Goal: Task Accomplishment & Management: Use online tool/utility

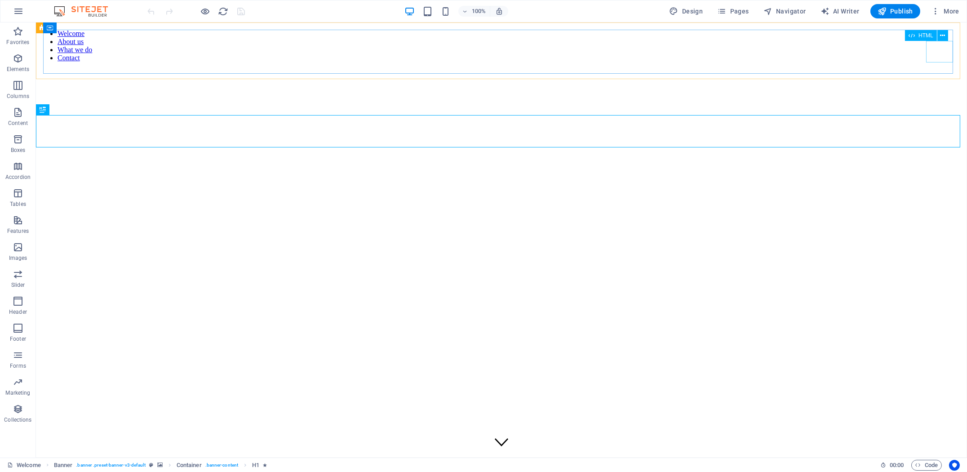
click at [942, 113] on div at bounding box center [502, 113] width 924 height 0
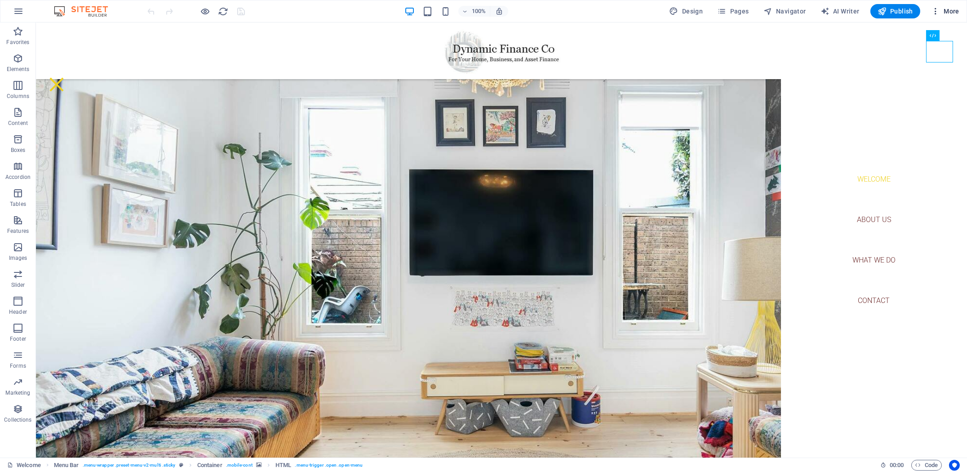
click at [952, 12] on span "More" at bounding box center [945, 11] width 28 height 9
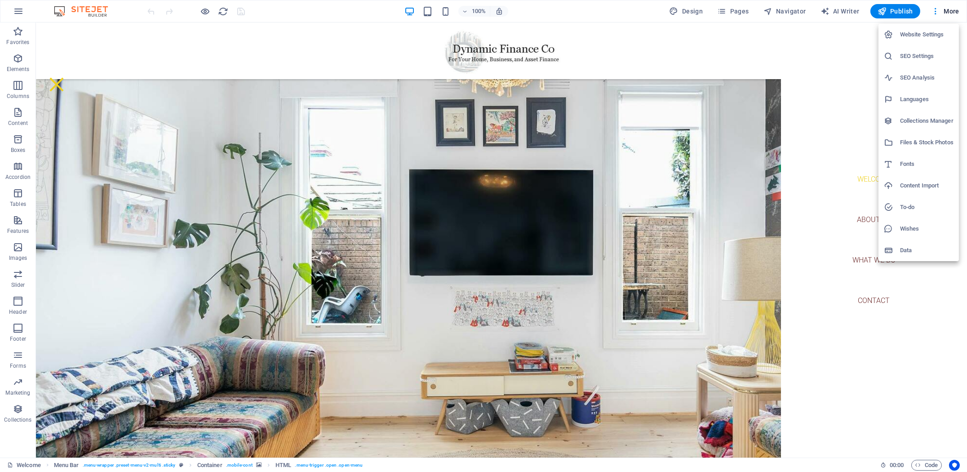
click at [917, 181] on h6 "Content Import" at bounding box center [926, 185] width 53 height 11
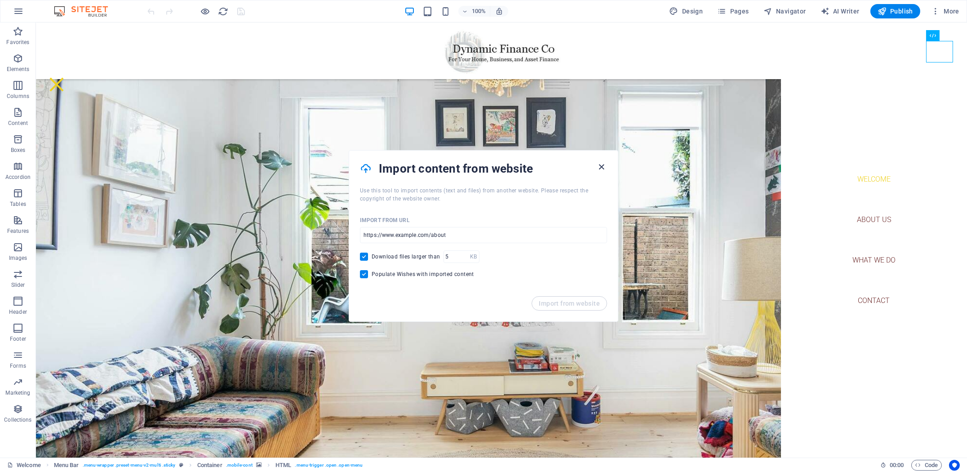
click at [603, 165] on icon "button" at bounding box center [602, 167] width 10 height 10
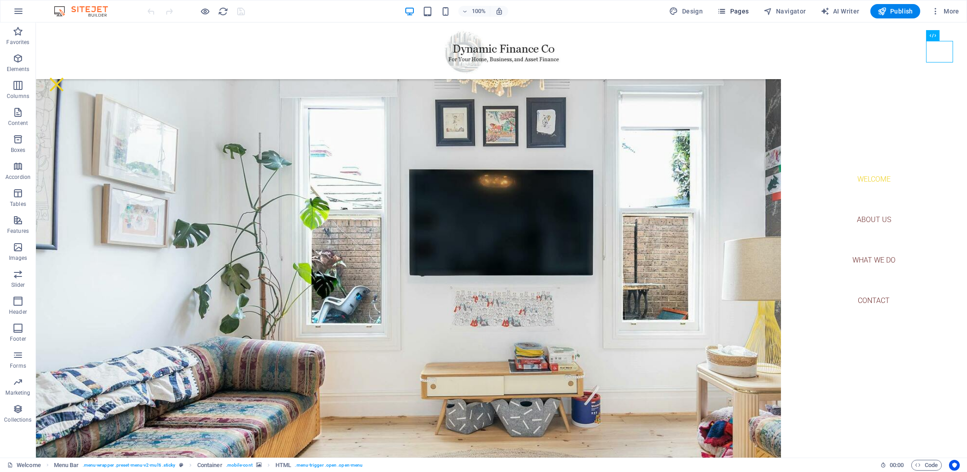
click at [739, 14] on span "Pages" at bounding box center [732, 11] width 31 height 9
click at [693, 13] on span "Design" at bounding box center [687, 11] width 34 height 9
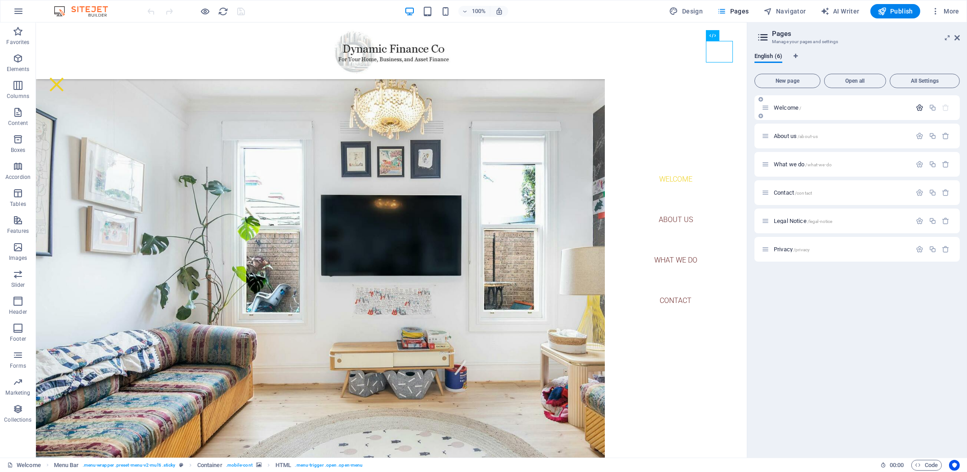
click at [920, 107] on icon "button" at bounding box center [920, 108] width 8 height 8
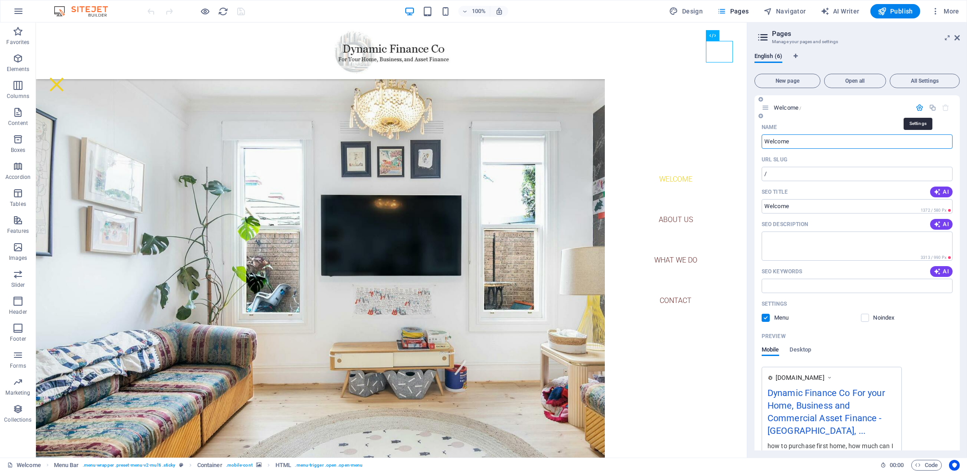
click at [920, 106] on icon "button" at bounding box center [920, 108] width 8 height 8
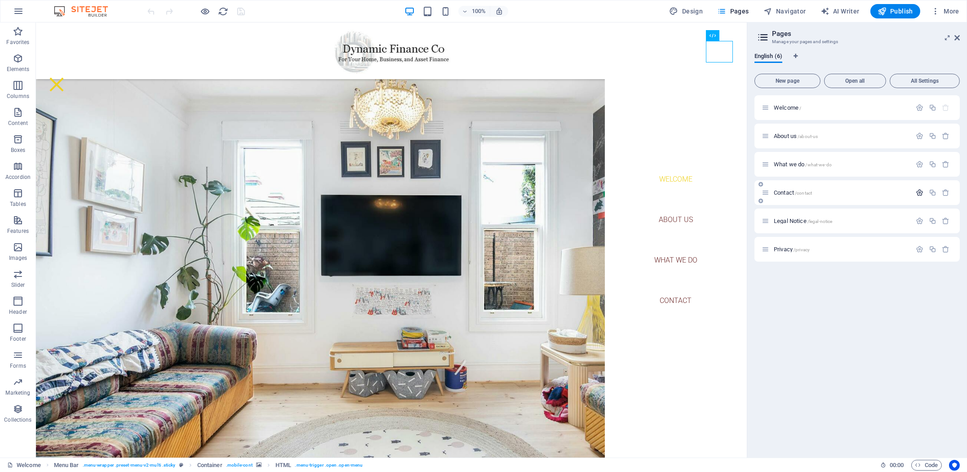
click at [920, 194] on icon "button" at bounding box center [920, 193] width 8 height 8
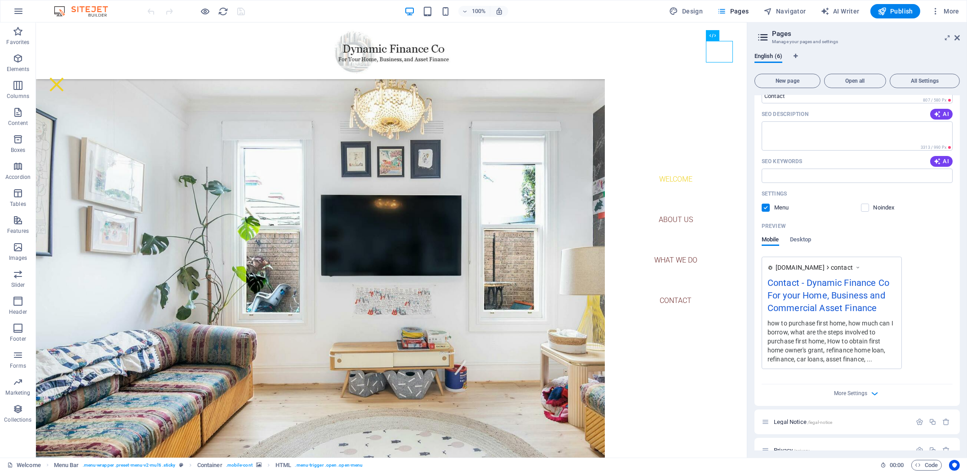
scroll to position [210, 0]
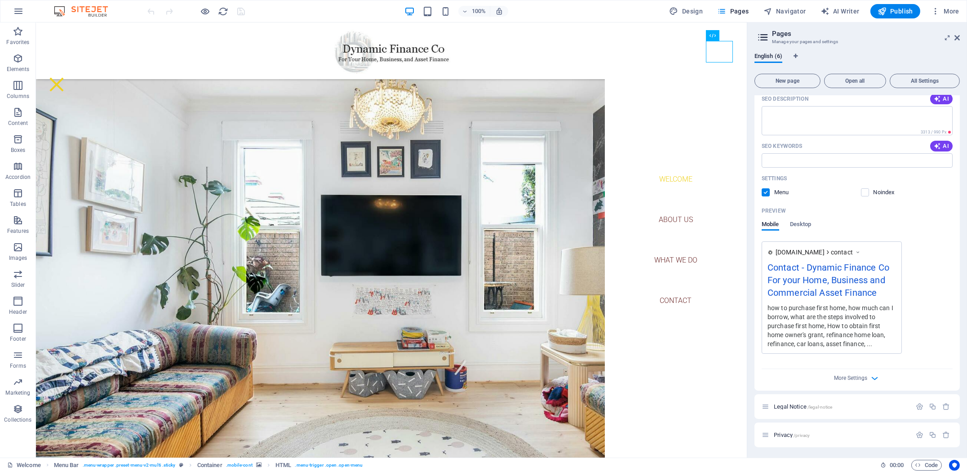
click at [868, 377] on div "More Settings" at bounding box center [857, 376] width 191 height 14
click at [809, 222] on span "Desktop" at bounding box center [801, 225] width 22 height 13
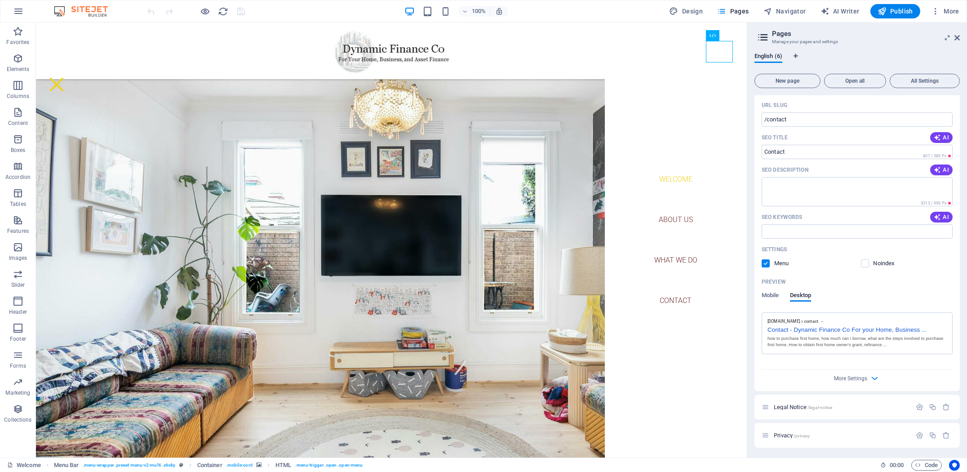
scroll to position [0, 0]
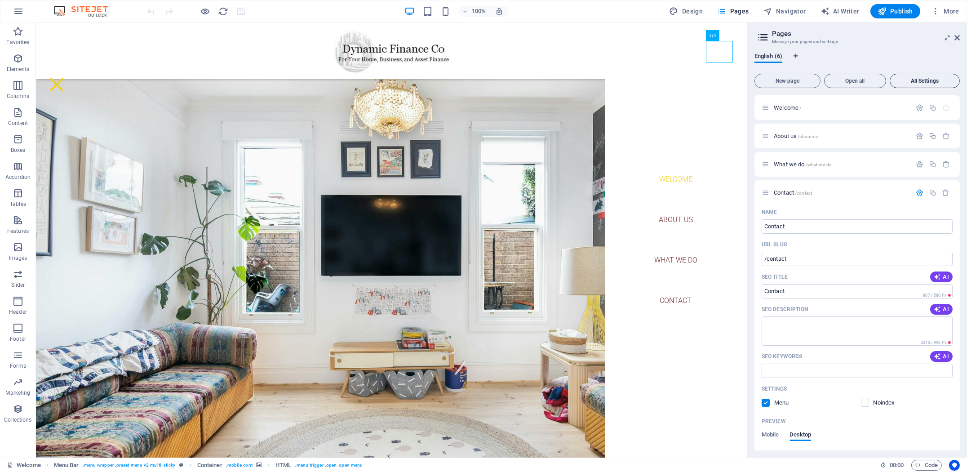
click at [928, 83] on span "All Settings" at bounding box center [925, 80] width 62 height 5
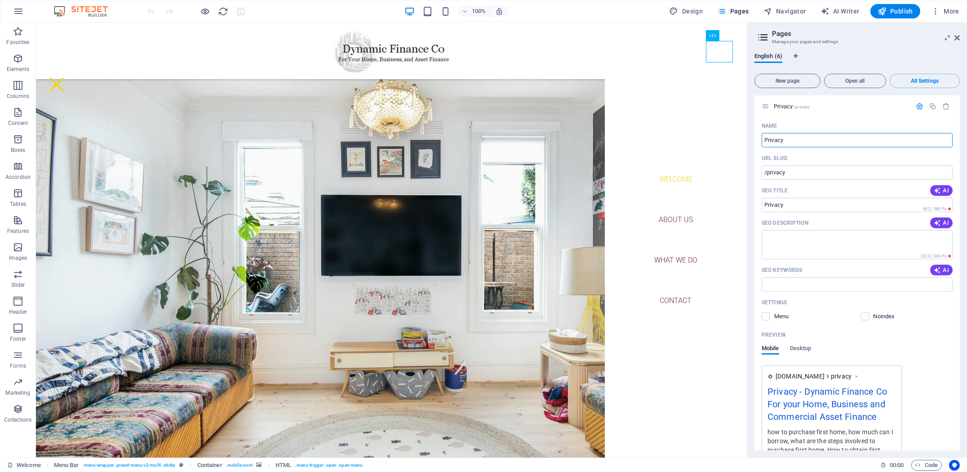
scroll to position [2144, 0]
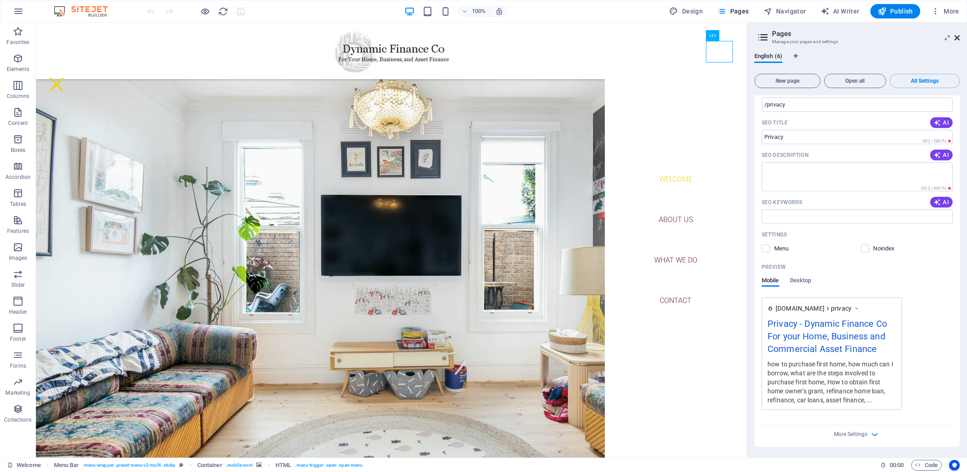
click at [956, 38] on icon at bounding box center [957, 37] width 5 height 7
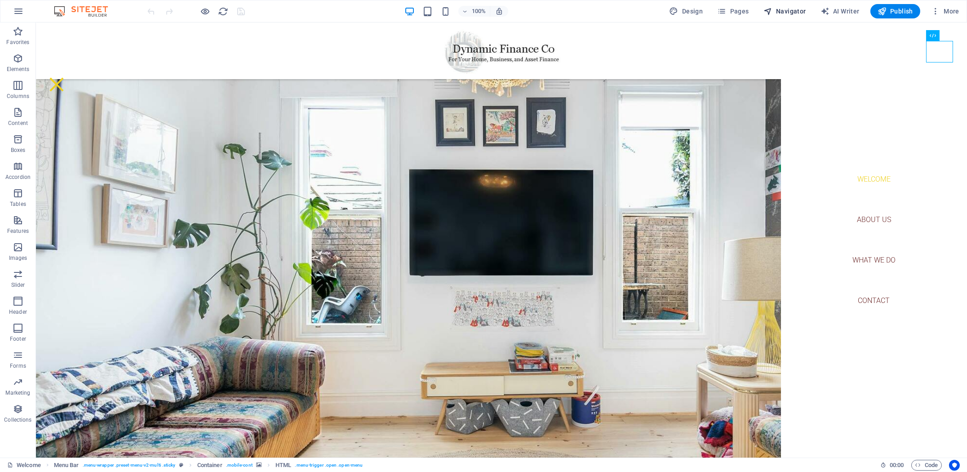
click at [779, 9] on span "Navigator" at bounding box center [785, 11] width 43 height 9
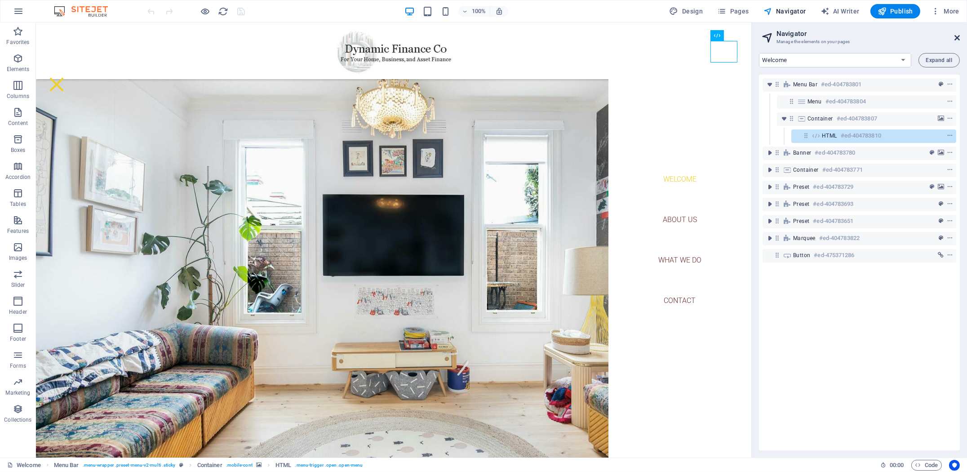
click at [957, 38] on icon at bounding box center [957, 37] width 5 height 7
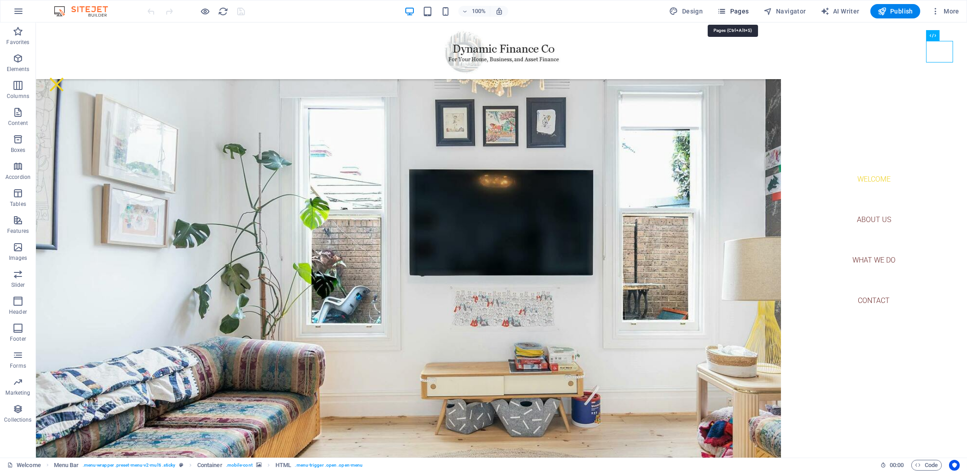
click at [740, 10] on span "Pages" at bounding box center [732, 11] width 31 height 9
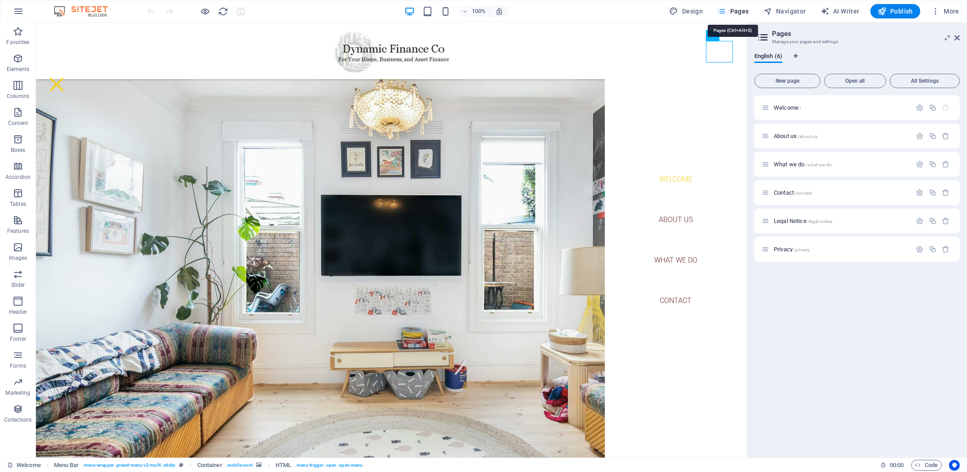
click at [740, 10] on span "Pages" at bounding box center [732, 11] width 31 height 9
click at [958, 41] on link at bounding box center [957, 38] width 5 height 8
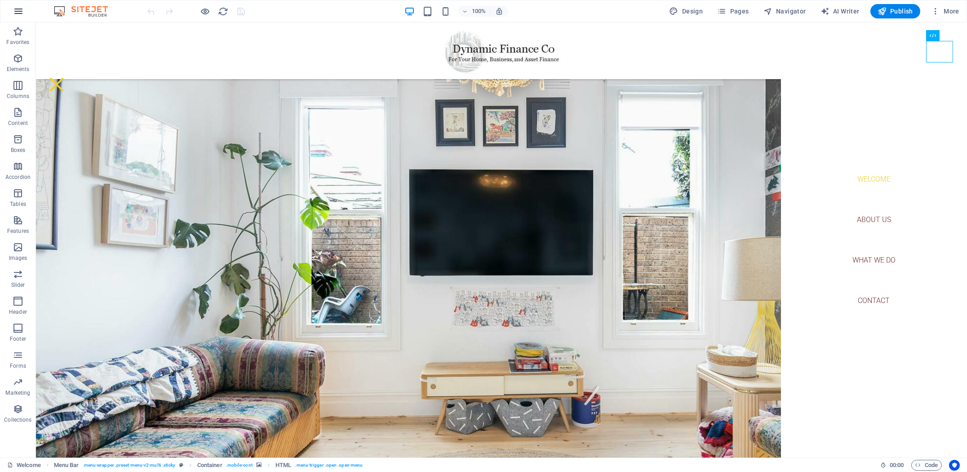
click at [23, 11] on button "button" at bounding box center [19, 11] width 22 height 22
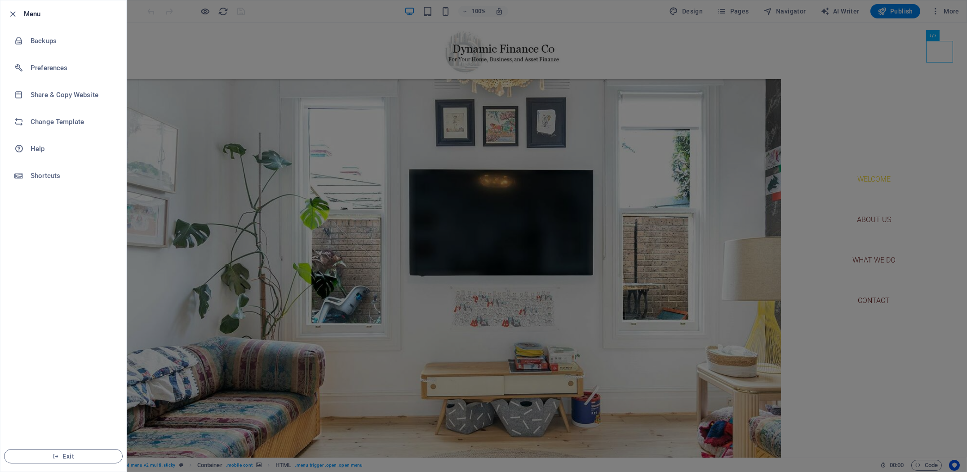
click at [151, 50] on div at bounding box center [483, 236] width 967 height 472
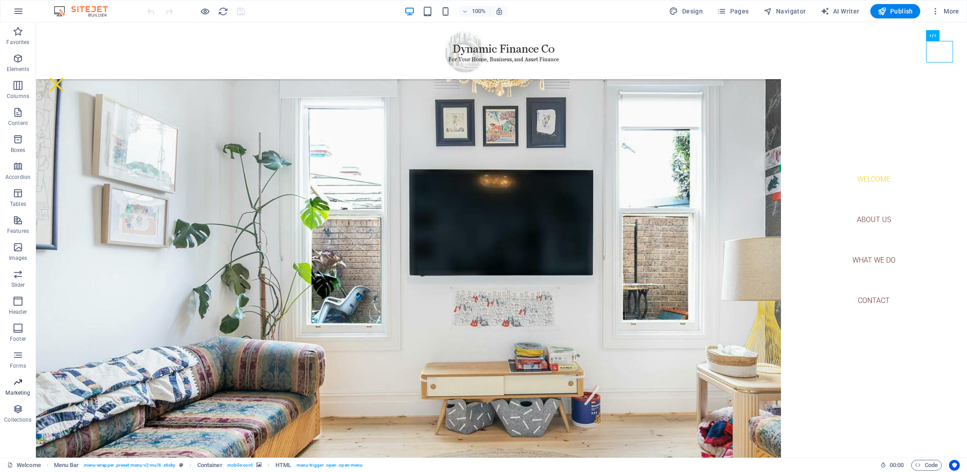
click at [19, 389] on p "Marketing" at bounding box center [17, 392] width 25 height 7
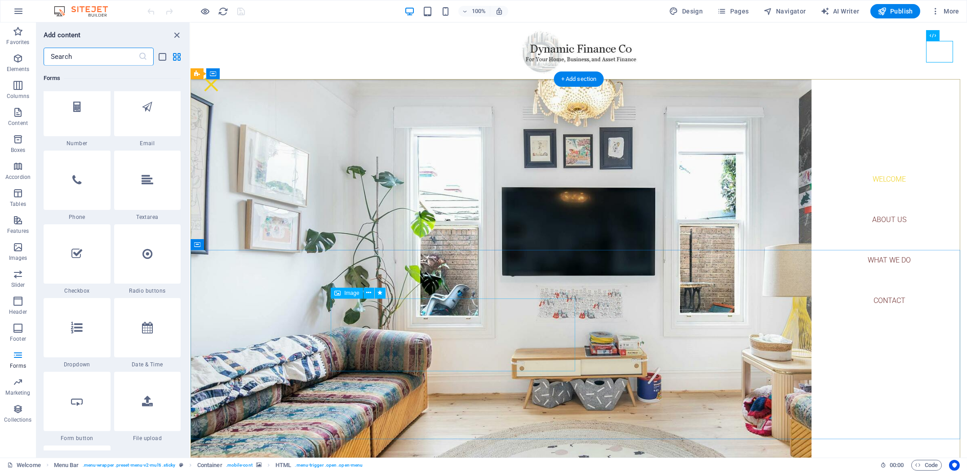
scroll to position [150, 0]
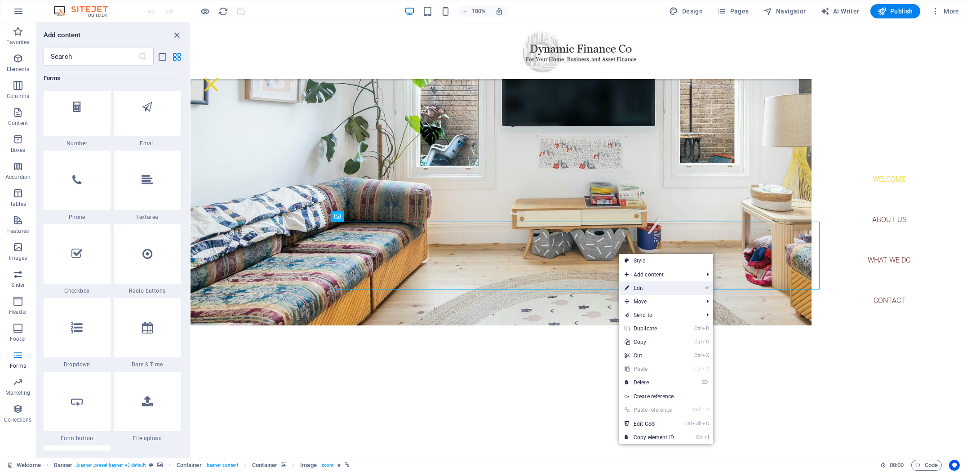
click at [657, 289] on link "⏎ Edit" at bounding box center [649, 287] width 60 height 13
select select "px"
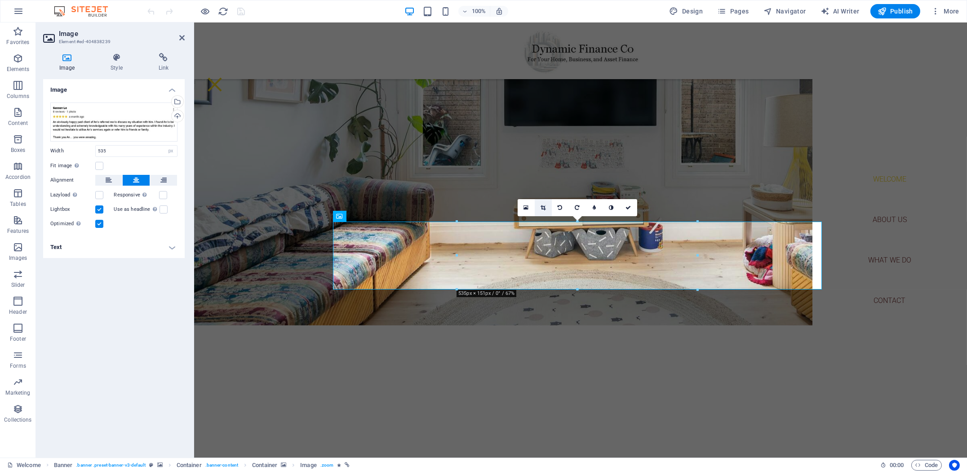
click at [543, 208] on icon at bounding box center [543, 207] width 5 height 5
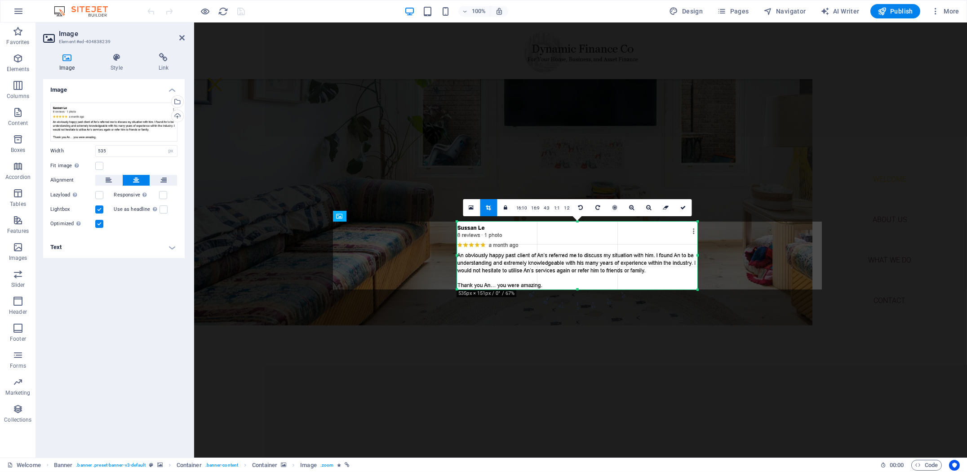
click at [550, 249] on div at bounding box center [577, 256] width 240 height 68
click at [683, 209] on icon at bounding box center [683, 207] width 5 height 5
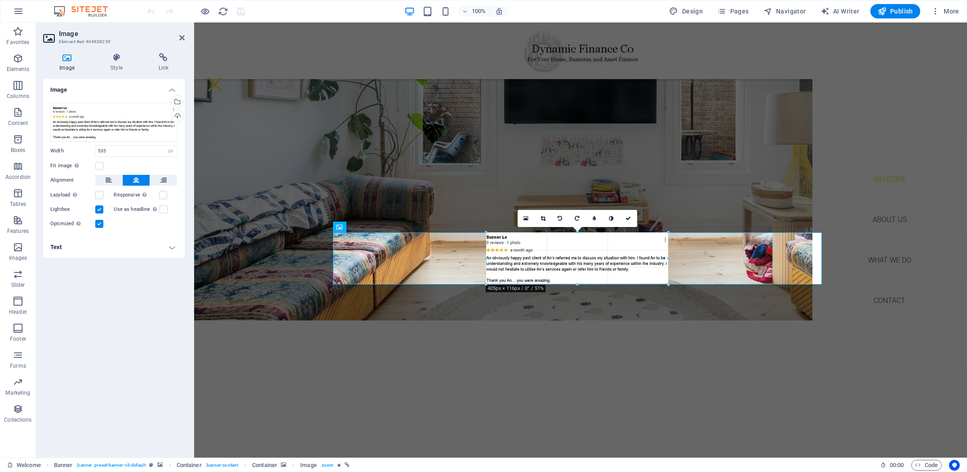
drag, startPoint x: 698, startPoint y: 221, endPoint x: 443, endPoint y: 223, distance: 254.9
type input "405"
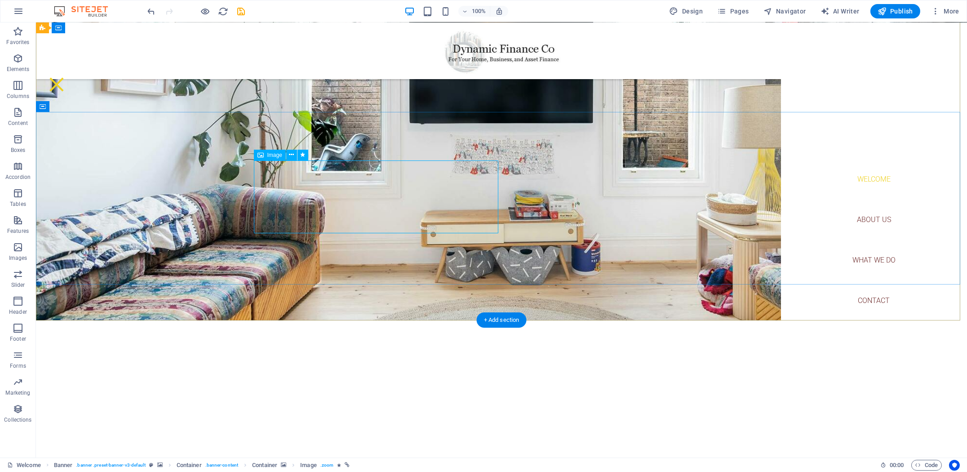
select select "px"
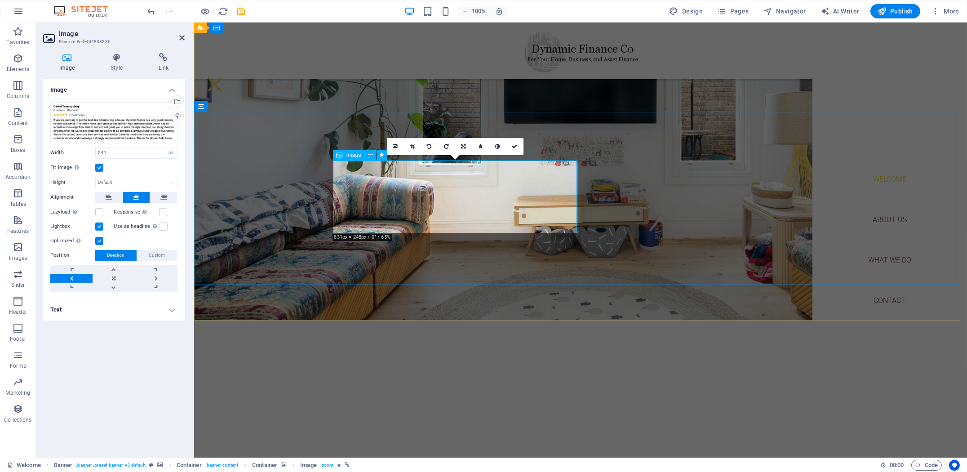
drag, startPoint x: 414, startPoint y: 145, endPoint x: 431, endPoint y: 151, distance: 18.3
click at [414, 146] on icon at bounding box center [412, 146] width 5 height 5
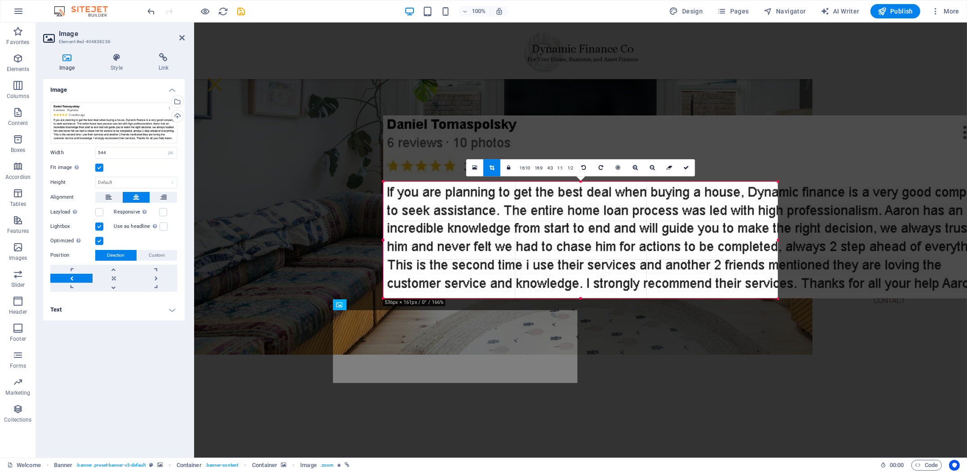
drag, startPoint x: 891, startPoint y: 146, endPoint x: 667, endPoint y: 213, distance: 234.1
click at [667, 213] on div "180 170 160 150 140 130 120 110 100 90 80 70 60 50 40 30 20 10 0 -10 -20 -30 -4…" at bounding box center [580, 240] width 395 height 117
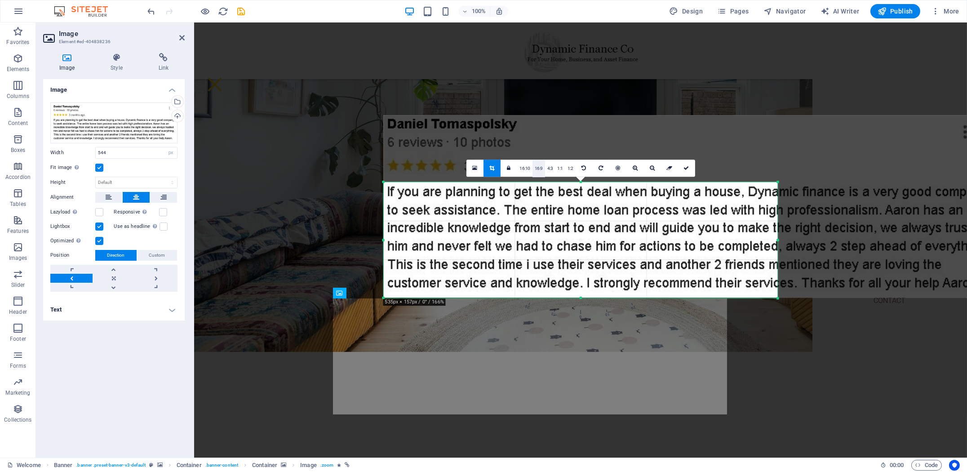
click at [537, 167] on link "16:9" at bounding box center [539, 168] width 13 height 17
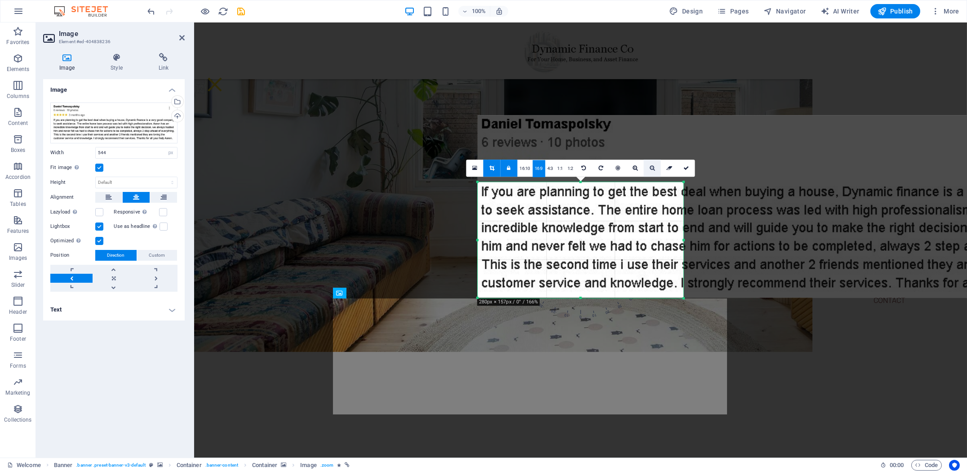
click at [650, 168] on icon at bounding box center [652, 167] width 5 height 5
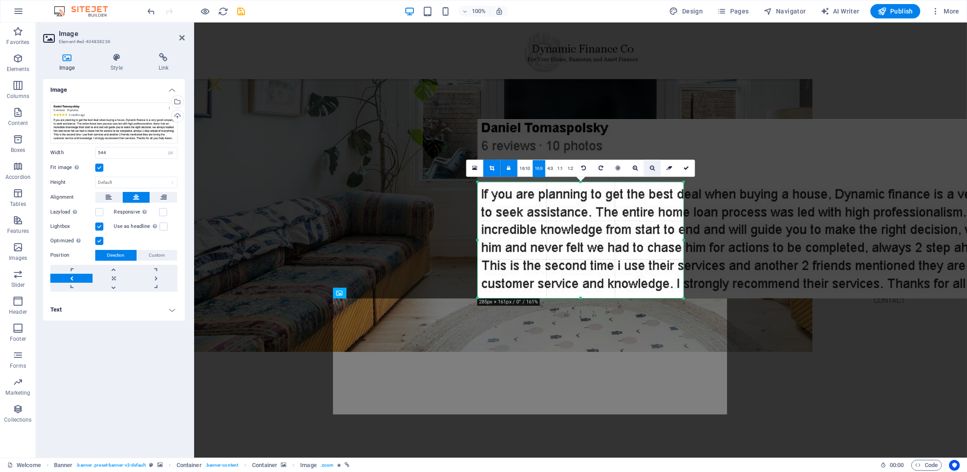
click at [650, 169] on icon at bounding box center [652, 167] width 5 height 5
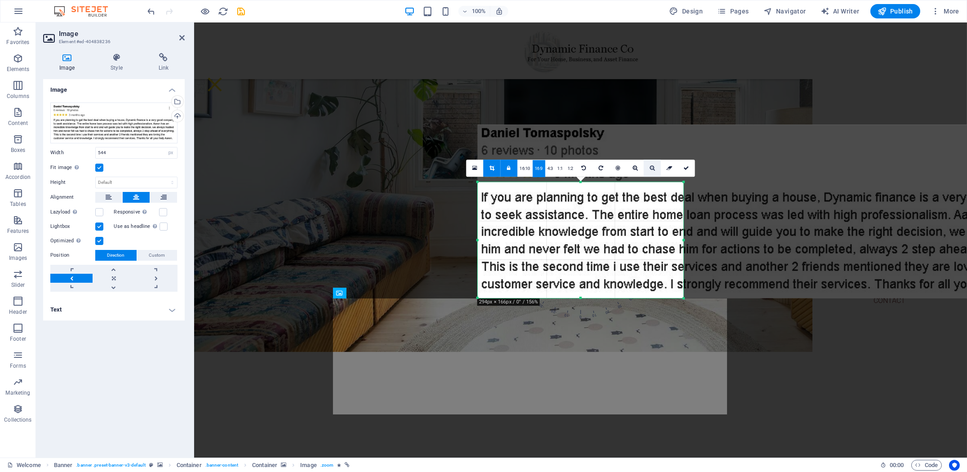
click at [650, 169] on icon at bounding box center [652, 167] width 5 height 5
click at [650, 170] on icon at bounding box center [652, 167] width 5 height 5
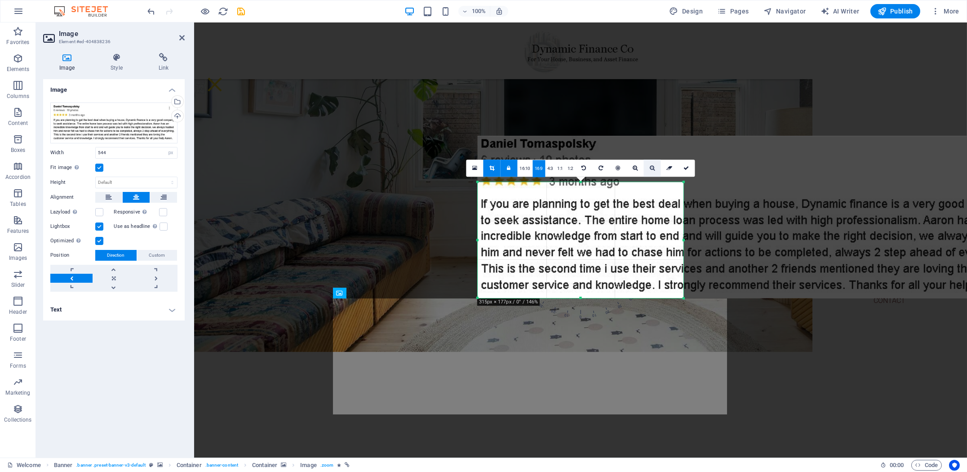
click at [650, 170] on link at bounding box center [652, 168] width 17 height 17
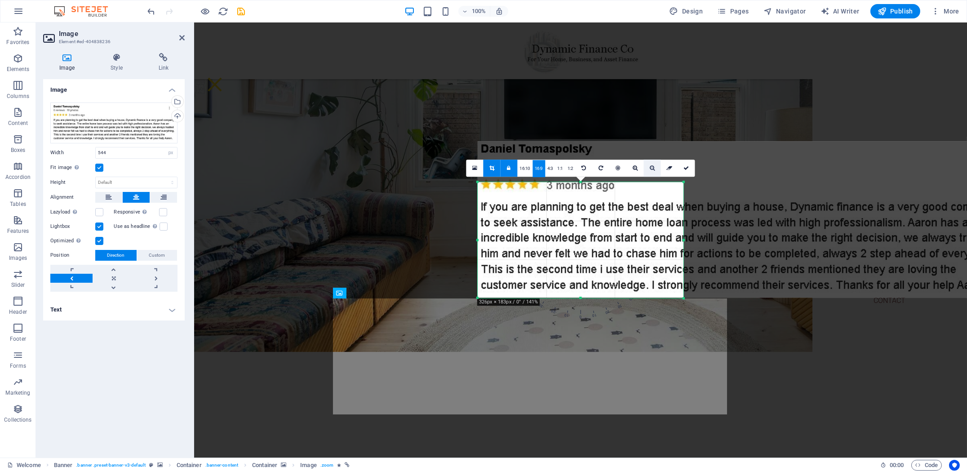
click at [650, 170] on link at bounding box center [652, 168] width 17 height 17
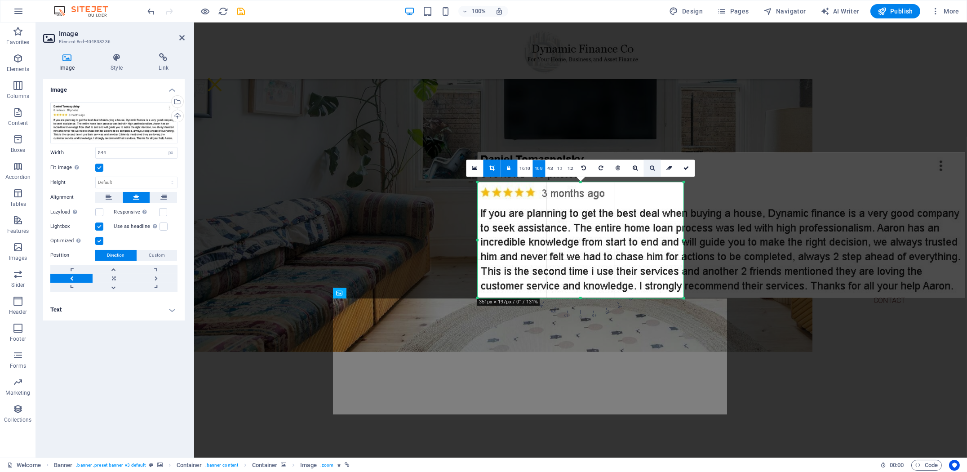
click at [650, 170] on link at bounding box center [652, 168] width 17 height 17
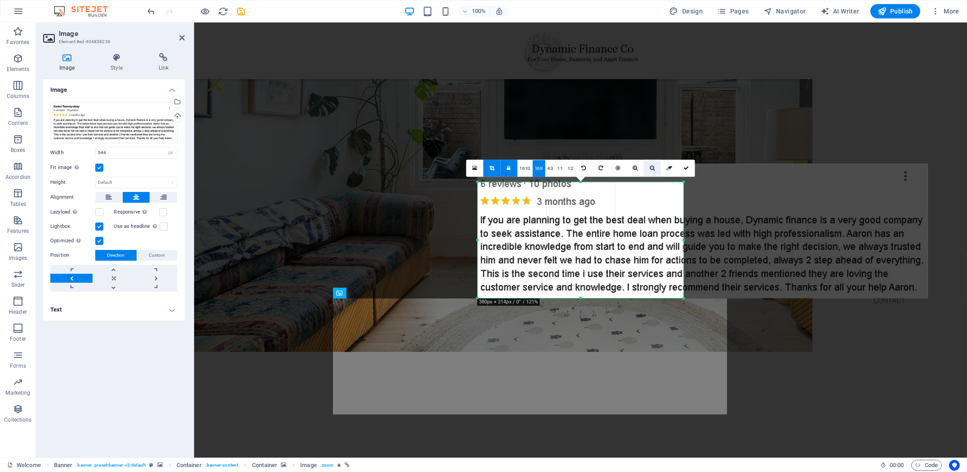
click at [650, 170] on link at bounding box center [652, 168] width 17 height 17
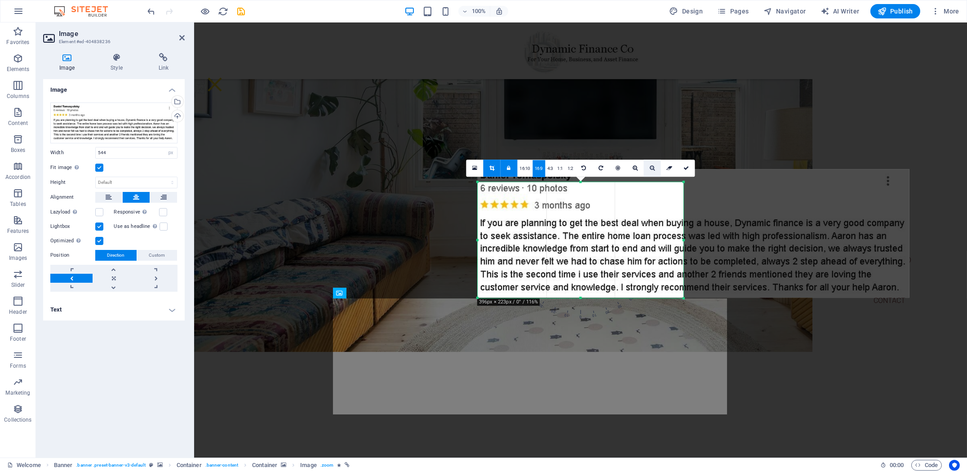
click at [650, 170] on link at bounding box center [652, 168] width 17 height 17
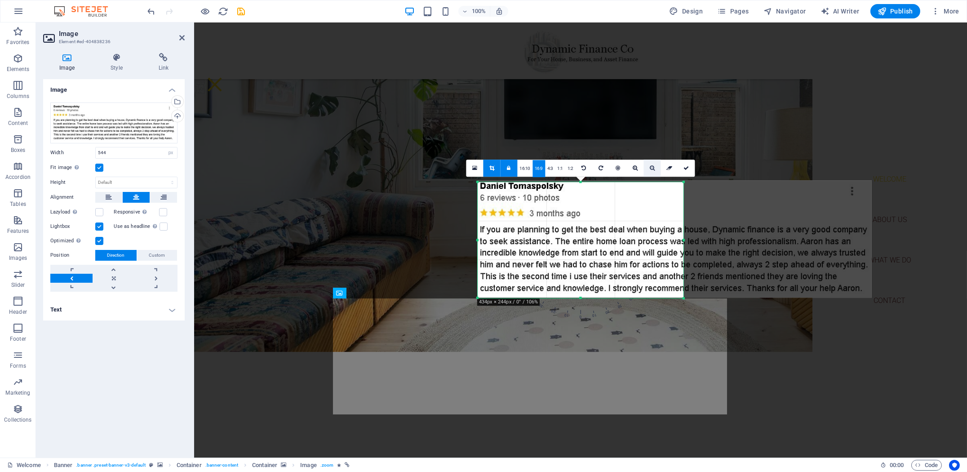
click at [650, 170] on link at bounding box center [652, 168] width 17 height 17
drag, startPoint x: 650, startPoint y: 170, endPoint x: 655, endPoint y: 168, distance: 4.8
click at [651, 170] on icon at bounding box center [652, 167] width 5 height 5
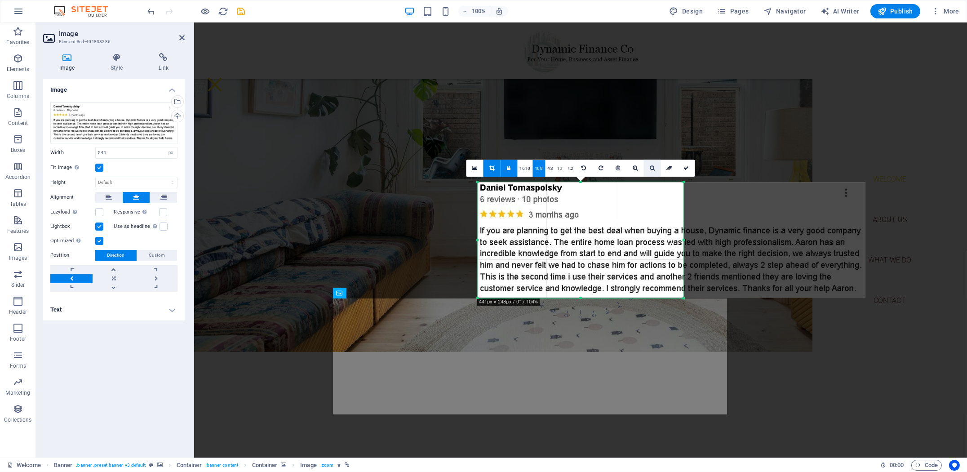
click at [655, 168] on link at bounding box center [652, 168] width 17 height 17
click at [653, 168] on icon at bounding box center [652, 167] width 5 height 5
click at [650, 169] on icon at bounding box center [652, 167] width 5 height 5
click at [648, 169] on link at bounding box center [652, 168] width 17 height 17
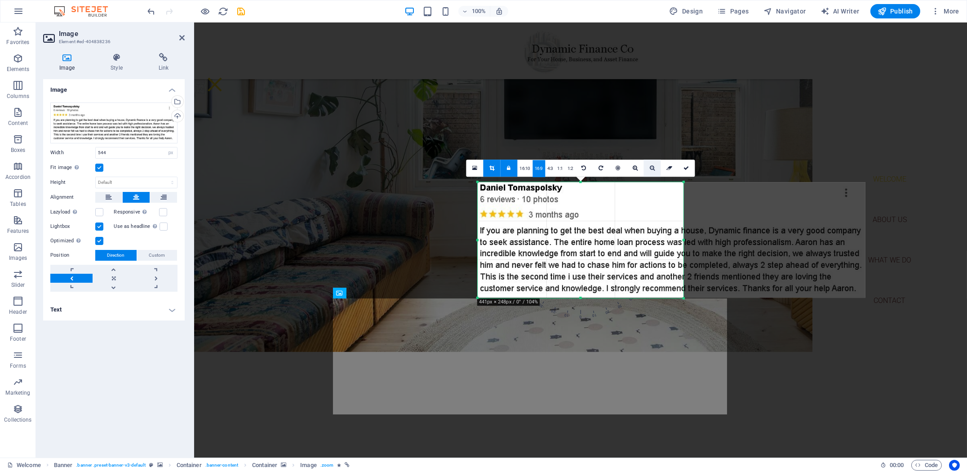
click at [648, 169] on link at bounding box center [652, 168] width 17 height 17
drag, startPoint x: 524, startPoint y: 169, endPoint x: 529, endPoint y: 169, distance: 5.0
click at [525, 170] on link "16:10" at bounding box center [525, 168] width 15 height 17
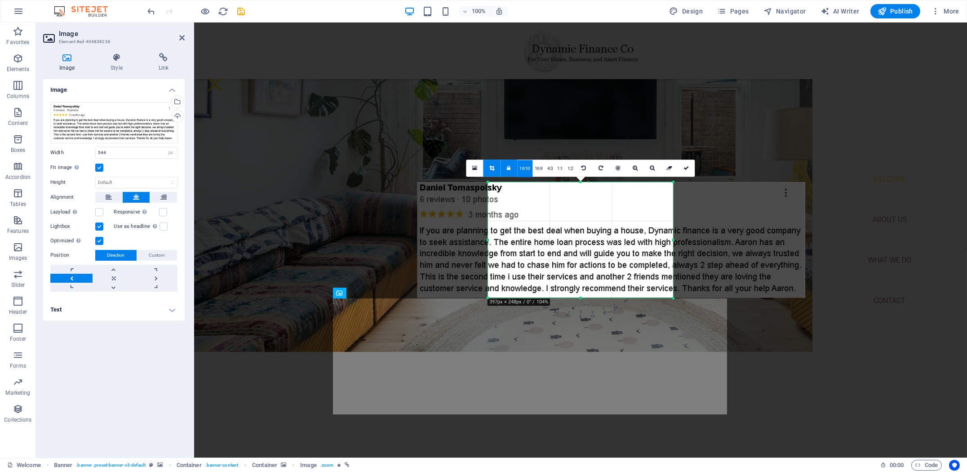
drag, startPoint x: 600, startPoint y: 229, endPoint x: 534, endPoint y: 229, distance: 65.6
click at [534, 229] on div at bounding box center [612, 240] width 388 height 116
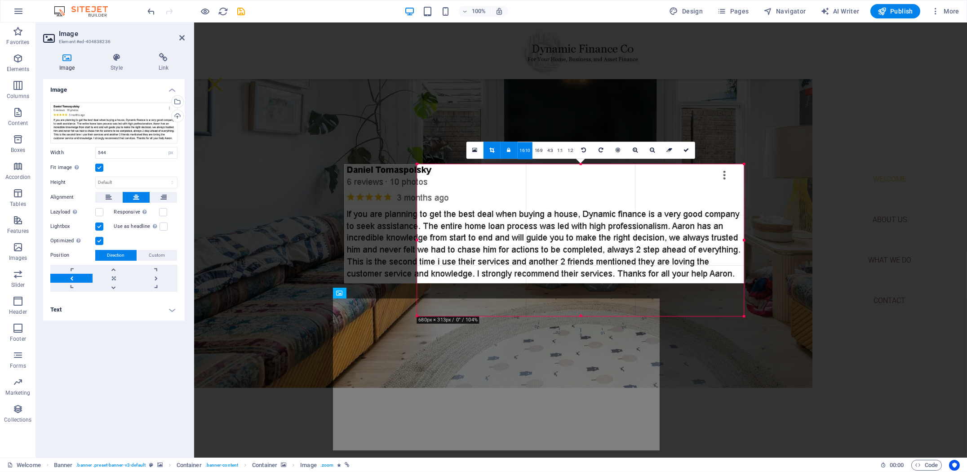
drag, startPoint x: 673, startPoint y: 240, endPoint x: 815, endPoint y: 225, distance: 142.8
click at [815, 225] on div "Drag here to replace the existing content. Press “Ctrl” if you want to create a…" at bounding box center [580, 239] width 773 height 435
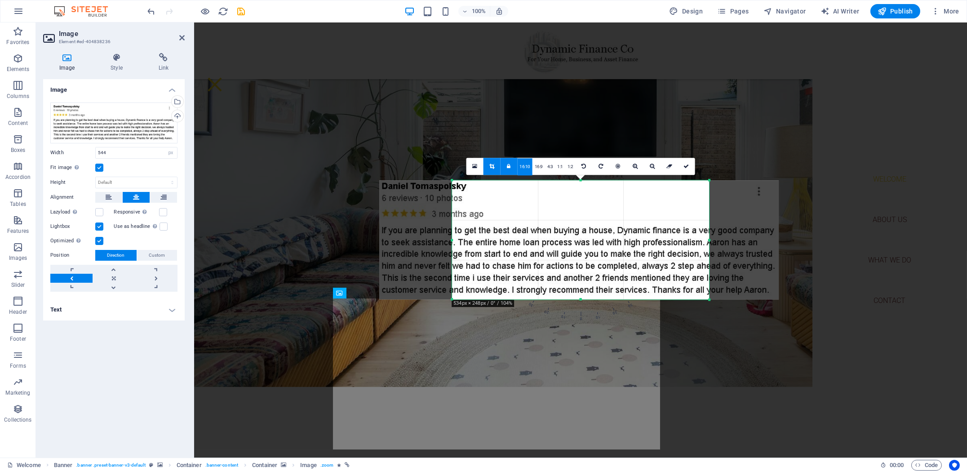
click at [549, 234] on div at bounding box center [579, 239] width 400 height 119
click at [548, 234] on div at bounding box center [579, 239] width 400 height 119
click at [594, 217] on div at bounding box center [579, 239] width 400 height 119
click at [490, 169] on icon at bounding box center [492, 166] width 5 height 5
type input "571"
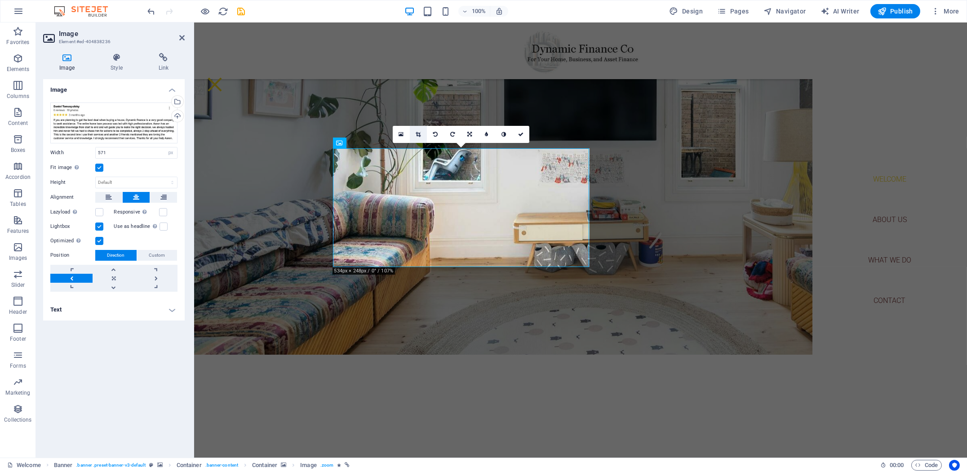
click at [419, 138] on link at bounding box center [418, 134] width 17 height 17
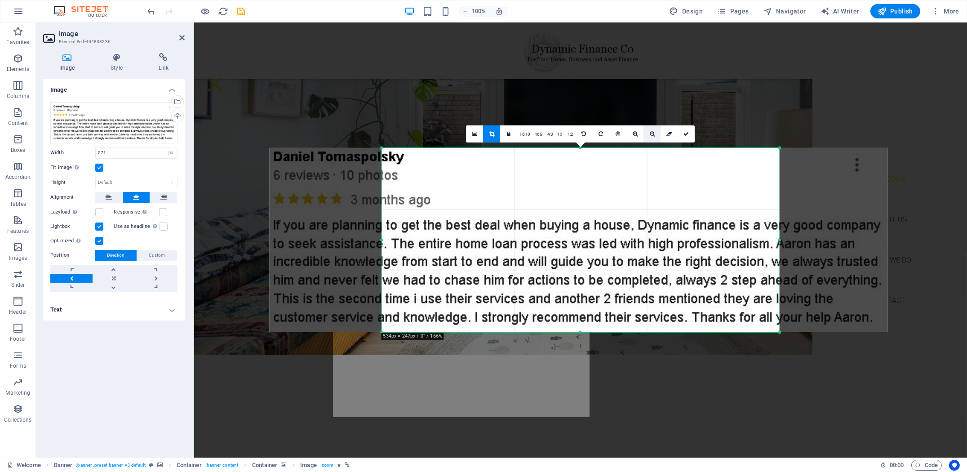
click at [651, 135] on icon at bounding box center [652, 133] width 5 height 5
click at [634, 137] on link at bounding box center [635, 133] width 17 height 17
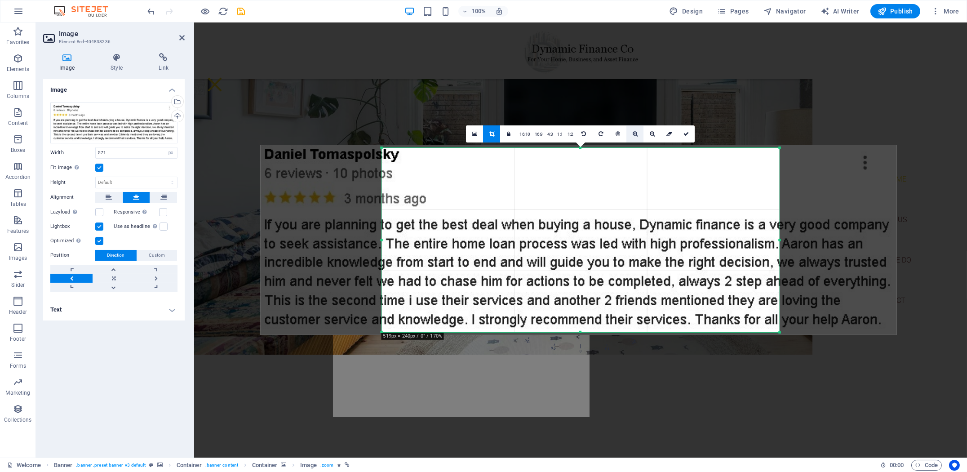
click at [634, 137] on link at bounding box center [635, 133] width 17 height 17
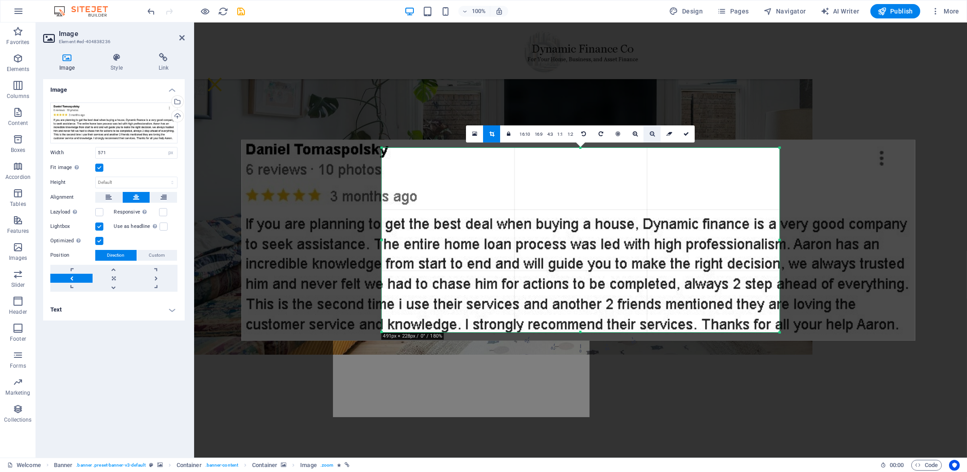
drag, startPoint x: 659, startPoint y: 135, endPoint x: 644, endPoint y: 135, distance: 15.3
click at [659, 135] on link at bounding box center [652, 133] width 17 height 17
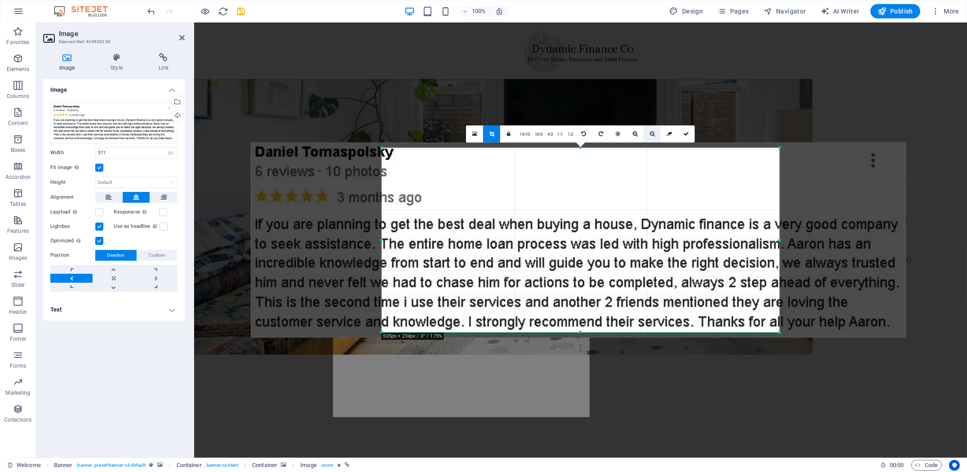
click at [644, 135] on link at bounding box center [652, 133] width 17 height 17
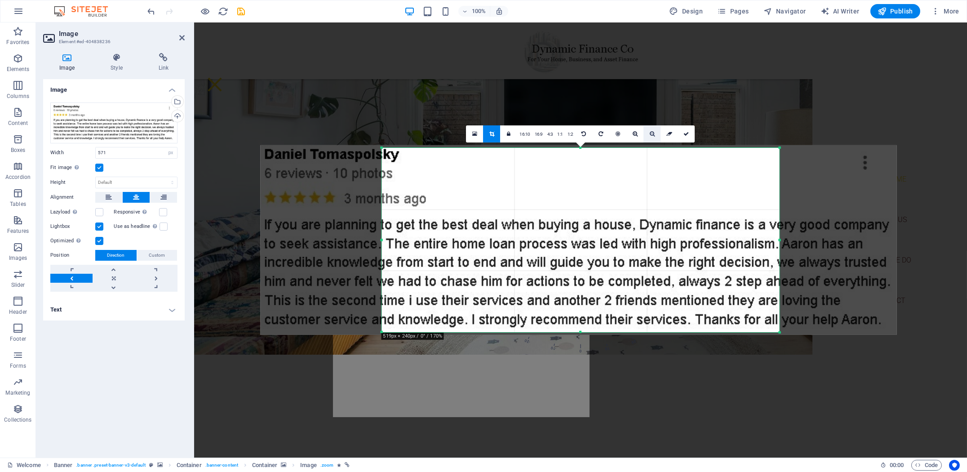
click at [654, 134] on icon at bounding box center [652, 133] width 5 height 5
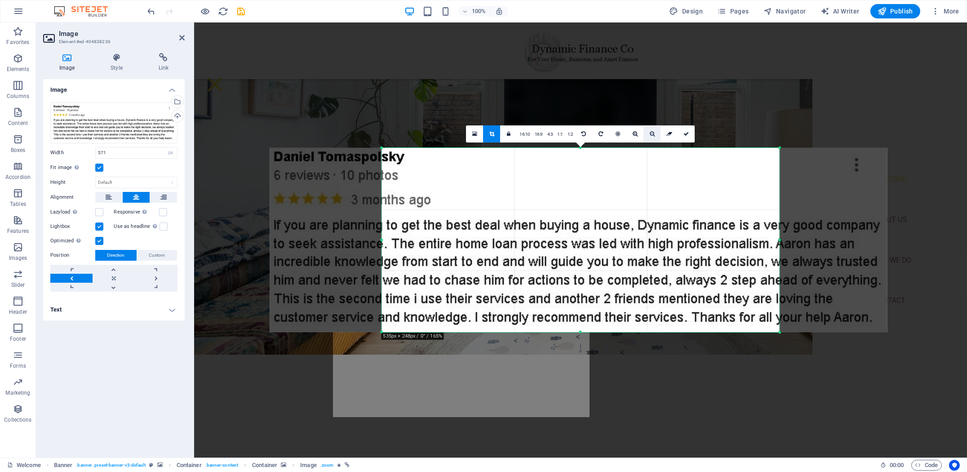
click at [654, 134] on icon at bounding box center [652, 133] width 5 height 5
click at [653, 133] on icon at bounding box center [652, 133] width 5 height 5
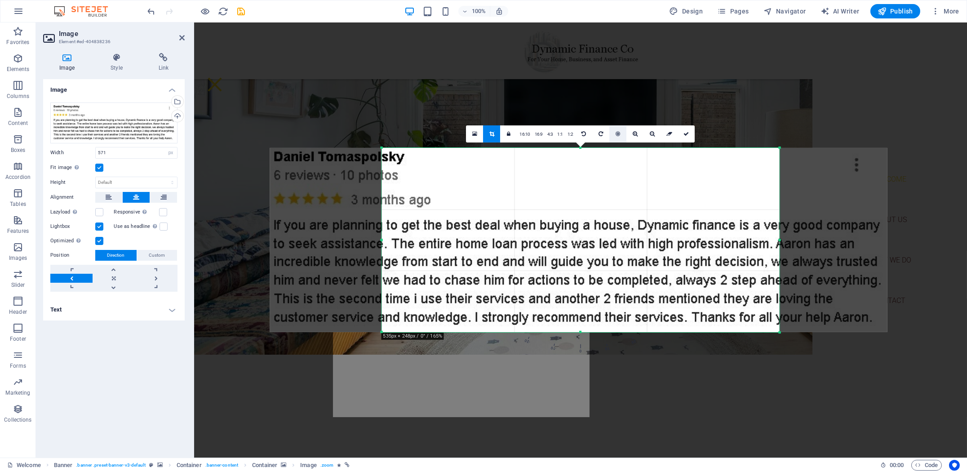
click at [621, 135] on link at bounding box center [618, 133] width 17 height 17
click at [491, 135] on icon at bounding box center [492, 133] width 5 height 5
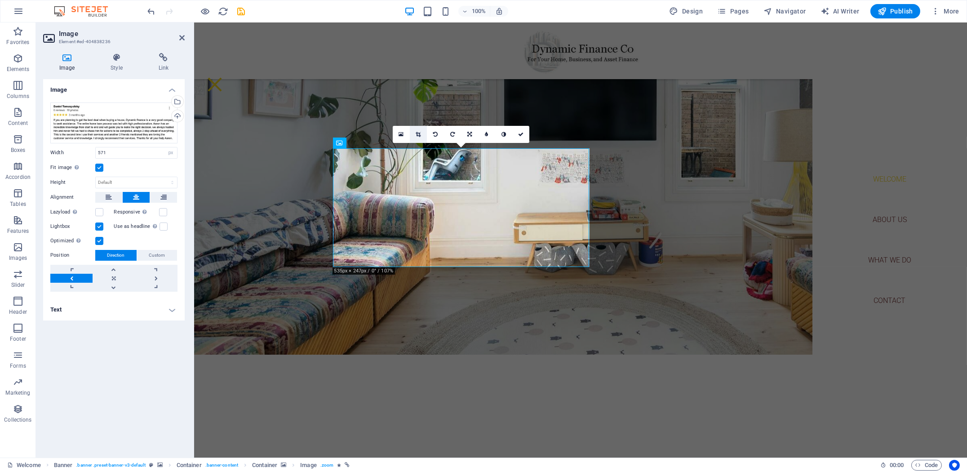
click at [420, 137] on link at bounding box center [418, 134] width 17 height 17
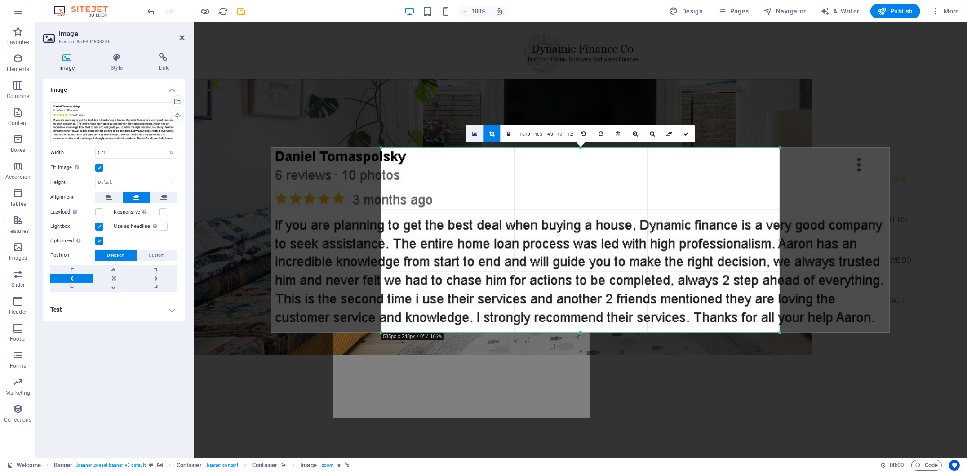
click at [473, 137] on link at bounding box center [475, 133] width 17 height 17
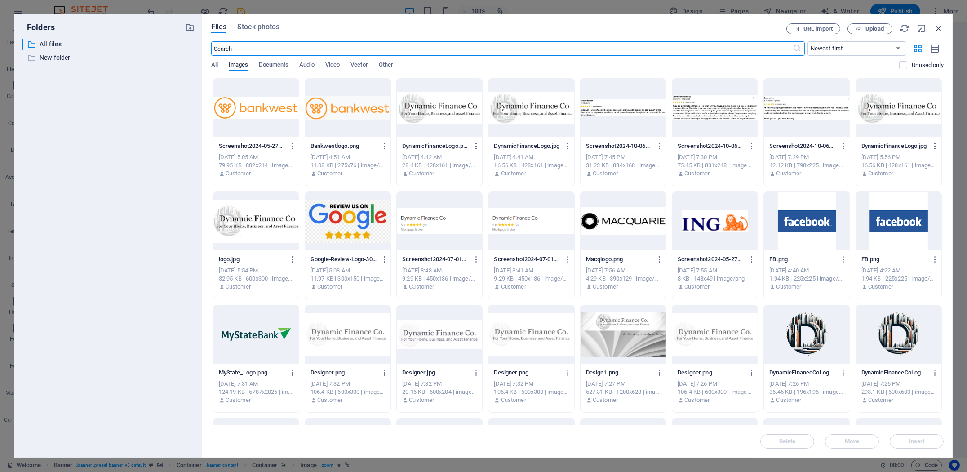
click at [939, 26] on icon "button" at bounding box center [939, 28] width 10 height 10
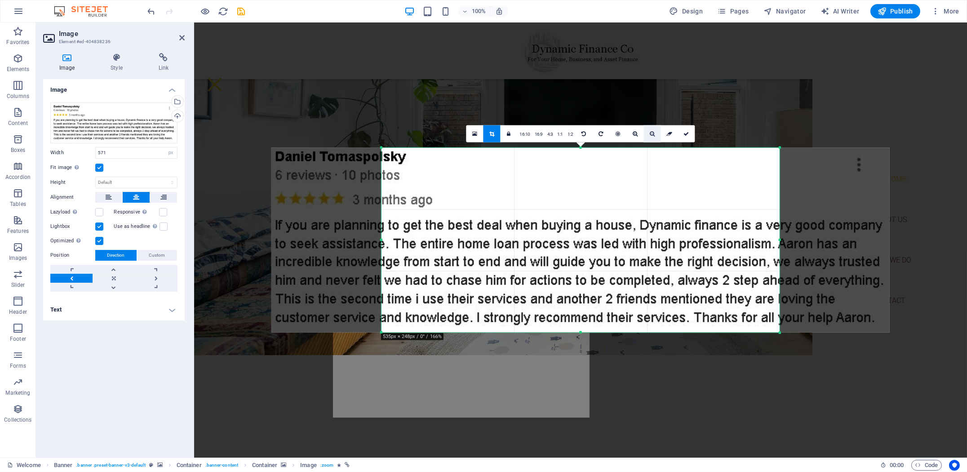
click at [654, 132] on icon at bounding box center [652, 133] width 5 height 5
click at [671, 212] on div at bounding box center [580, 240] width 619 height 185
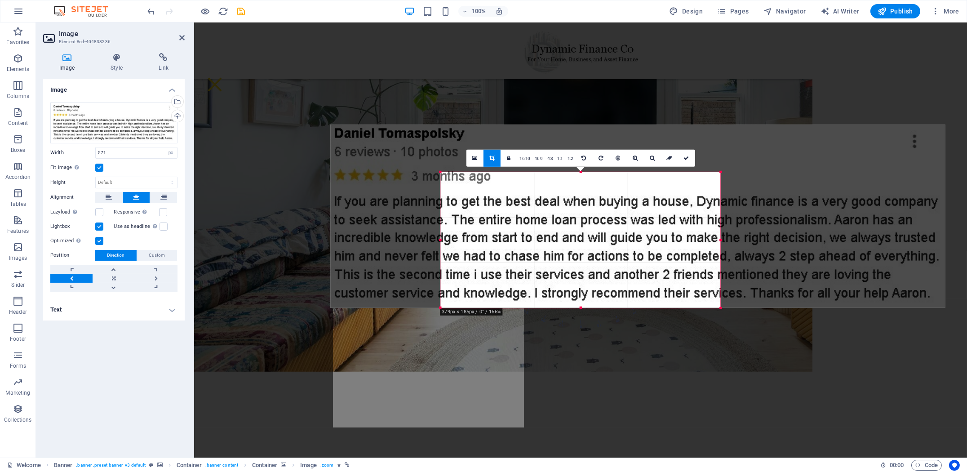
drag, startPoint x: 778, startPoint y: 148, endPoint x: 660, endPoint y: 196, distance: 127.5
click at [660, 196] on div "180 170 160 150 140 130 120 110 100 90 80 70 60 50 40 30 20 10 0 -10 -20 -30 -4…" at bounding box center [581, 240] width 280 height 136
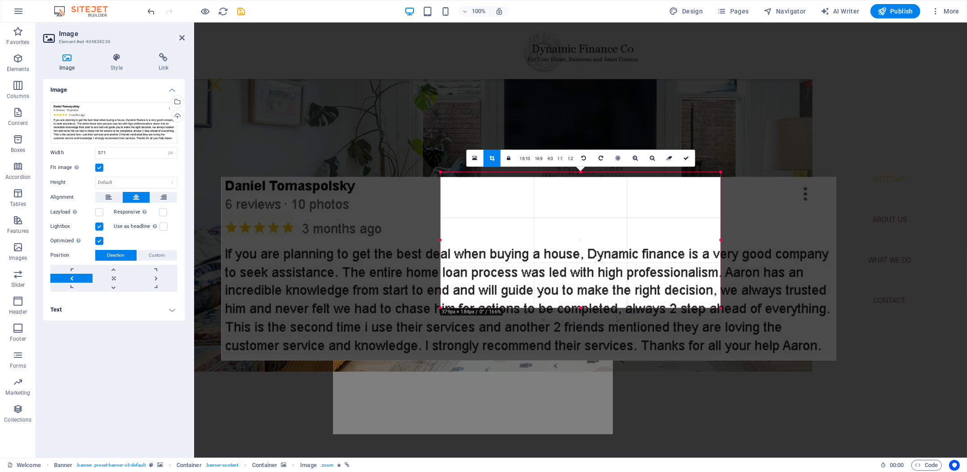
drag, startPoint x: 624, startPoint y: 224, endPoint x: 525, endPoint y: 263, distance: 106.9
click at [525, 264] on div at bounding box center [529, 268] width 615 height 183
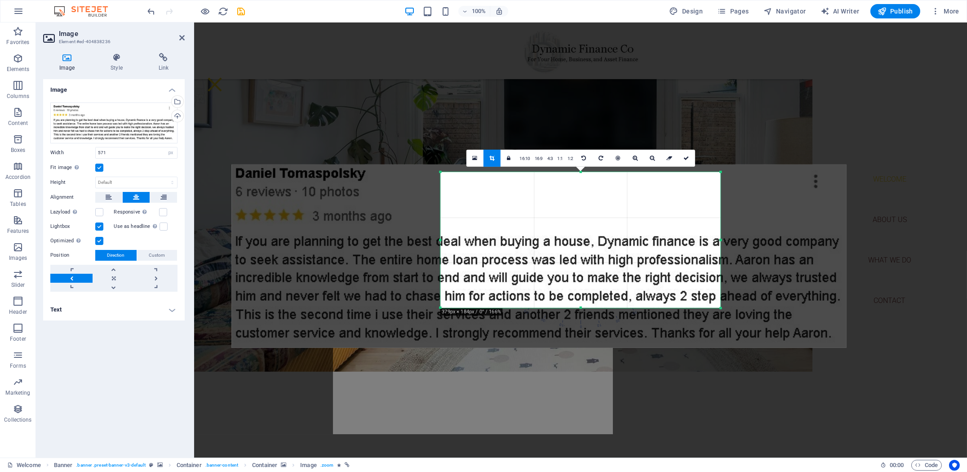
click at [524, 263] on div at bounding box center [539, 256] width 615 height 183
click at [524, 263] on div at bounding box center [538, 255] width 615 height 183
drag, startPoint x: 523, startPoint y: 261, endPoint x: 499, endPoint y: 268, distance: 24.5
click at [499, 268] on div at bounding box center [538, 255] width 615 height 183
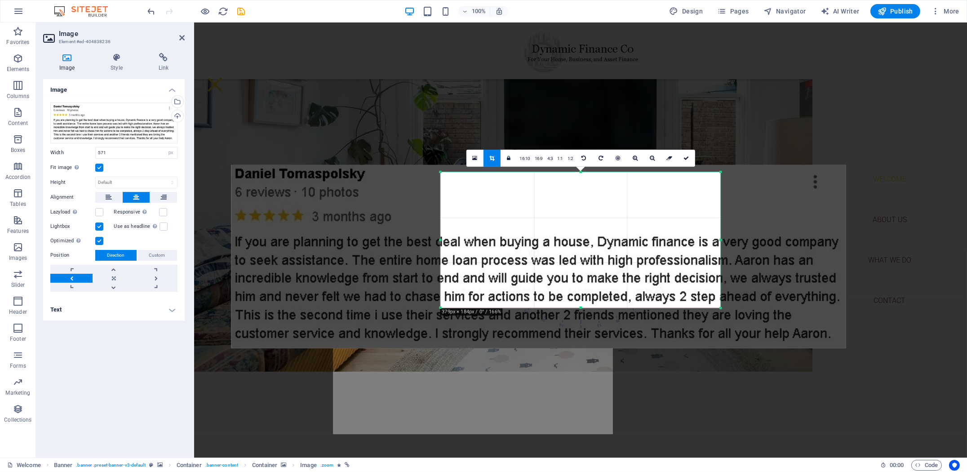
click at [499, 268] on div at bounding box center [539, 256] width 615 height 183
click at [654, 159] on icon at bounding box center [652, 158] width 5 height 5
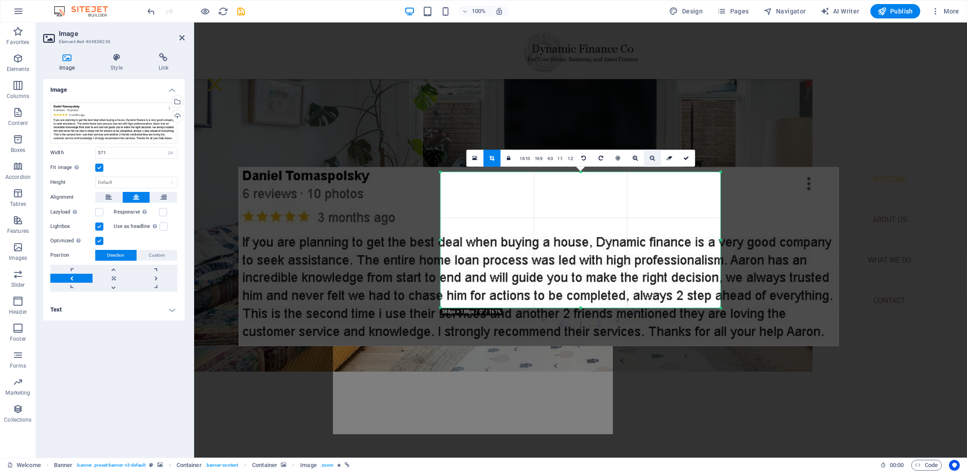
click at [653, 159] on icon at bounding box center [652, 158] width 5 height 5
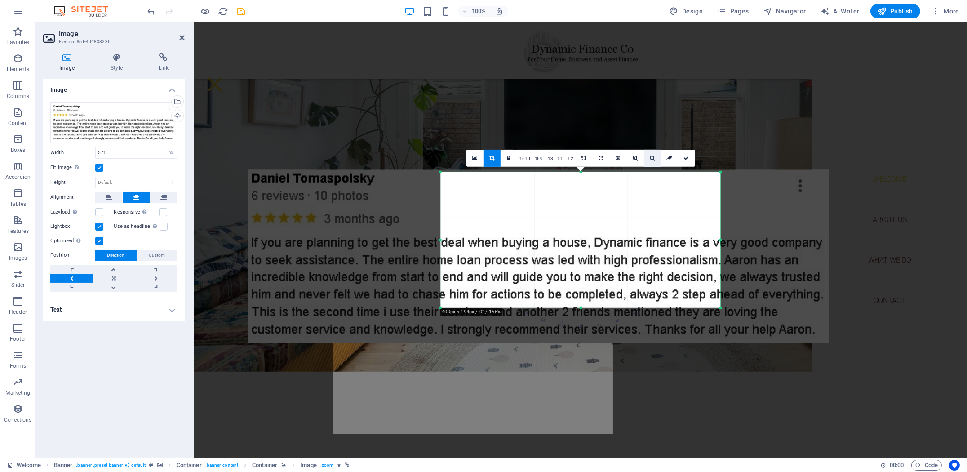
click at [653, 159] on icon at bounding box center [652, 158] width 5 height 5
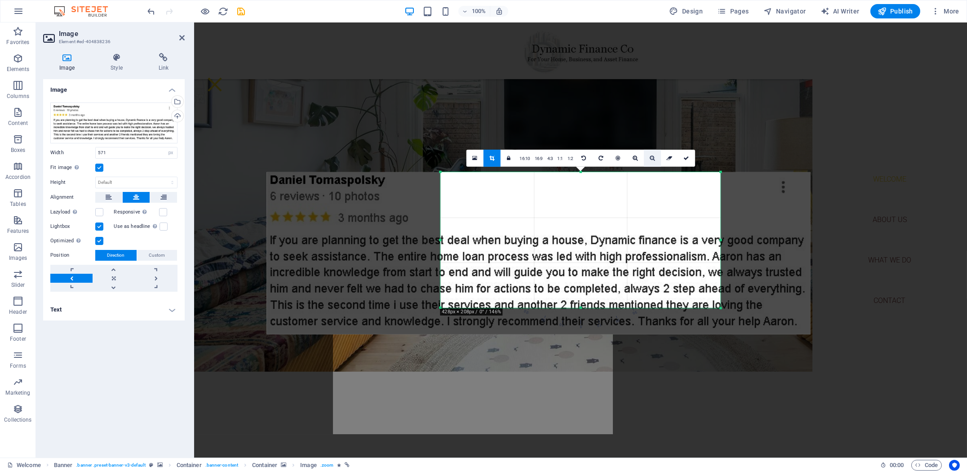
click at [653, 159] on icon at bounding box center [652, 158] width 5 height 5
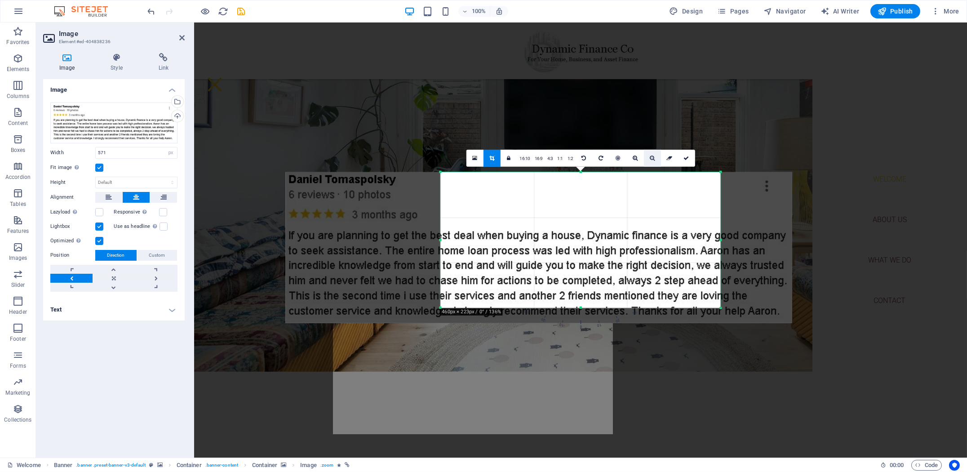
click at [653, 159] on icon at bounding box center [652, 158] width 5 height 5
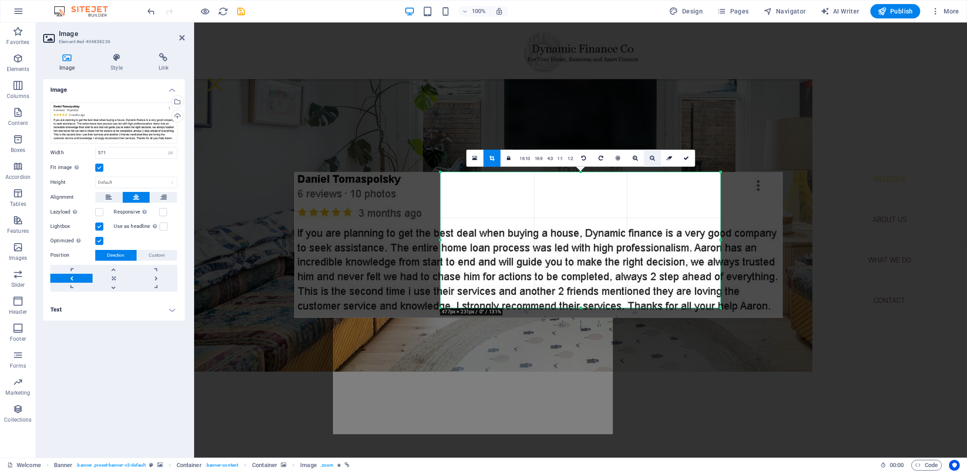
click at [653, 159] on icon at bounding box center [652, 158] width 5 height 5
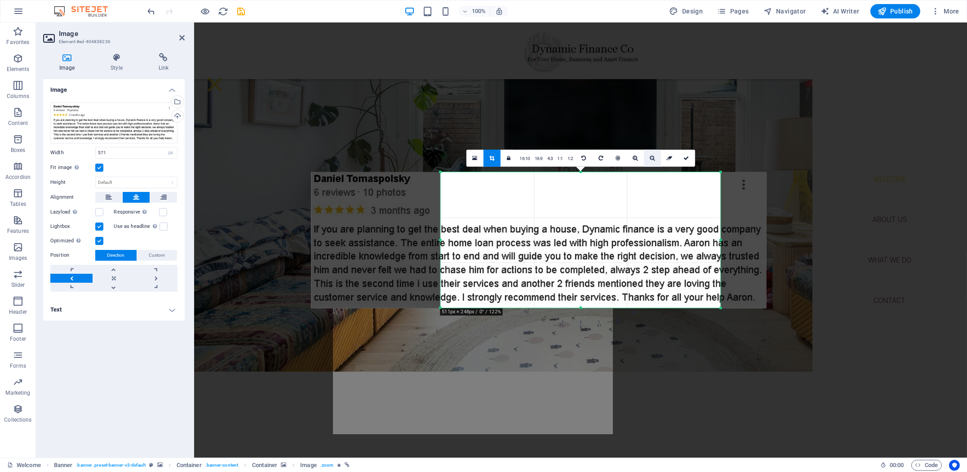
click at [653, 159] on icon at bounding box center [652, 158] width 5 height 5
click at [653, 158] on icon at bounding box center [652, 158] width 5 height 5
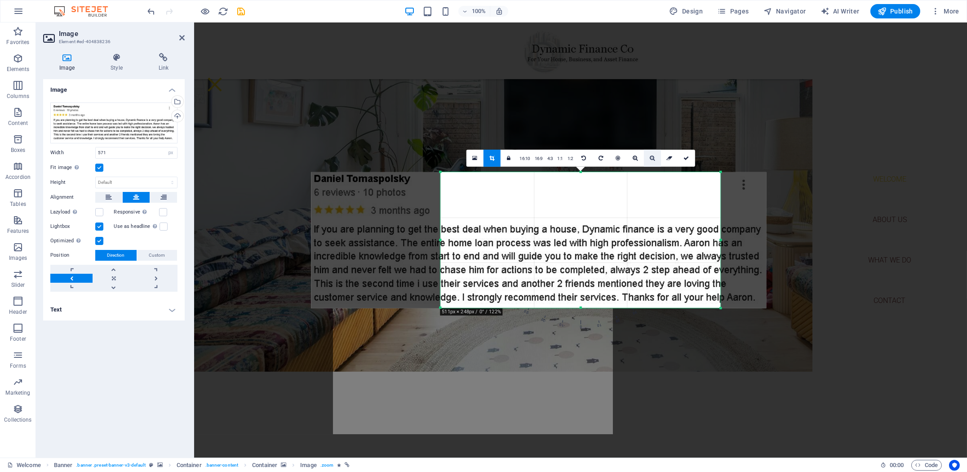
click at [653, 158] on icon at bounding box center [652, 158] width 5 height 5
click at [530, 158] on link "16:10" at bounding box center [524, 158] width 15 height 17
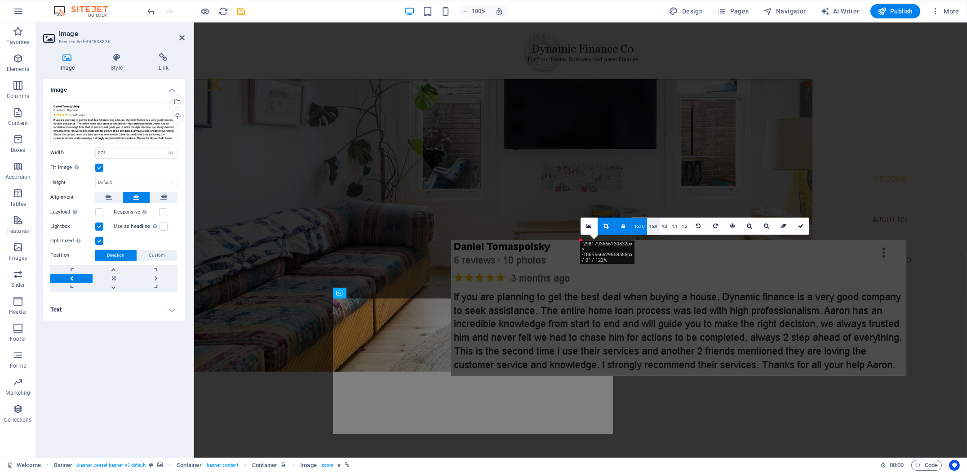
click at [654, 228] on link "16:9" at bounding box center [653, 226] width 13 height 17
click at [667, 229] on link "4:3" at bounding box center [665, 226] width 10 height 17
click at [666, 289] on div at bounding box center [678, 308] width 455 height 136
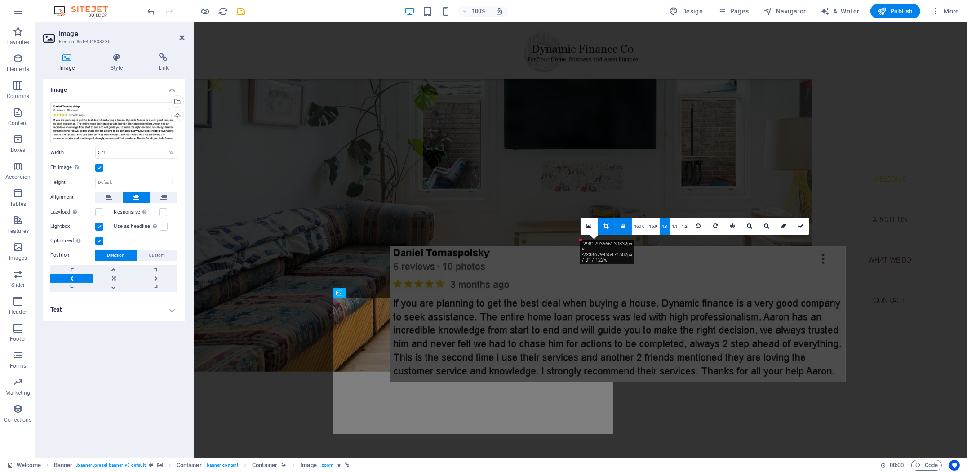
drag, startPoint x: 696, startPoint y: 296, endPoint x: 560, endPoint y: 287, distance: 137.0
click at [558, 288] on div at bounding box center [618, 314] width 455 height 136
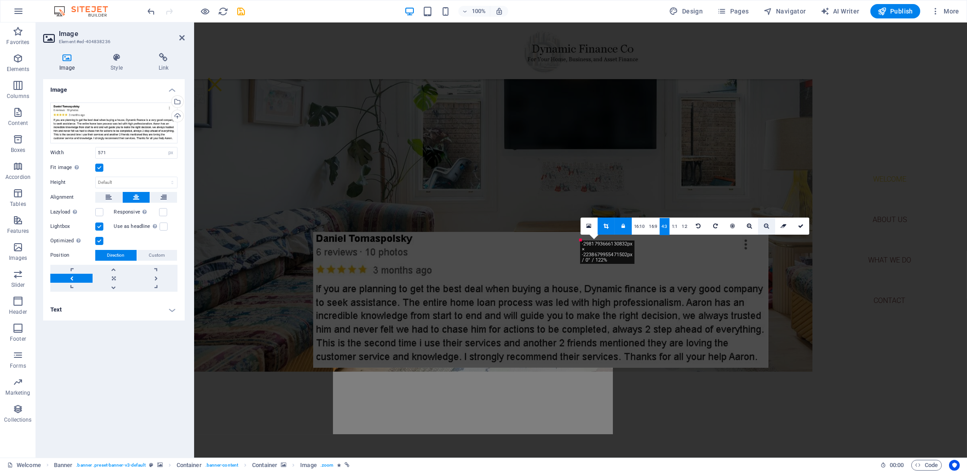
click at [768, 227] on icon at bounding box center [766, 225] width 5 height 5
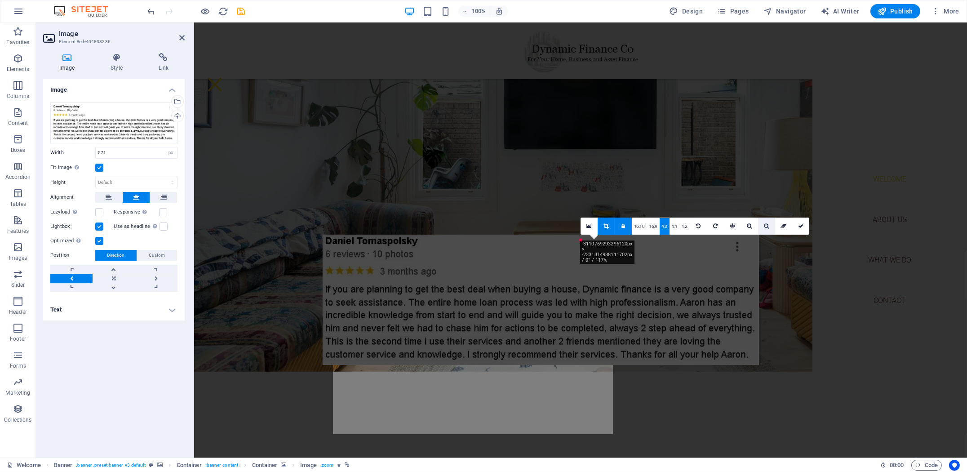
click at [768, 227] on icon at bounding box center [766, 225] width 5 height 5
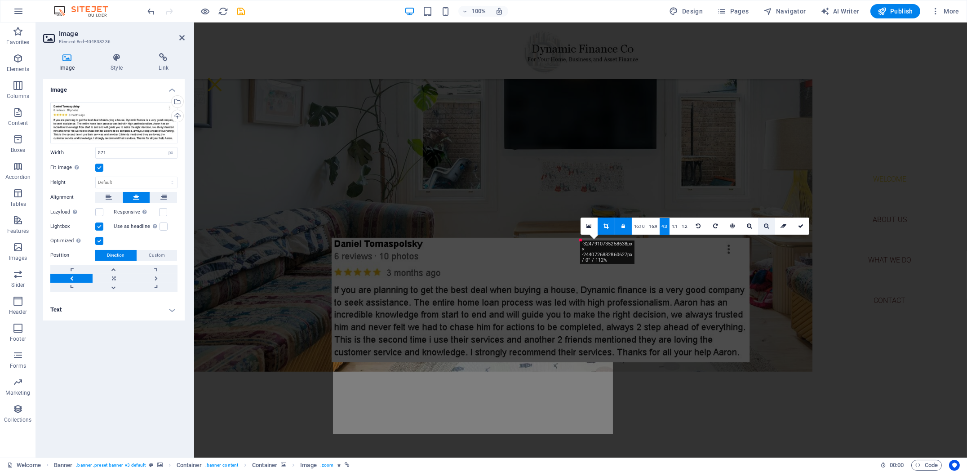
click at [768, 227] on icon at bounding box center [766, 225] width 5 height 5
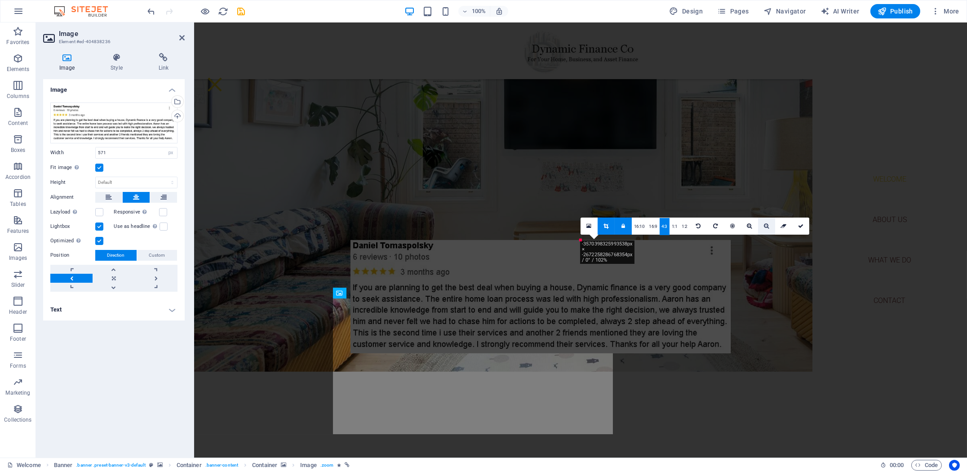
click at [768, 227] on icon at bounding box center [766, 225] width 5 height 5
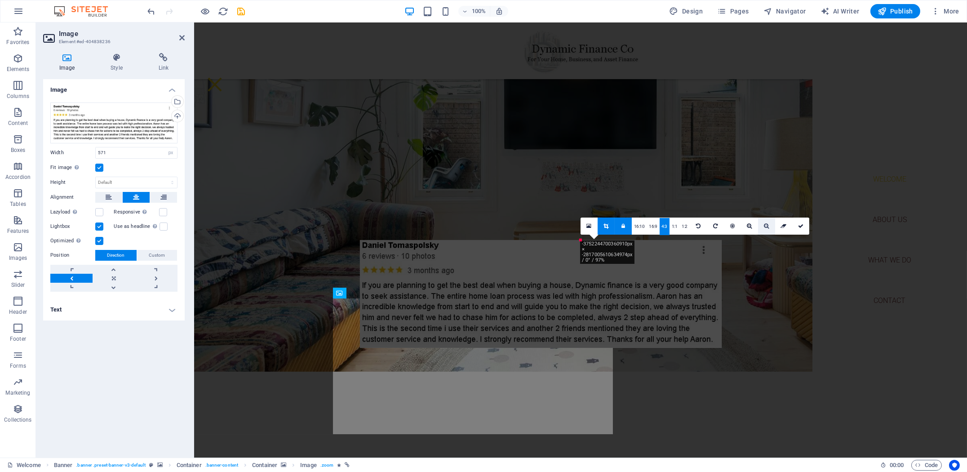
click at [768, 227] on icon at bounding box center [766, 225] width 5 height 5
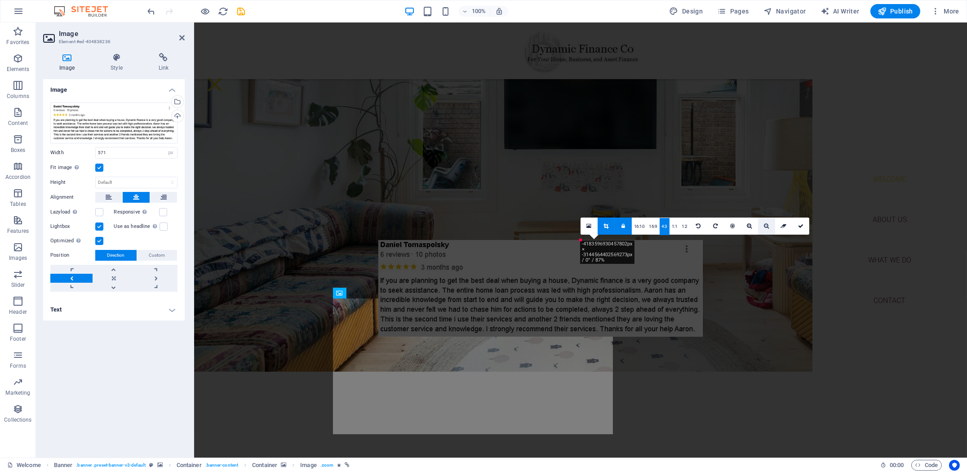
click at [768, 227] on icon at bounding box center [766, 225] width 5 height 5
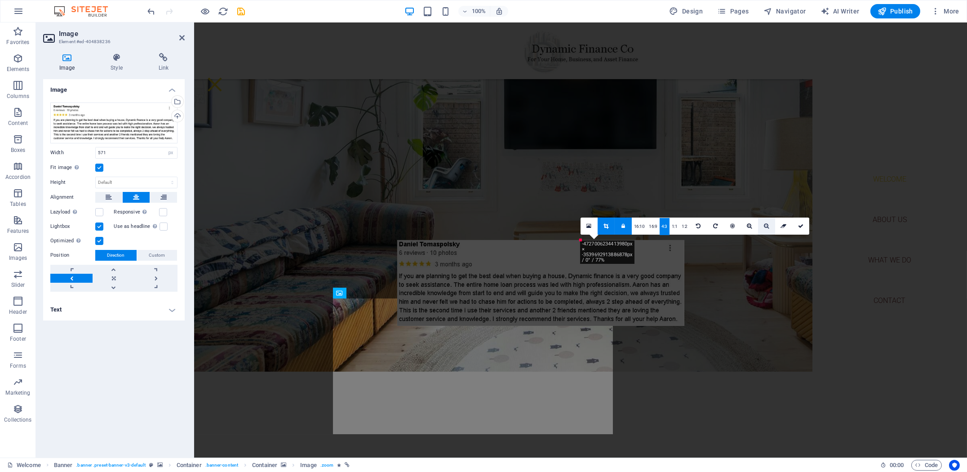
click at [767, 227] on icon at bounding box center [766, 225] width 5 height 5
click at [766, 227] on icon at bounding box center [766, 225] width 5 height 5
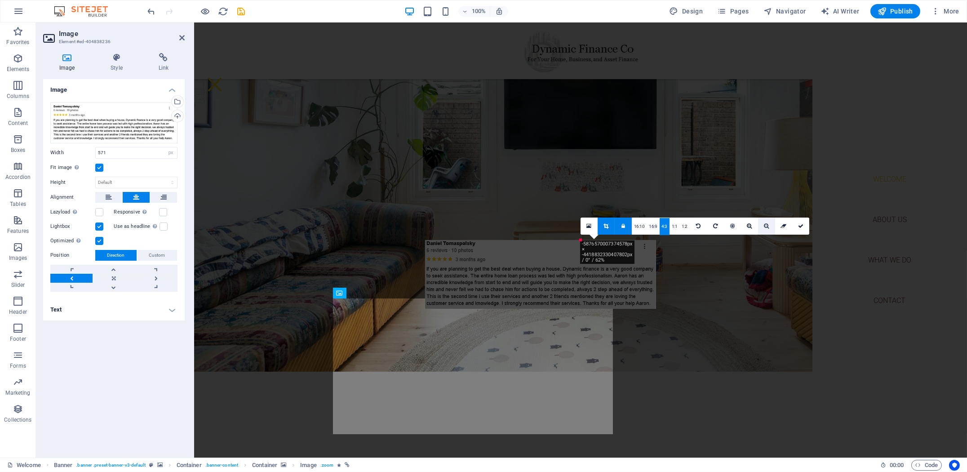
click at [764, 227] on icon at bounding box center [766, 225] width 5 height 5
click at [764, 227] on link at bounding box center [766, 226] width 17 height 17
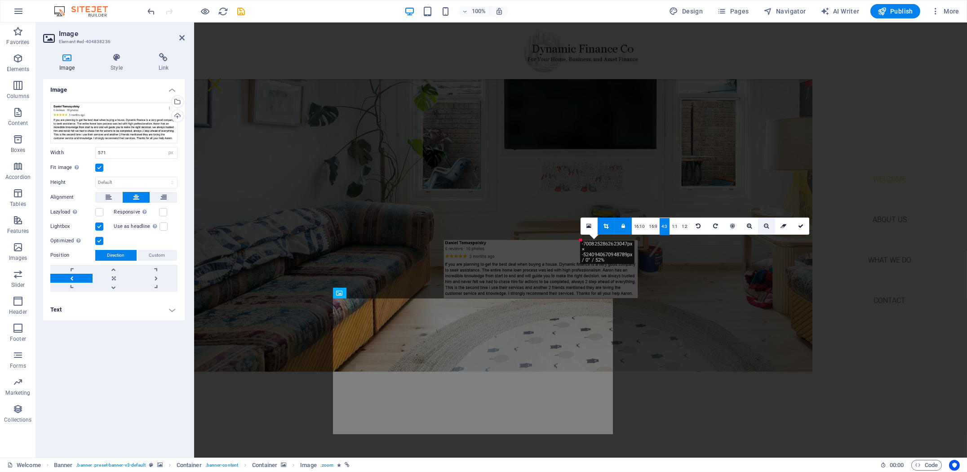
click at [764, 227] on link at bounding box center [766, 226] width 17 height 17
click at [563, 295] on div at bounding box center [541, 266] width 196 height 80
click at [699, 227] on icon at bounding box center [698, 225] width 4 height 5
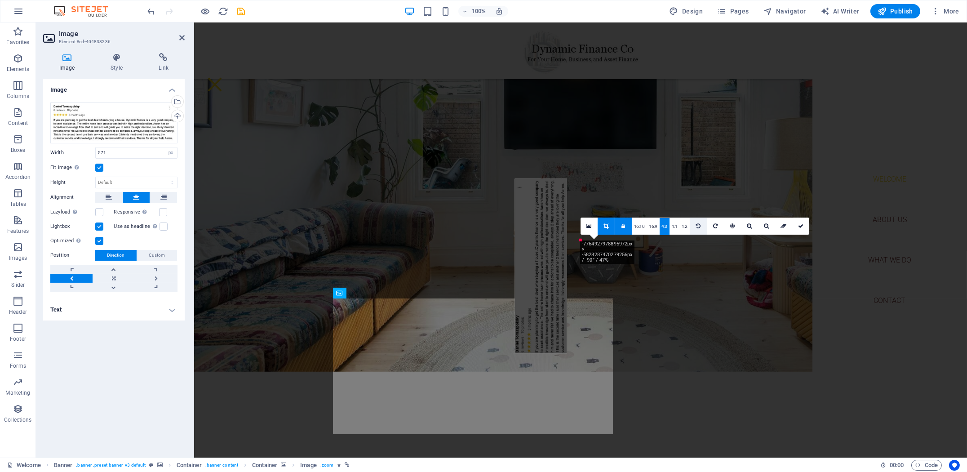
click at [699, 227] on icon at bounding box center [698, 225] width 4 height 5
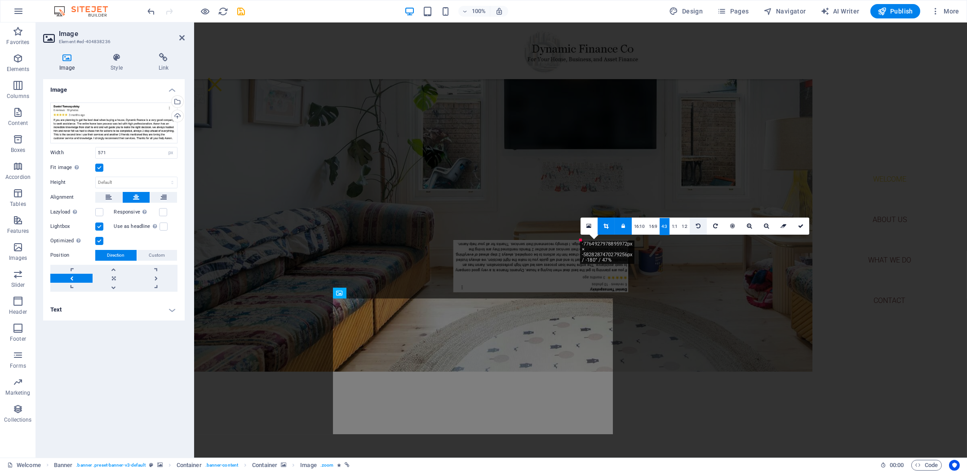
click at [700, 226] on icon at bounding box center [698, 225] width 4 height 5
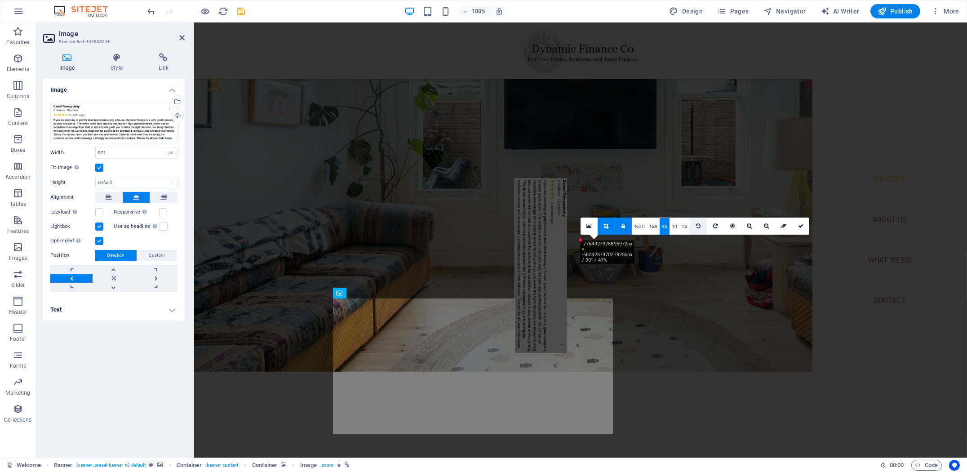
click at [700, 226] on icon at bounding box center [698, 225] width 4 height 5
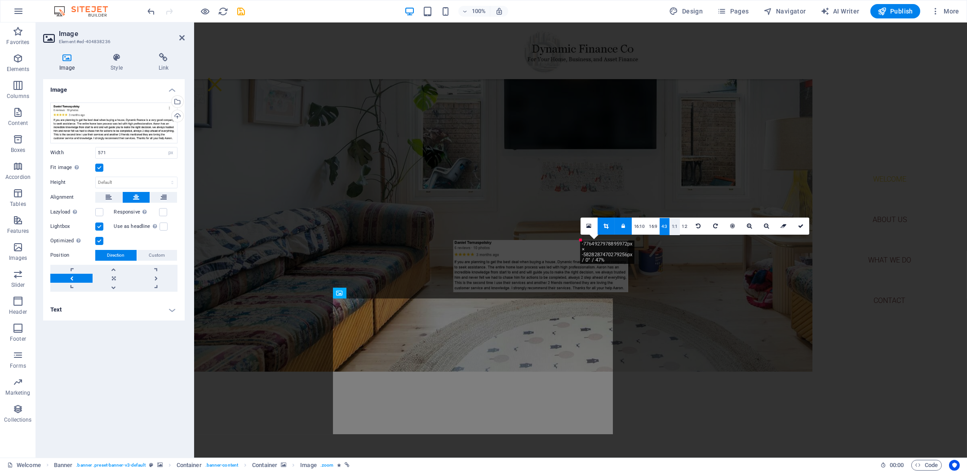
click at [673, 227] on link "1:1" at bounding box center [675, 226] width 10 height 17
click at [688, 226] on link "1:2" at bounding box center [685, 226] width 10 height 17
click at [644, 227] on link "16:10" at bounding box center [639, 226] width 15 height 17
click at [656, 227] on link "16:9" at bounding box center [653, 226] width 13 height 17
click at [620, 255] on div "-7764927978895972px × -4371215602709442px / 0° / 47%" at bounding box center [607, 251] width 54 height 23
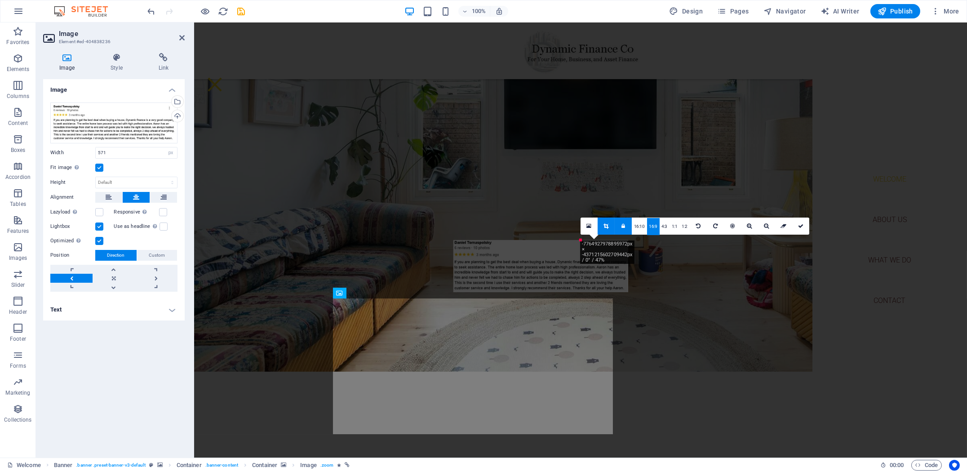
click at [610, 227] on link at bounding box center [606, 226] width 17 height 17
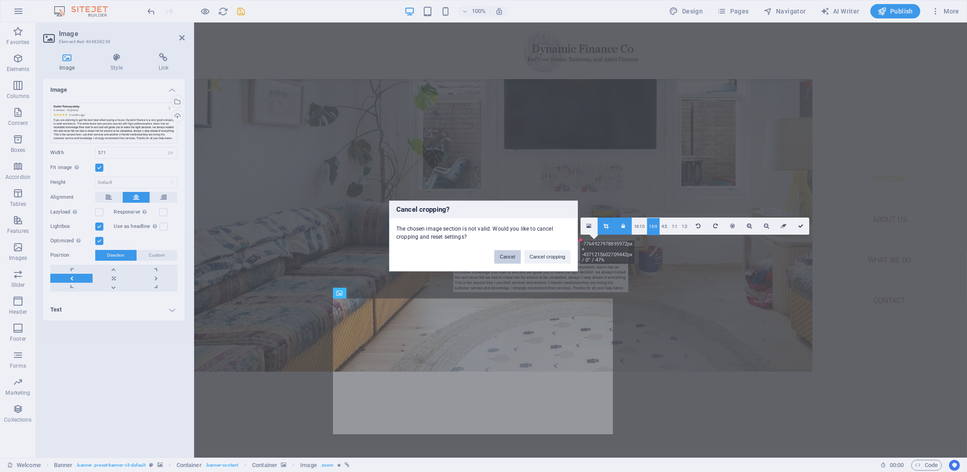
click at [507, 256] on button "Cancel" at bounding box center [507, 256] width 26 height 13
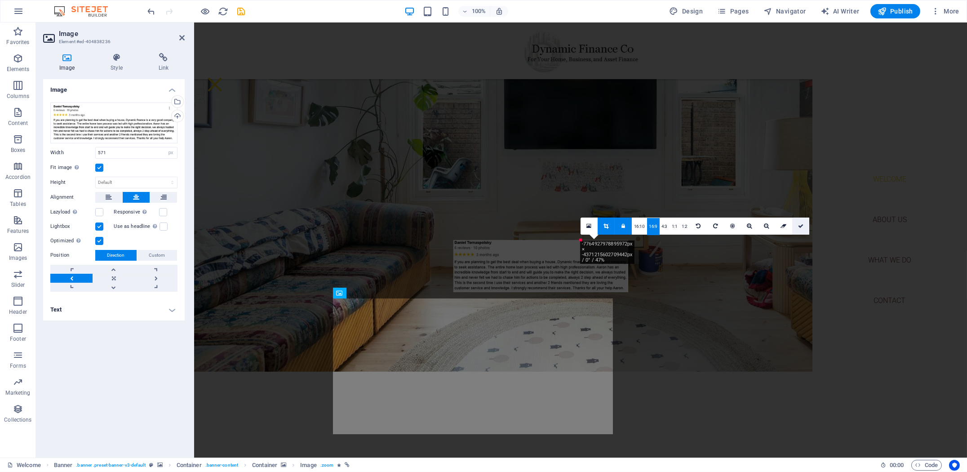
click at [806, 225] on link at bounding box center [801, 226] width 17 height 17
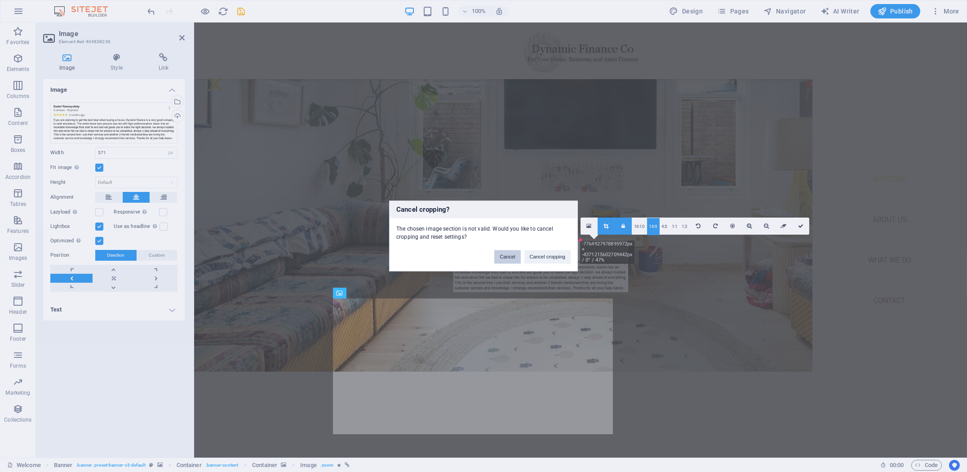
click at [510, 258] on button "Cancel" at bounding box center [507, 256] width 26 height 13
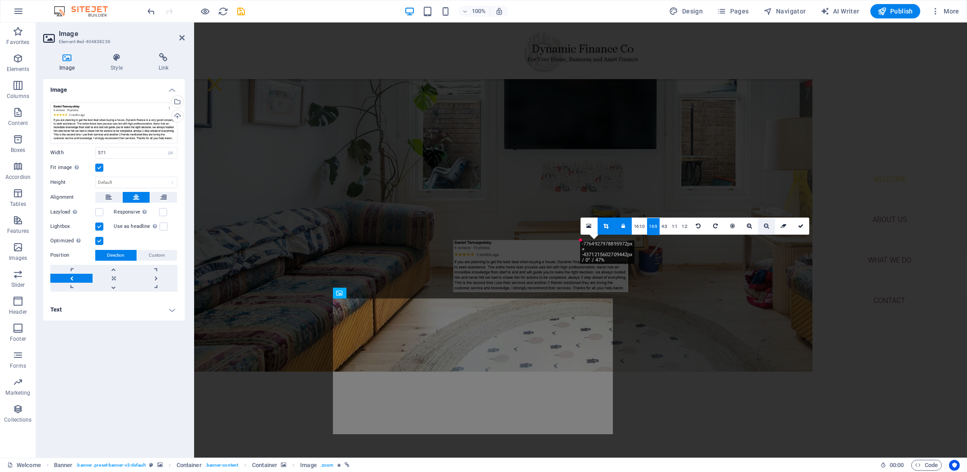
click at [763, 226] on link at bounding box center [766, 226] width 17 height 17
click at [608, 226] on icon at bounding box center [606, 225] width 5 height 5
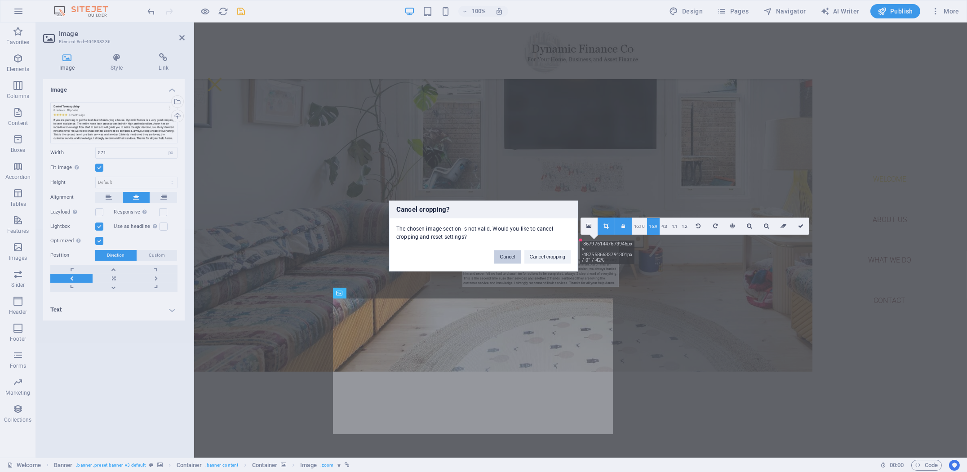
drag, startPoint x: 512, startPoint y: 258, endPoint x: 540, endPoint y: 250, distance: 28.5
click at [512, 258] on button "Cancel" at bounding box center [507, 256] width 26 height 13
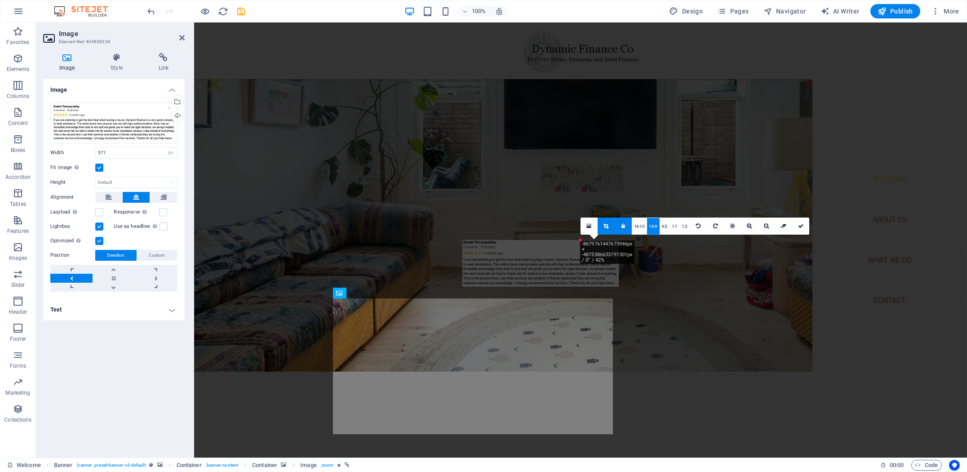
click at [626, 233] on link at bounding box center [623, 226] width 17 height 17
click at [755, 227] on link at bounding box center [749, 226] width 17 height 17
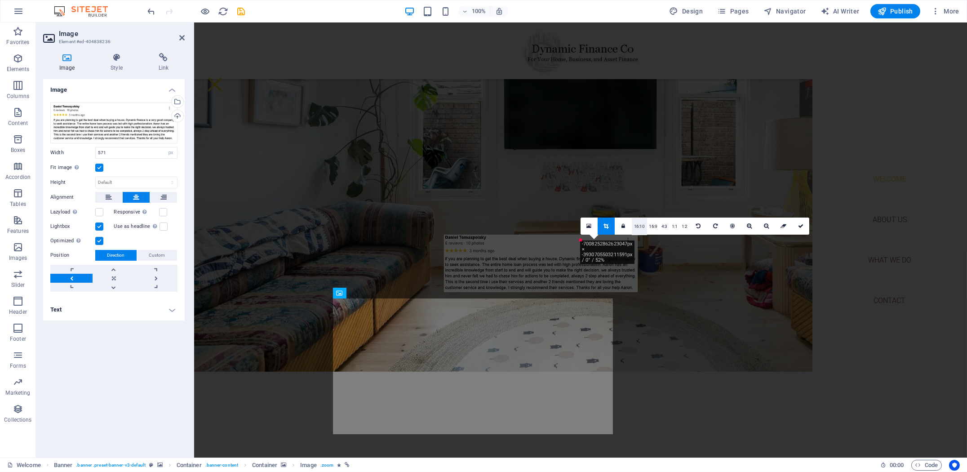
click at [640, 228] on link "16:10" at bounding box center [639, 226] width 15 height 17
click at [661, 227] on link "4:3" at bounding box center [665, 226] width 10 height 17
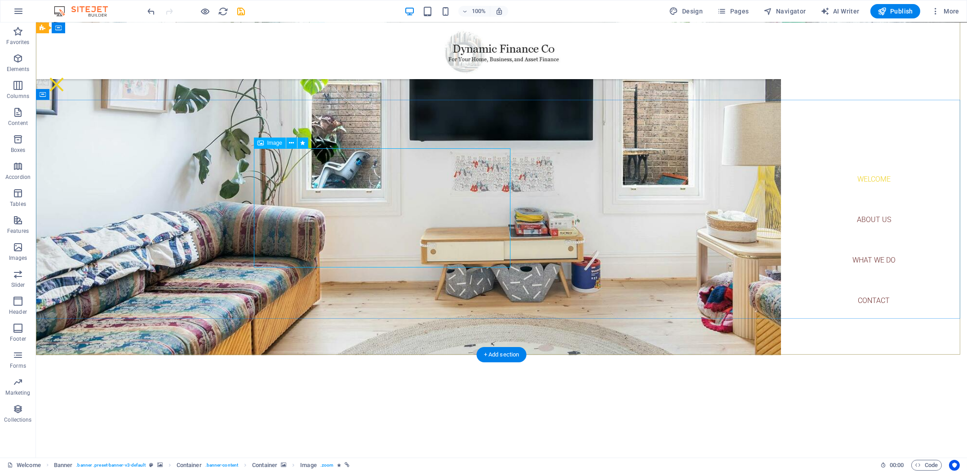
click at [154, 13] on icon "undo" at bounding box center [152, 11] width 10 height 10
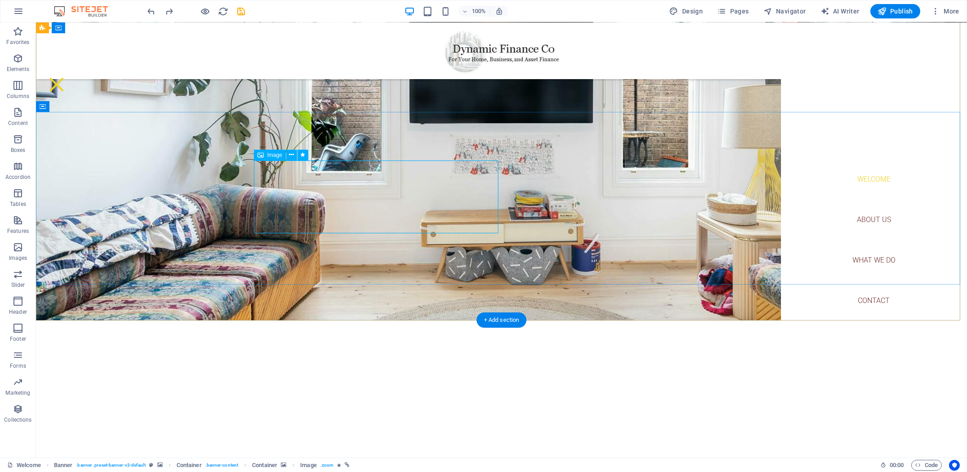
click at [288, 156] on button at bounding box center [291, 155] width 11 height 11
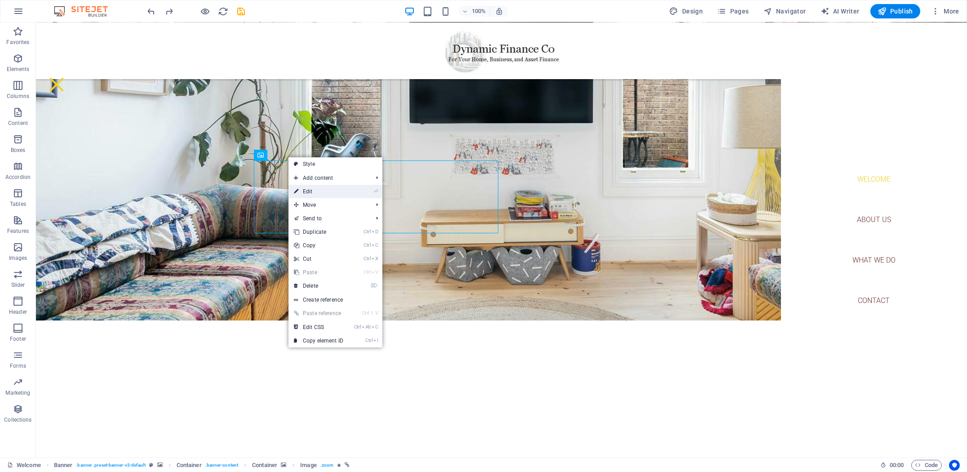
click at [319, 192] on link "⏎ Edit" at bounding box center [319, 191] width 60 height 13
select select "px"
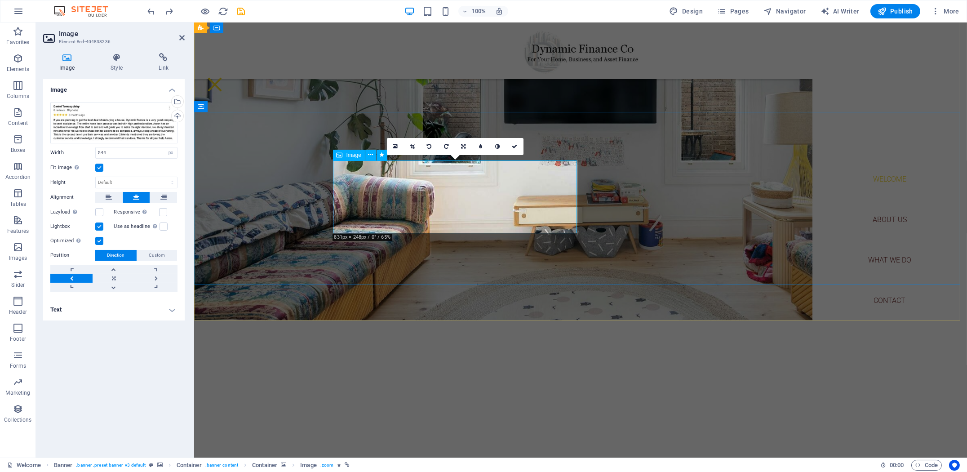
click at [370, 156] on icon at bounding box center [370, 154] width 5 height 9
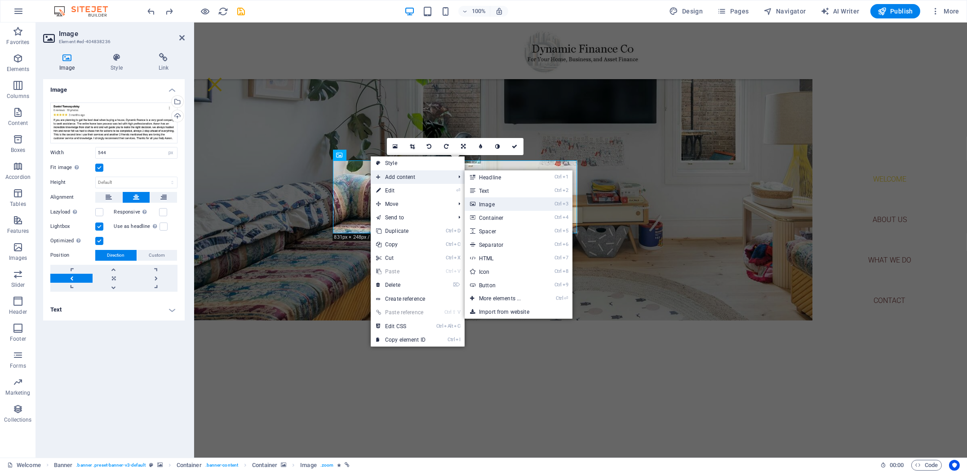
click at [488, 200] on link "Ctrl 3 Image" at bounding box center [502, 203] width 74 height 13
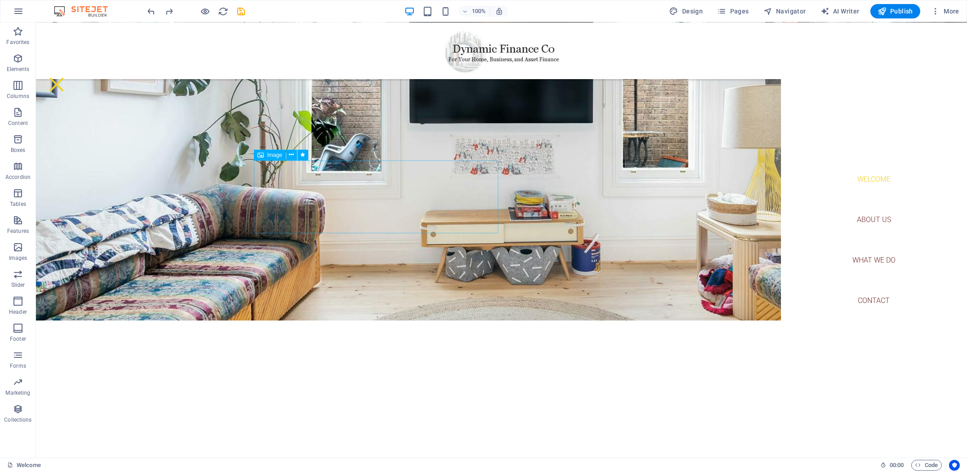
select select "px"
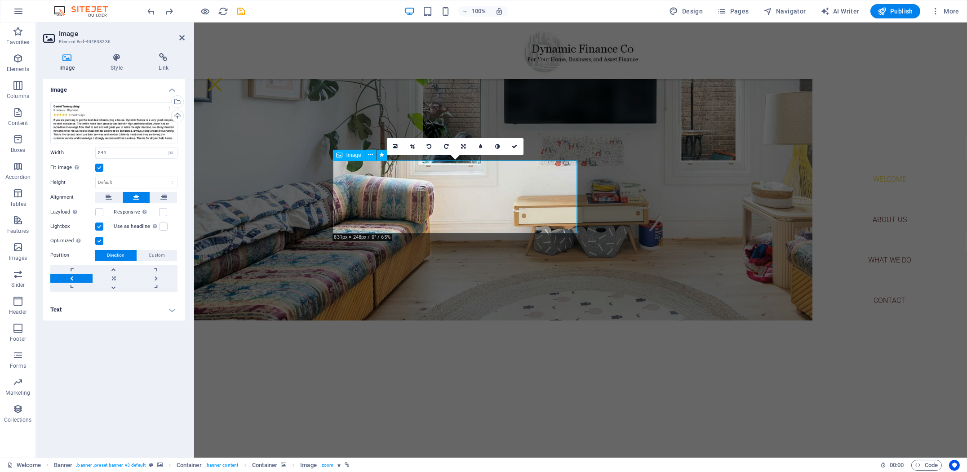
drag, startPoint x: 578, startPoint y: 194, endPoint x: 420, endPoint y: 194, distance: 157.8
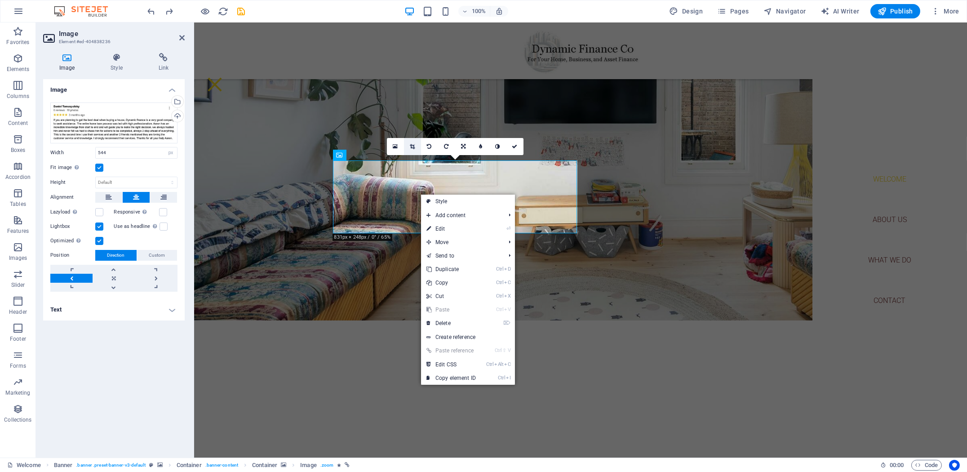
click at [411, 147] on icon at bounding box center [412, 146] width 5 height 5
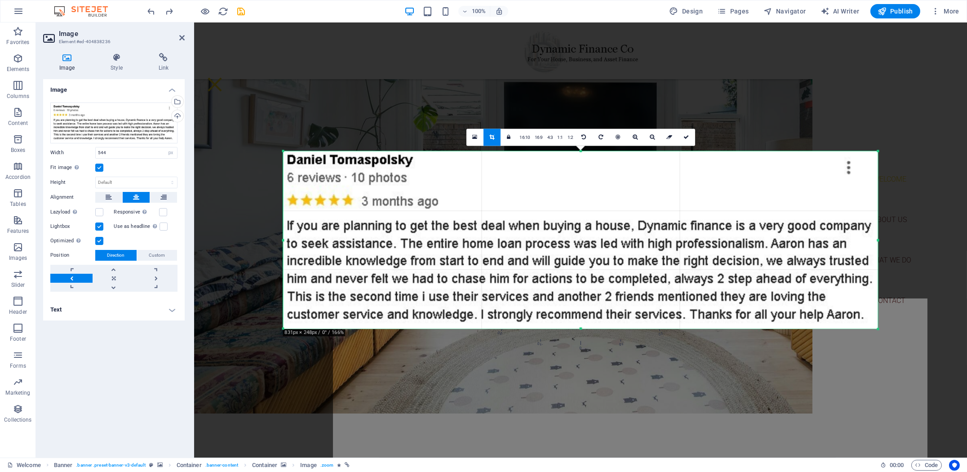
drag, startPoint x: 888, startPoint y: 149, endPoint x: 865, endPoint y: 169, distance: 30.6
click at [865, 169] on div "180 170 160 150 140 130 120 110 100 90 80 70 60 50 40 30 20 10 0 -10 -20 -30 -4…" at bounding box center [580, 240] width 595 height 178
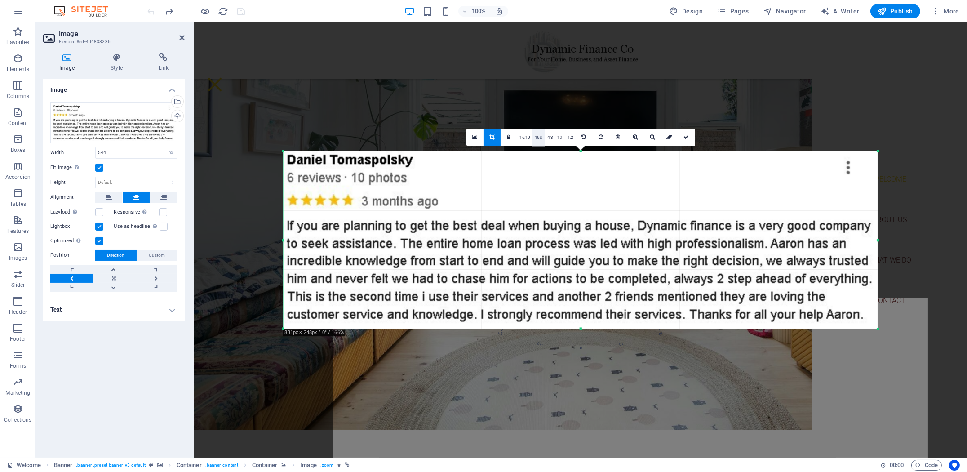
click at [536, 136] on link "16:9" at bounding box center [539, 137] width 13 height 17
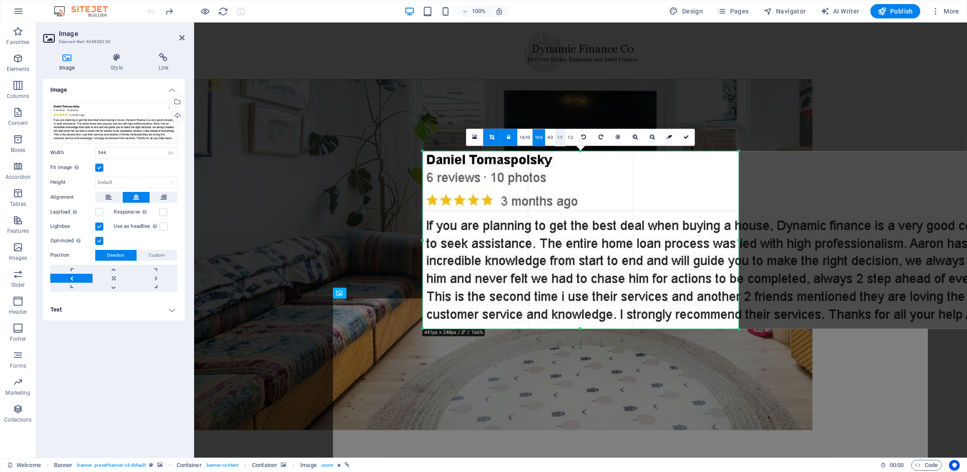
click at [562, 137] on link "1:1" at bounding box center [560, 137] width 10 height 17
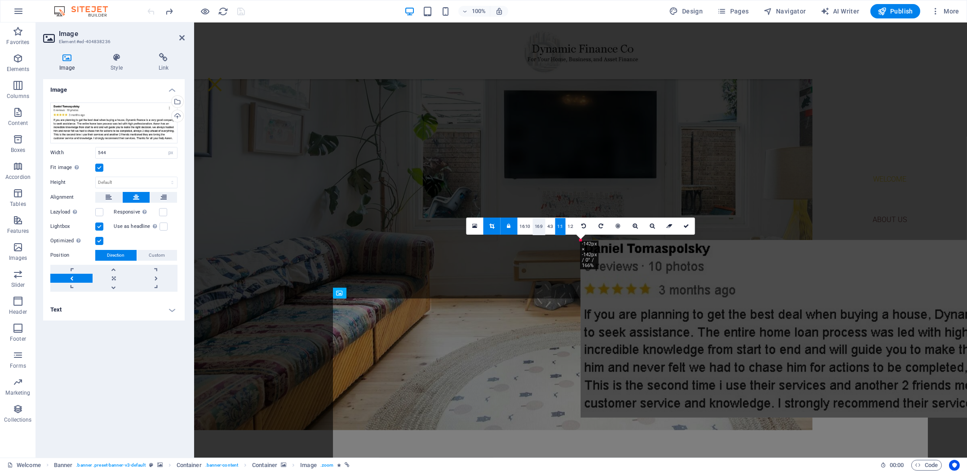
click at [533, 225] on link "16:9" at bounding box center [539, 226] width 13 height 17
click at [297, 102] on div at bounding box center [580, 160] width 773 height 276
click at [690, 232] on link at bounding box center [686, 226] width 17 height 17
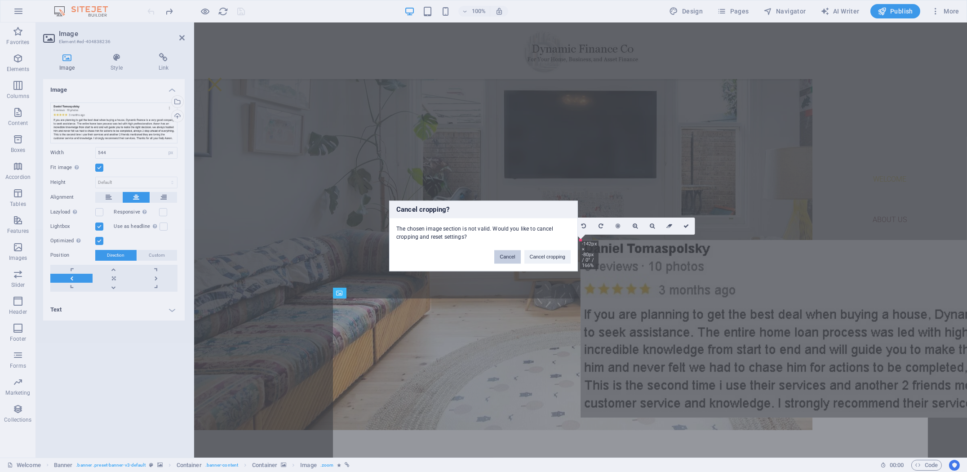
click at [506, 258] on button "Cancel" at bounding box center [507, 256] width 26 height 13
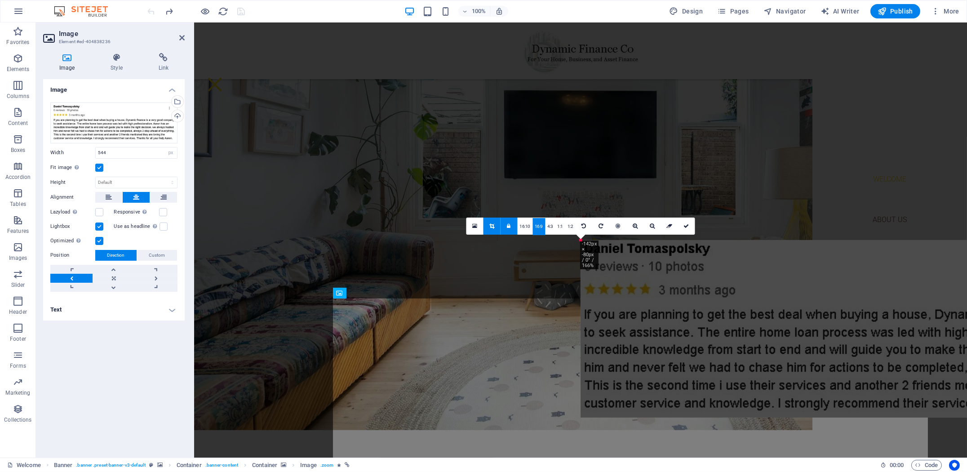
click at [493, 225] on icon at bounding box center [492, 225] width 5 height 5
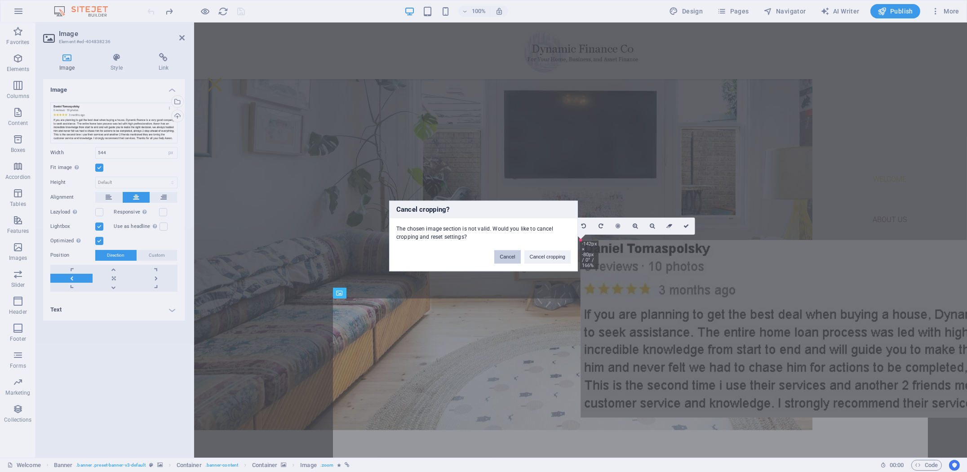
drag, startPoint x: 509, startPoint y: 255, endPoint x: 508, endPoint y: 245, distance: 9.9
click at [509, 256] on button "Cancel" at bounding box center [507, 256] width 26 height 13
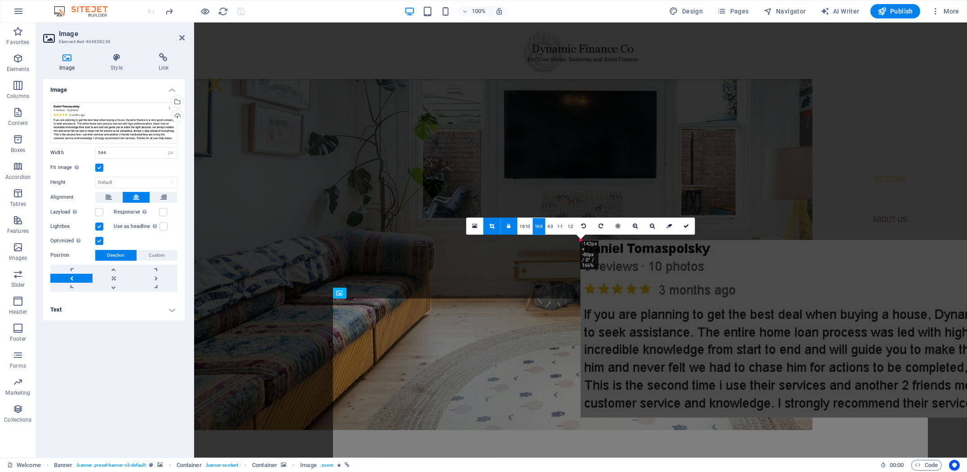
click at [506, 229] on link at bounding box center [509, 226] width 17 height 17
click at [536, 228] on link "16:9" at bounding box center [539, 226] width 13 height 17
click at [477, 225] on link at bounding box center [475, 226] width 17 height 17
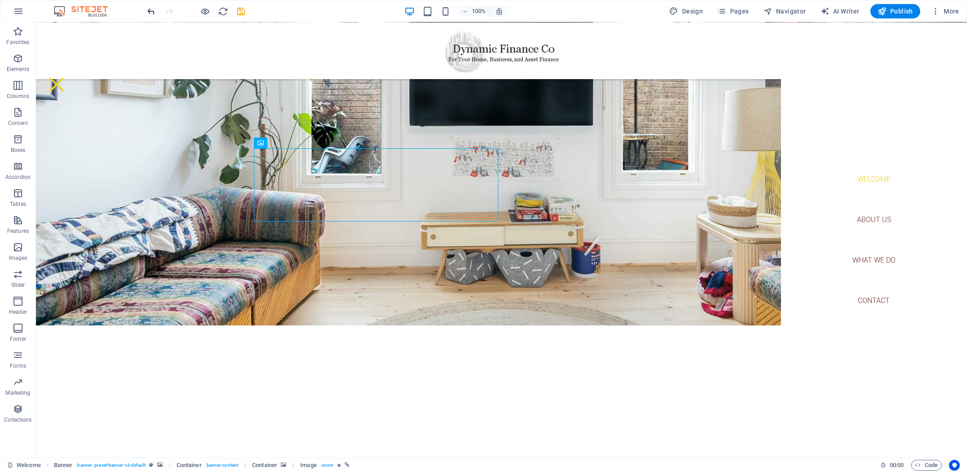
click at [149, 9] on icon "undo" at bounding box center [152, 11] width 10 height 10
click at [289, 143] on icon at bounding box center [291, 142] width 5 height 9
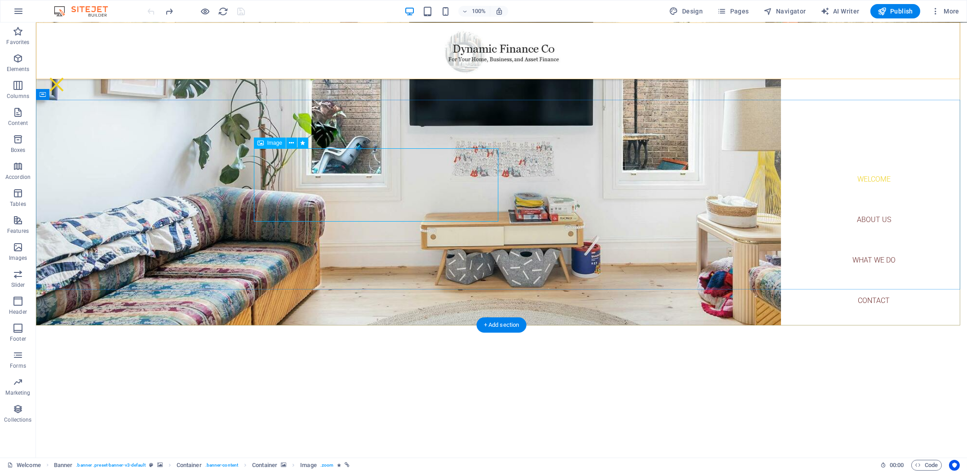
select select "px"
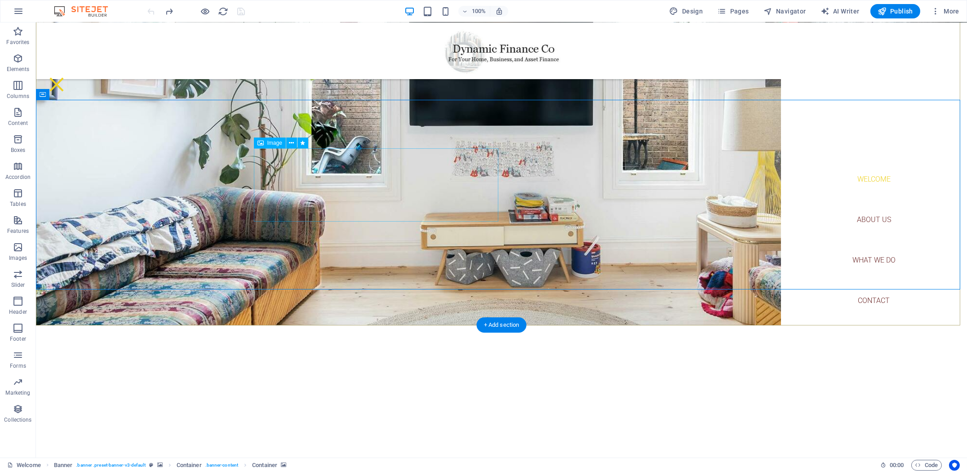
select select "px"
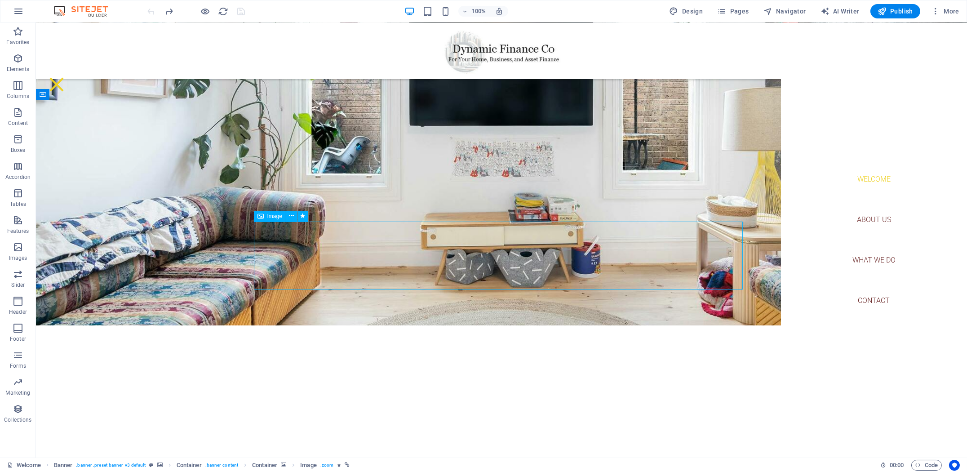
select select "px"
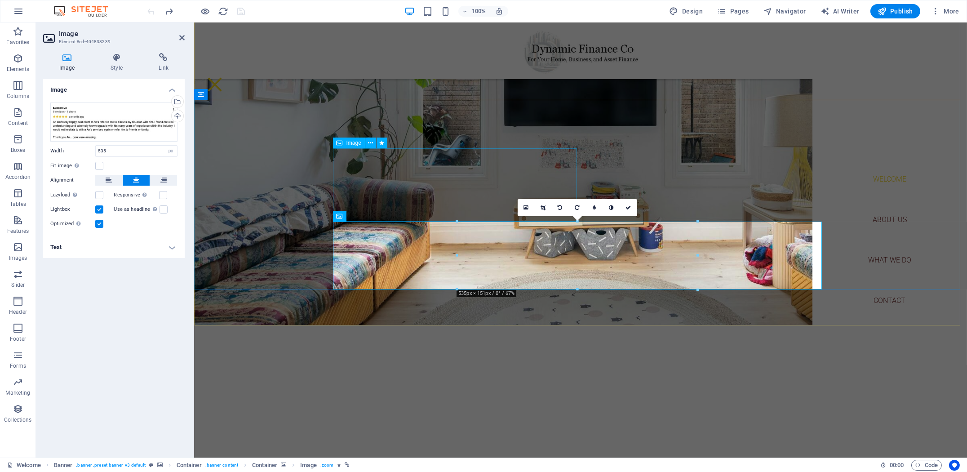
select select "px"
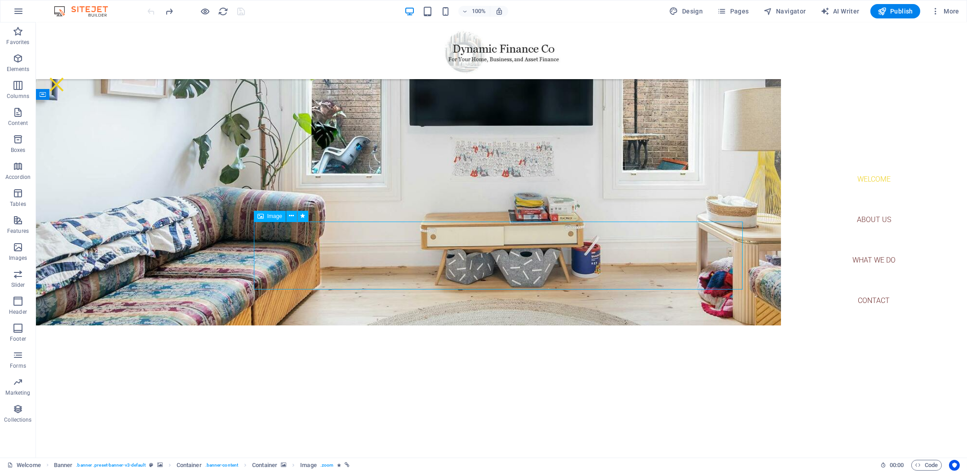
select select "px"
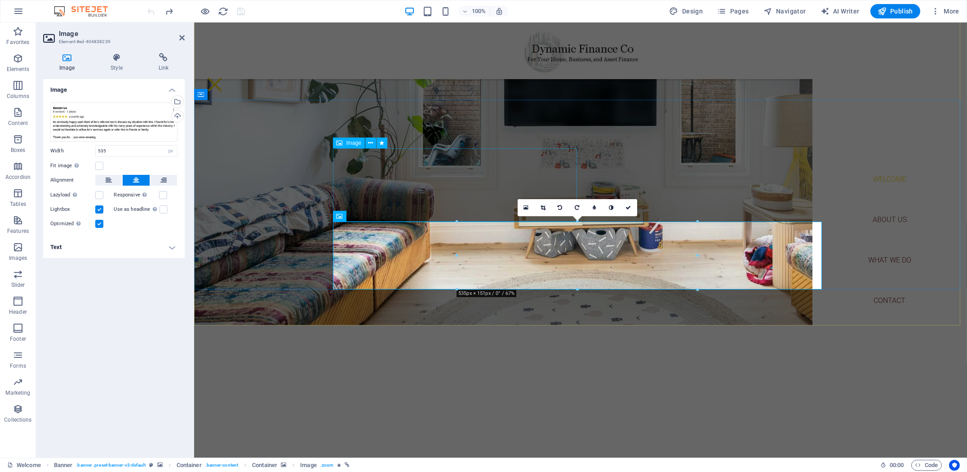
select select "px"
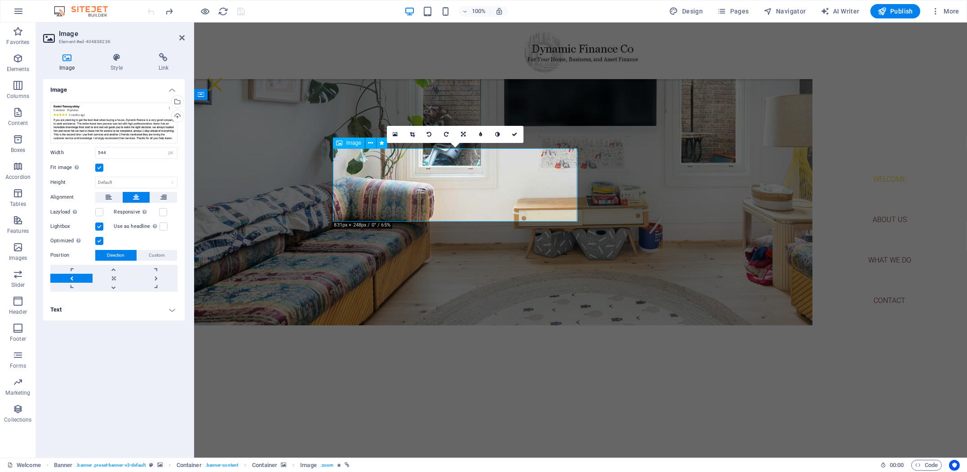
click at [154, 277] on link at bounding box center [156, 278] width 42 height 9
click at [112, 278] on link at bounding box center [114, 278] width 42 height 9
click at [113, 277] on link at bounding box center [114, 278] width 42 height 9
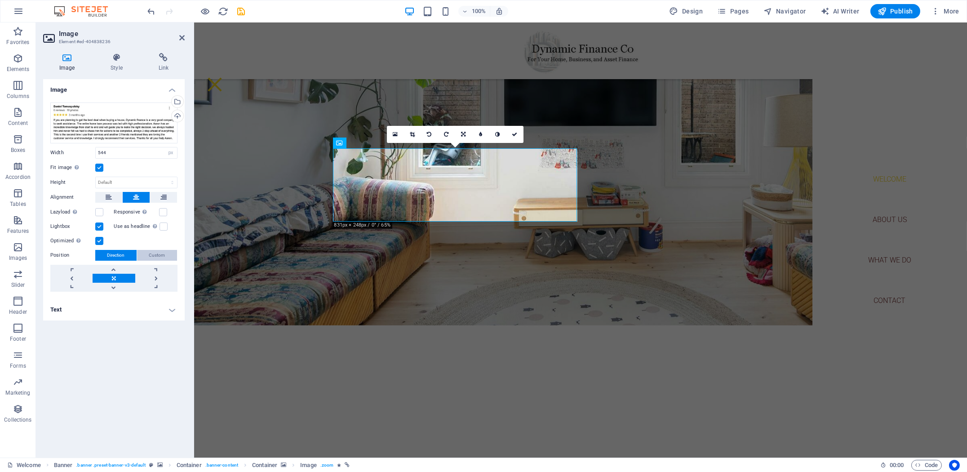
click at [154, 255] on span "Custom" at bounding box center [157, 255] width 16 height 11
click at [118, 255] on span "Direction" at bounding box center [116, 255] width 18 height 11
click at [167, 307] on h4 "Text" at bounding box center [114, 310] width 142 height 22
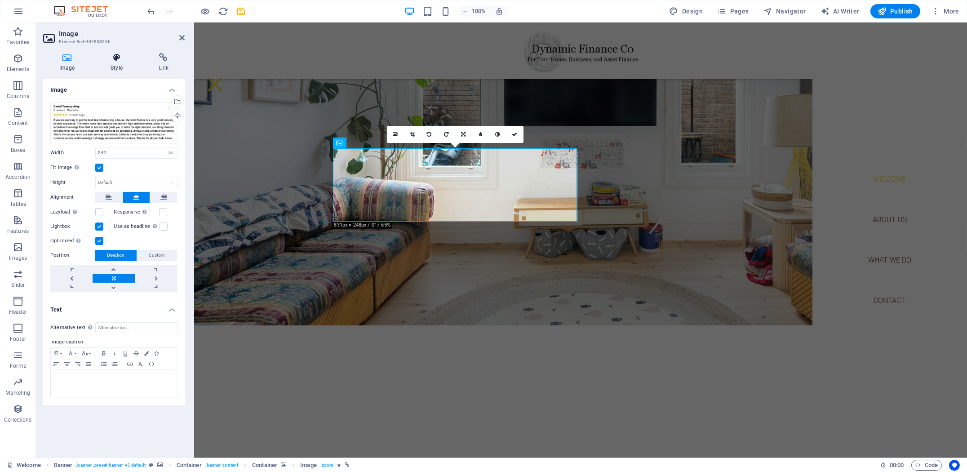
click at [114, 61] on icon at bounding box center [116, 57] width 44 height 9
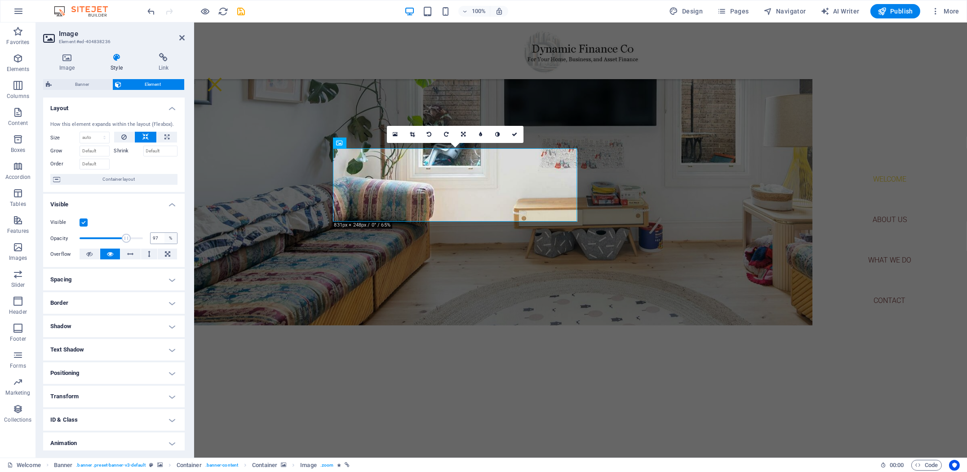
type input "100"
drag, startPoint x: 139, startPoint y: 238, endPoint x: 174, endPoint y: 240, distance: 35.1
click at [174, 240] on div "Opacity 100 %" at bounding box center [113, 238] width 127 height 13
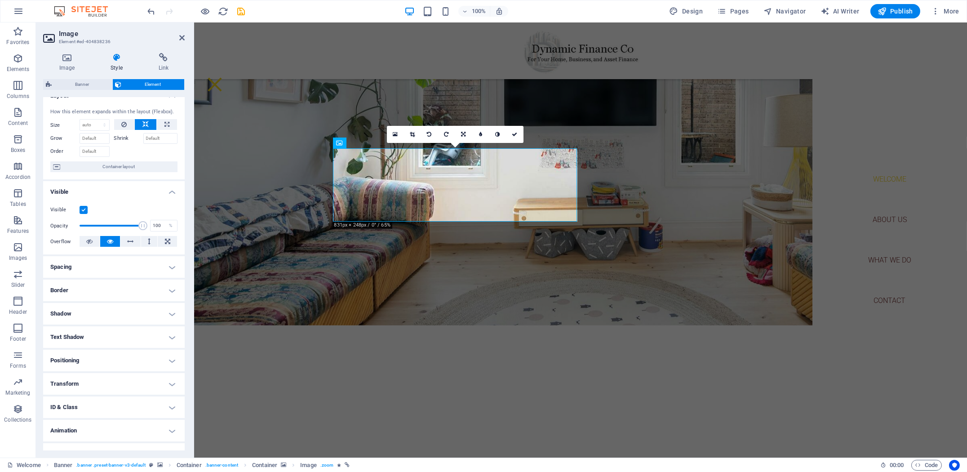
scroll to position [27, 0]
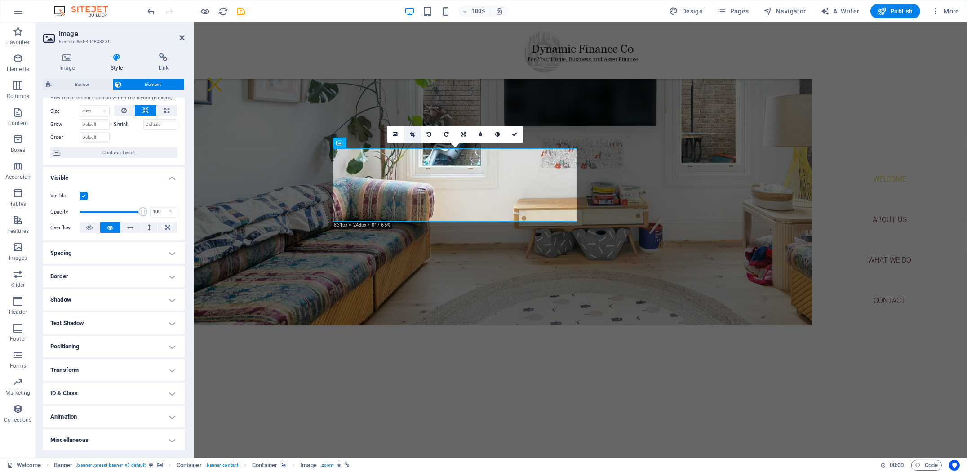
click at [409, 133] on link at bounding box center [412, 134] width 17 height 17
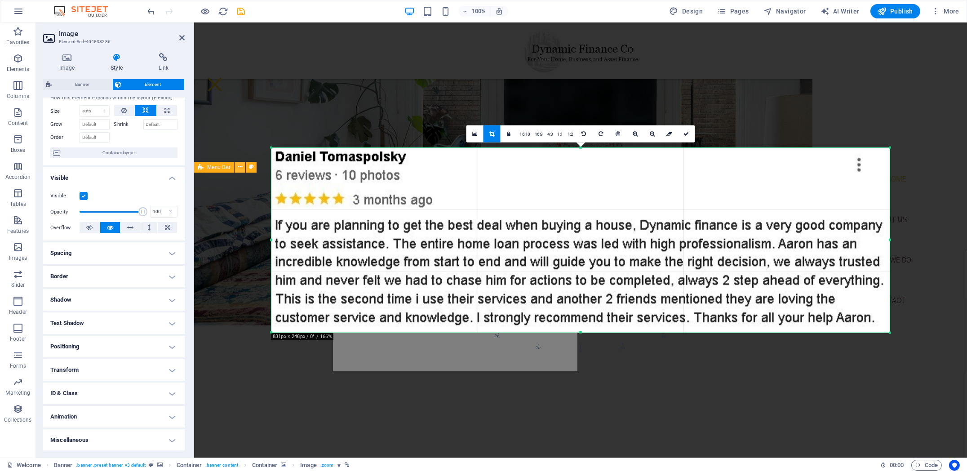
click at [240, 166] on icon at bounding box center [240, 166] width 5 height 9
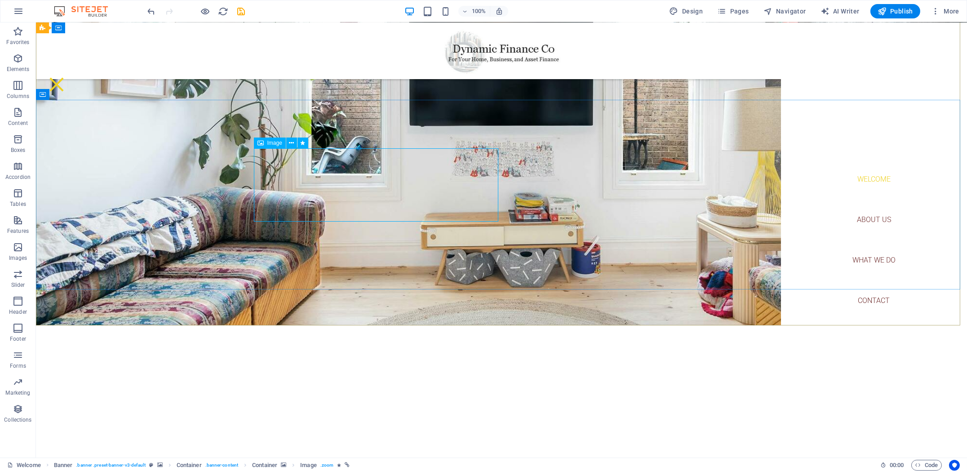
click at [269, 144] on span "Image" at bounding box center [274, 142] width 15 height 5
click at [289, 142] on icon at bounding box center [291, 142] width 5 height 9
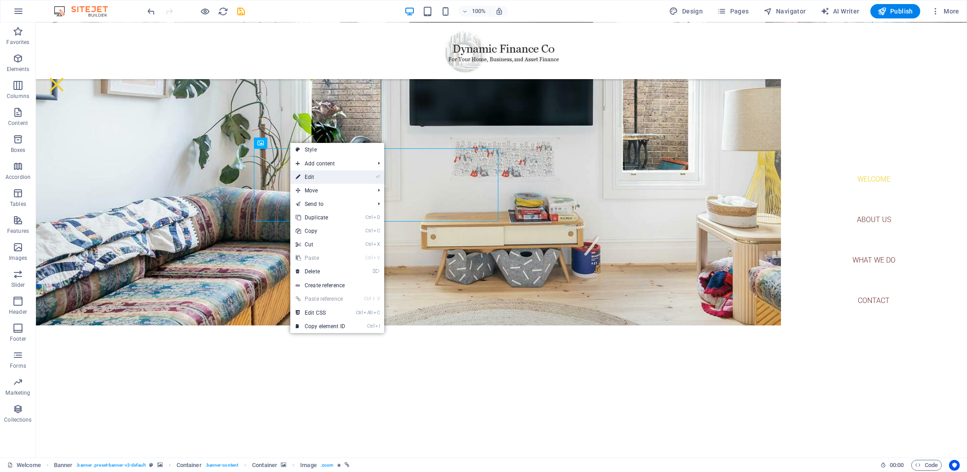
click at [322, 177] on link "⏎ Edit" at bounding box center [320, 176] width 60 height 13
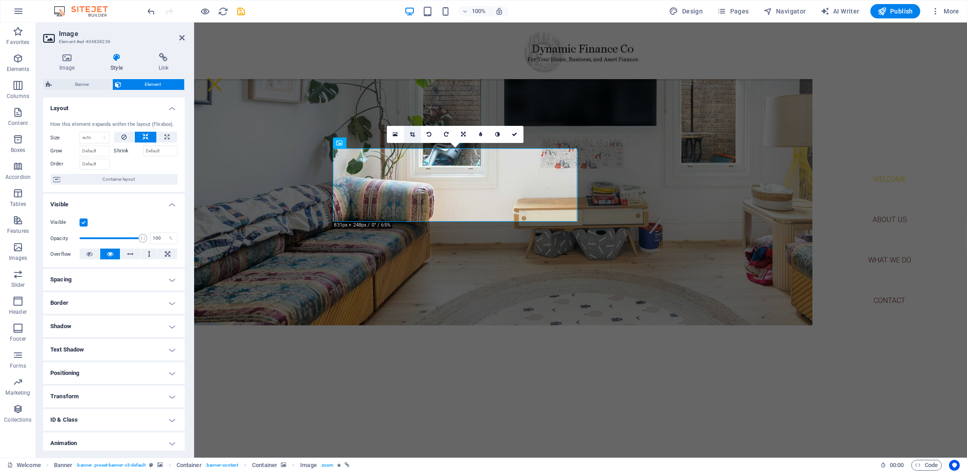
click at [413, 136] on icon at bounding box center [412, 134] width 5 height 5
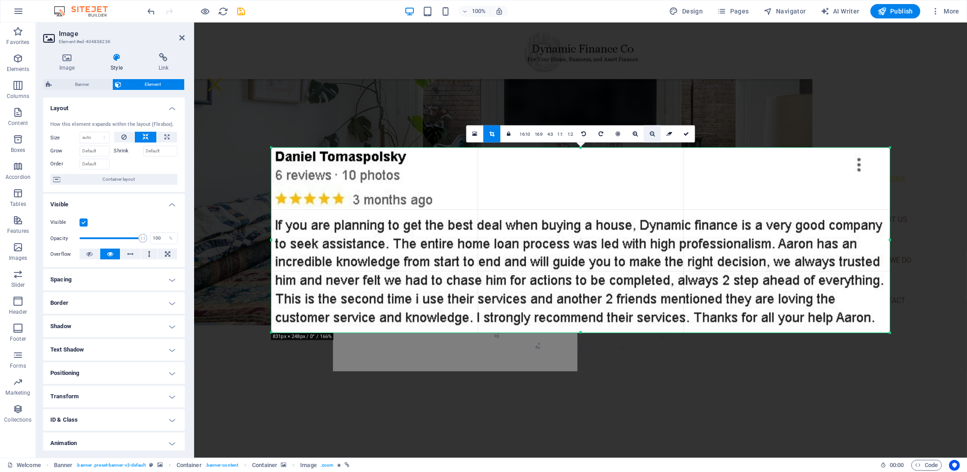
click at [653, 132] on icon at bounding box center [652, 133] width 5 height 5
click at [639, 133] on link at bounding box center [635, 133] width 17 height 17
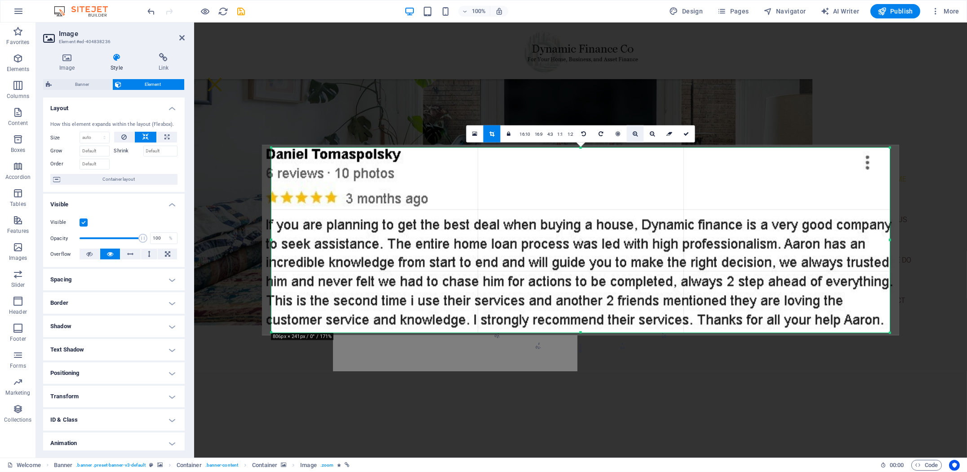
click at [639, 133] on link at bounding box center [635, 133] width 17 height 17
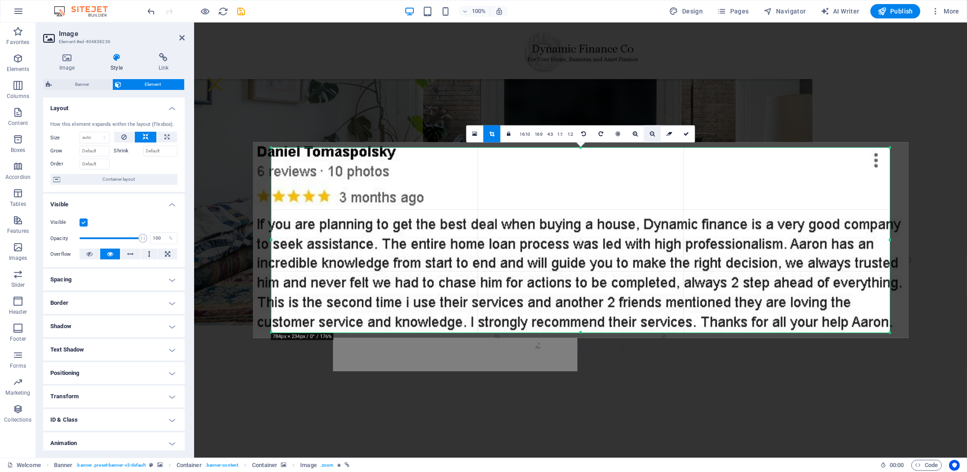
click at [653, 133] on icon at bounding box center [652, 133] width 5 height 5
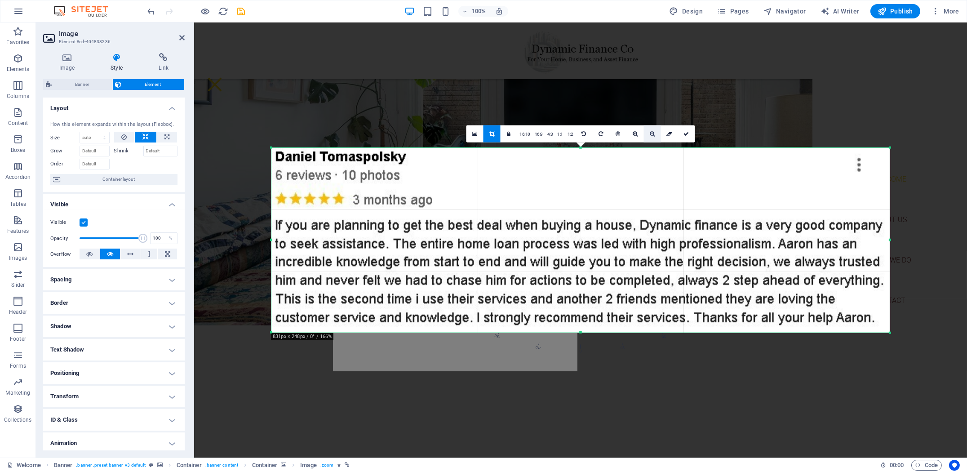
click at [653, 133] on icon at bounding box center [652, 133] width 5 height 5
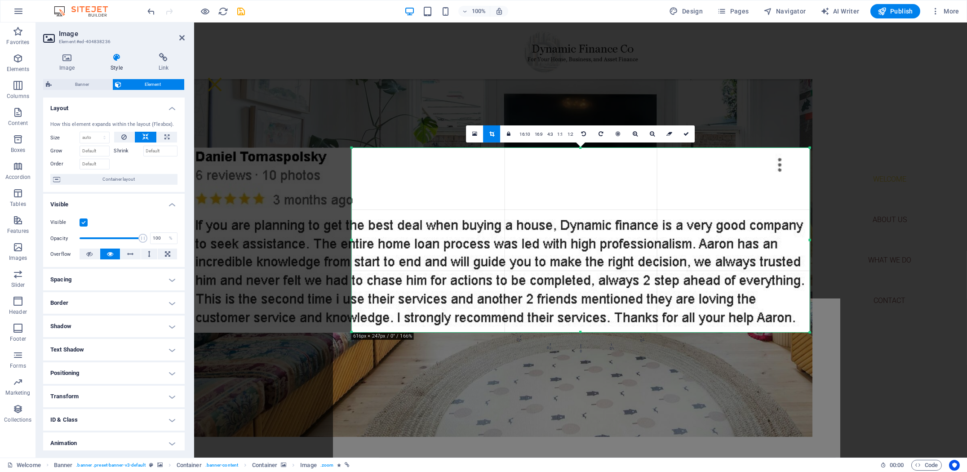
drag, startPoint x: 272, startPoint y: 242, endPoint x: 431, endPoint y: 248, distance: 159.7
click at [431, 248] on div "180 170 160 150 140 130 120 110 100 90 80 70 60 50 40 30 20 10 0 -10 -20 -30 -4…" at bounding box center [581, 240] width 458 height 184
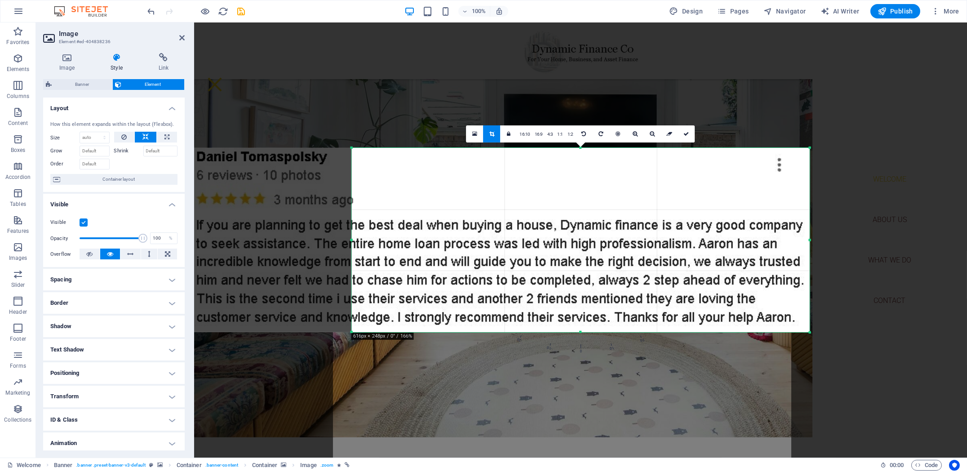
click at [669, 225] on div at bounding box center [501, 240] width 618 height 184
drag, startPoint x: 669, startPoint y: 225, endPoint x: 669, endPoint y: 216, distance: 8.6
click at [669, 225] on div at bounding box center [501, 240] width 618 height 184
click at [654, 137] on link at bounding box center [652, 133] width 17 height 17
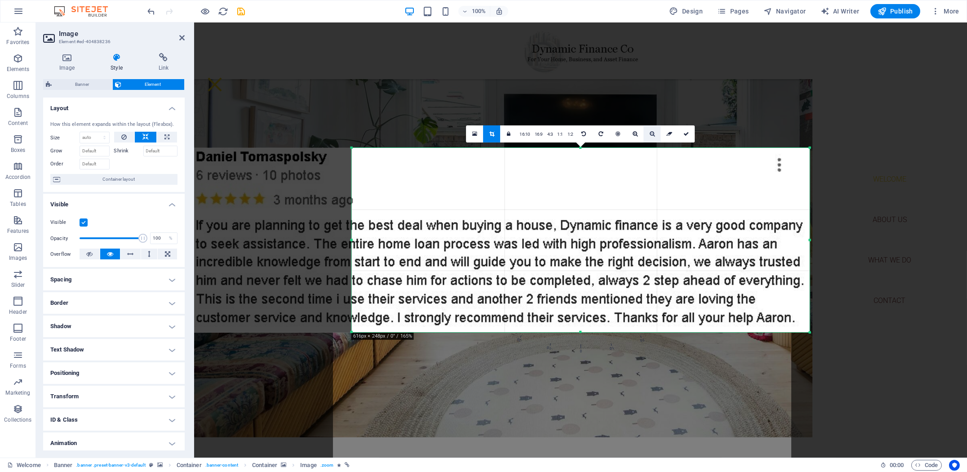
click at [654, 137] on link at bounding box center [652, 133] width 17 height 17
click at [629, 134] on link at bounding box center [635, 133] width 17 height 17
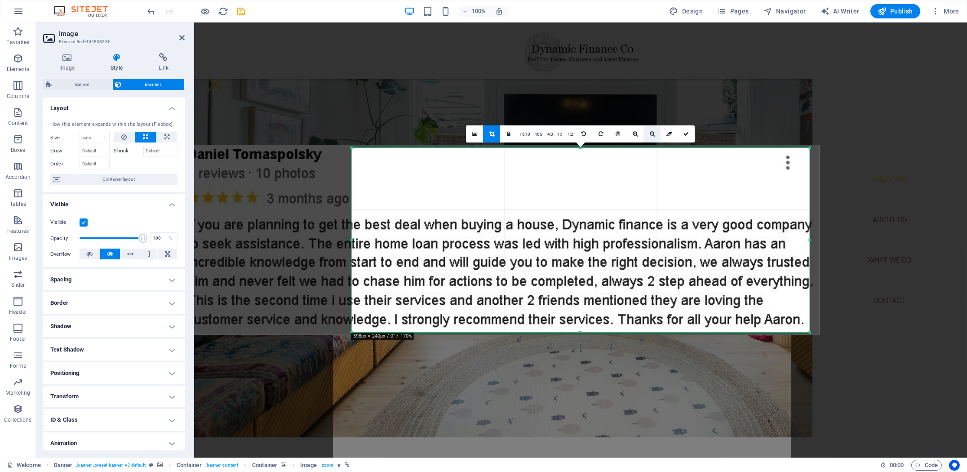
click at [644, 135] on link at bounding box center [652, 133] width 17 height 17
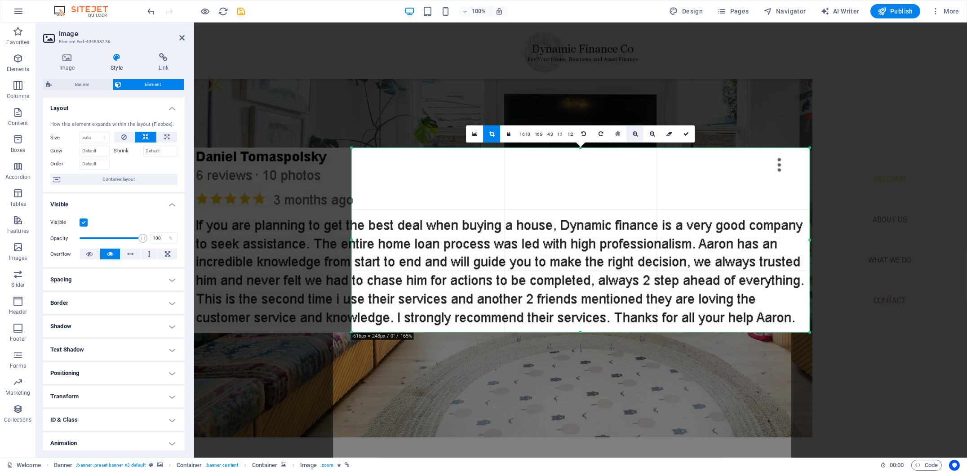
click at [636, 136] on link at bounding box center [635, 133] width 17 height 17
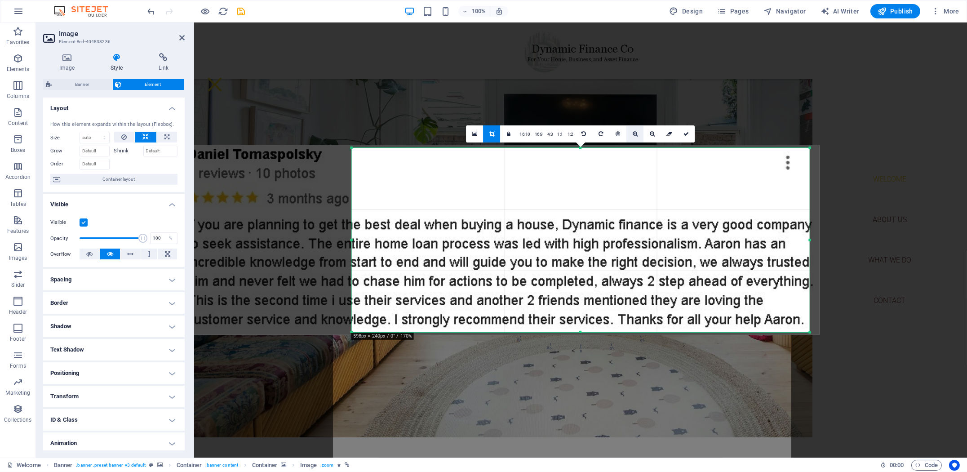
click at [636, 137] on link at bounding box center [635, 133] width 17 height 17
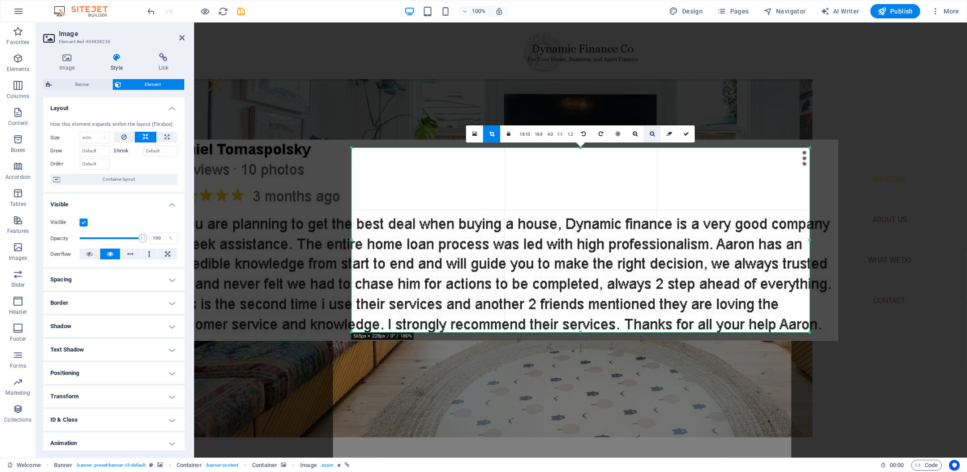
click at [658, 136] on link at bounding box center [652, 133] width 17 height 17
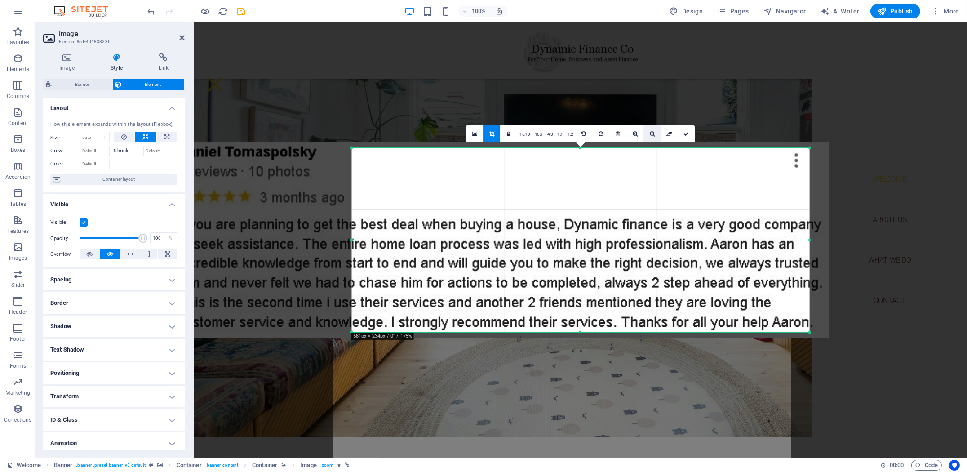
click at [656, 137] on link at bounding box center [652, 133] width 17 height 17
click at [655, 137] on link at bounding box center [652, 133] width 17 height 17
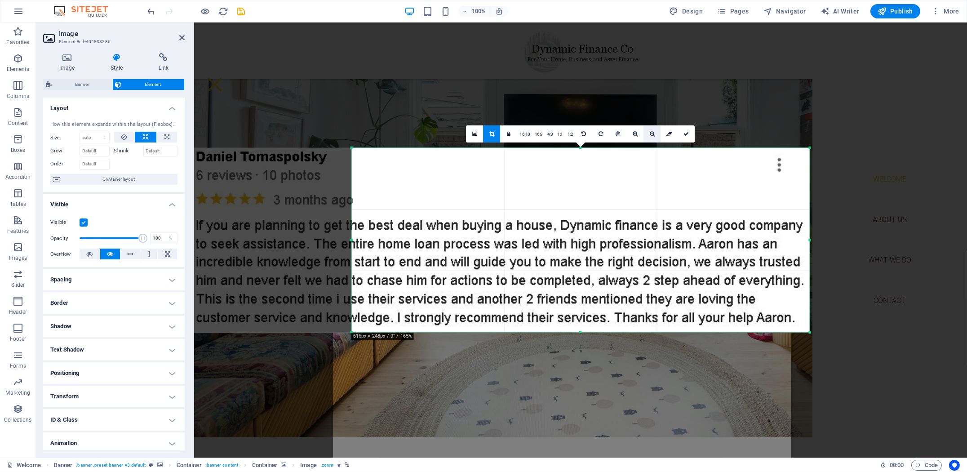
click at [655, 137] on link at bounding box center [652, 133] width 17 height 17
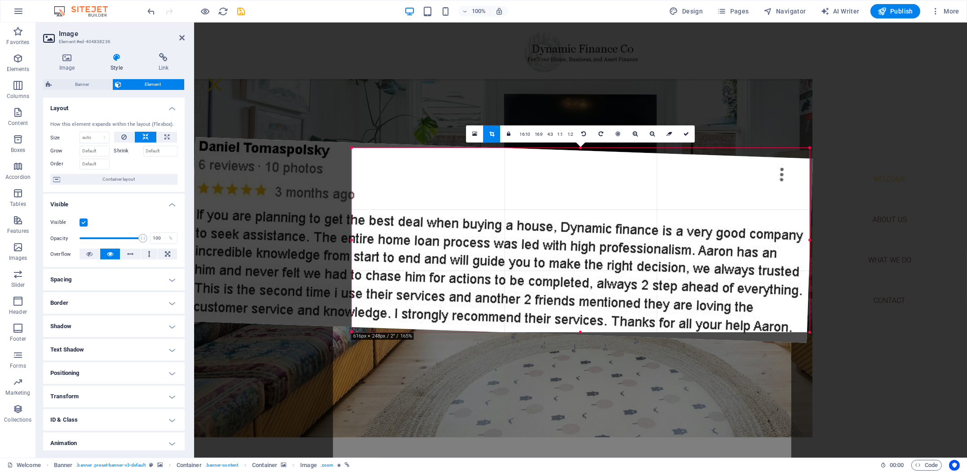
drag, startPoint x: 811, startPoint y: 150, endPoint x: 784, endPoint y: 158, distance: 28.3
click at [789, 158] on div "180 170 160 150 140 130 120 110 100 90 80 70 60 50 40 30 20 10 0 -10 -20 -30 -4…" at bounding box center [581, 240] width 458 height 184
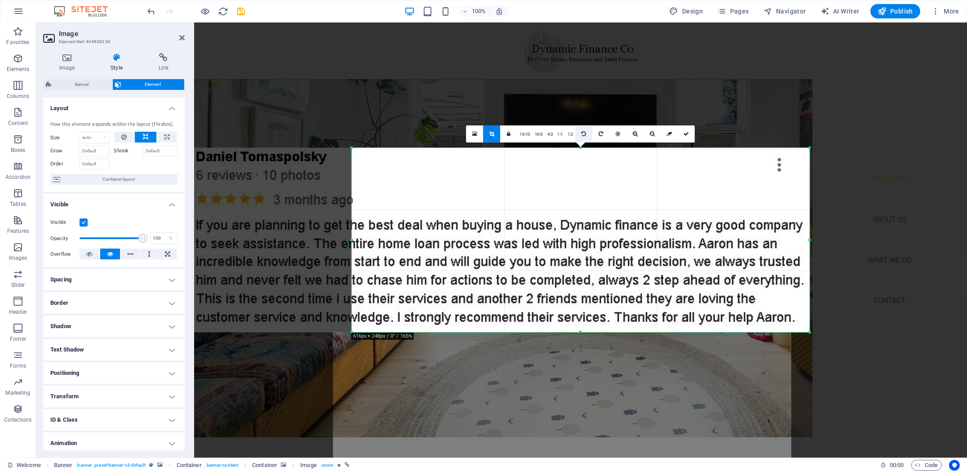
click at [588, 137] on link at bounding box center [584, 133] width 17 height 17
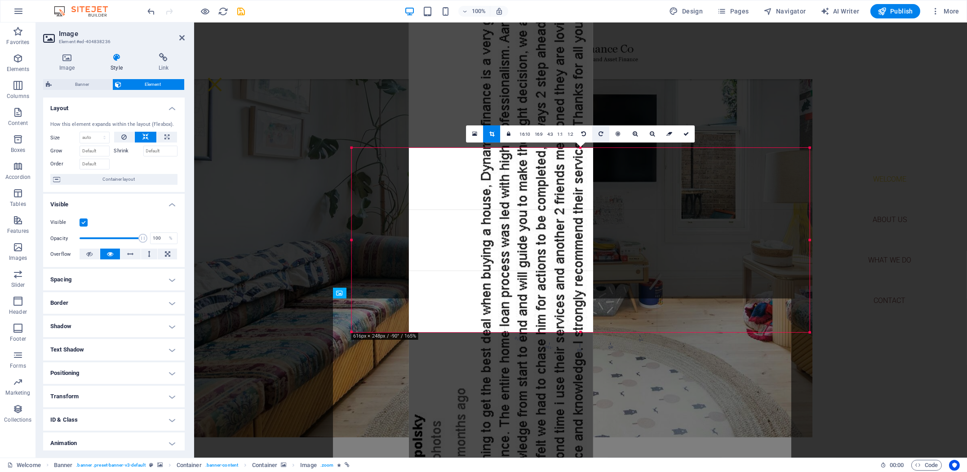
click at [606, 134] on link at bounding box center [601, 133] width 17 height 17
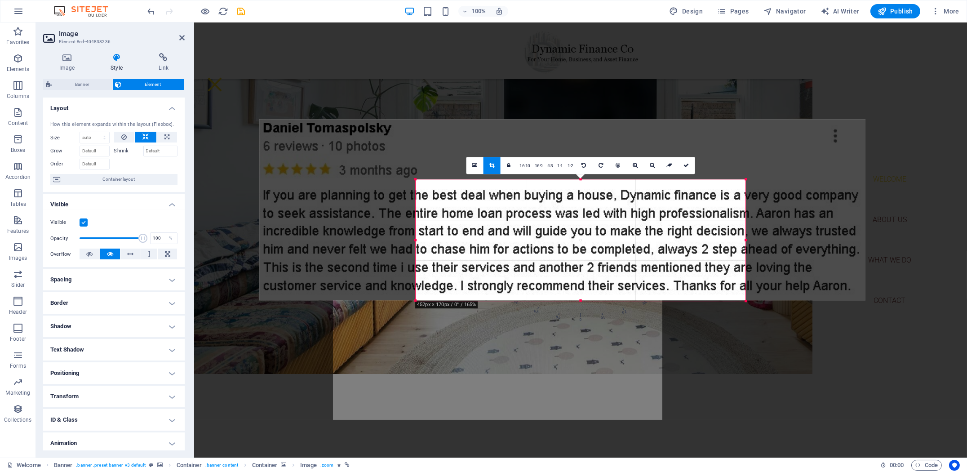
drag, startPoint x: 809, startPoint y: 149, endPoint x: 681, endPoint y: 209, distance: 141.6
click at [681, 209] on div "180 170 160 150 140 130 120 110 100 90 80 70 60 50 40 30 20 10 0 -10 -20 -30 -4…" at bounding box center [581, 239] width 330 height 121
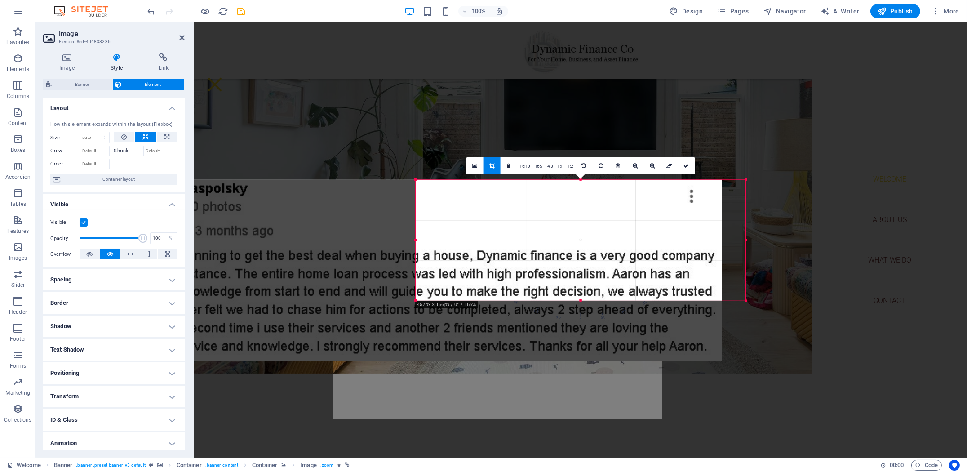
drag, startPoint x: 560, startPoint y: 229, endPoint x: 430, endPoint y: 279, distance: 138.9
click at [430, 280] on div at bounding box center [419, 270] width 607 height 181
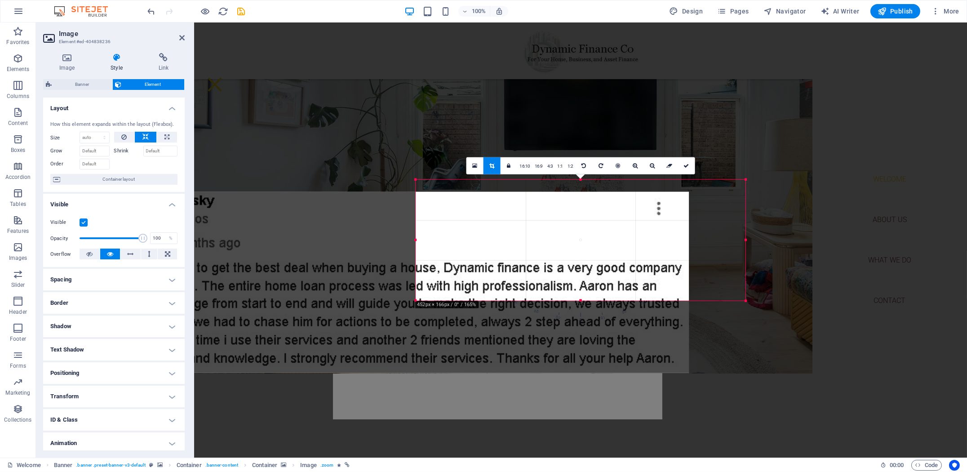
drag, startPoint x: 638, startPoint y: 246, endPoint x: 582, endPoint y: 271, distance: 61.0
click at [582, 271] on div at bounding box center [385, 282] width 607 height 181
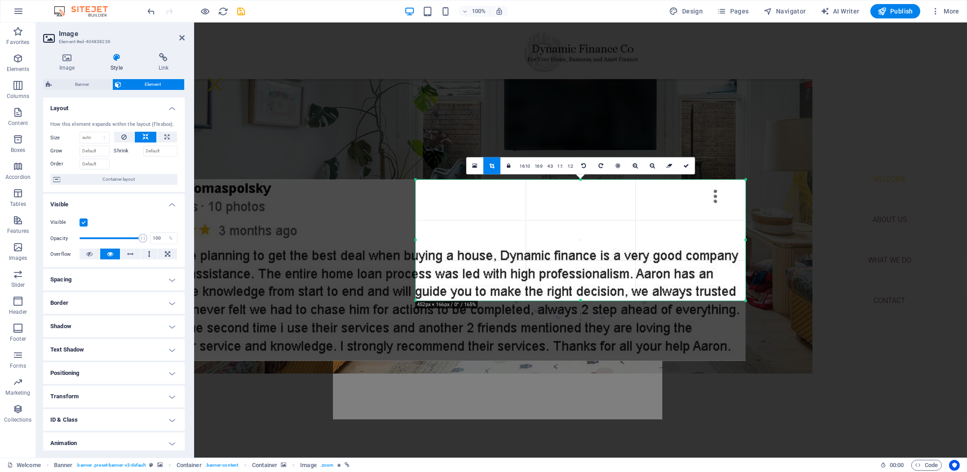
click at [690, 211] on div at bounding box center [442, 270] width 607 height 181
click at [650, 167] on icon at bounding box center [652, 165] width 5 height 5
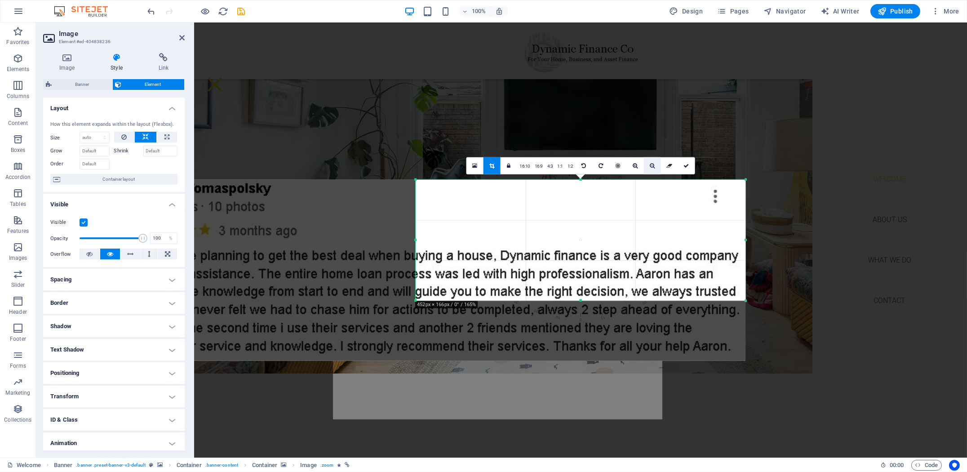
click at [650, 167] on icon at bounding box center [652, 165] width 5 height 5
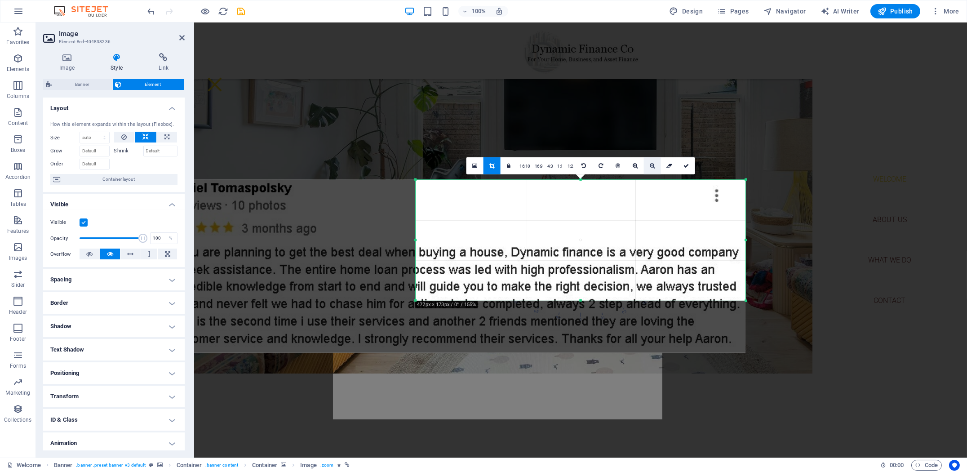
click at [650, 167] on icon at bounding box center [652, 165] width 5 height 5
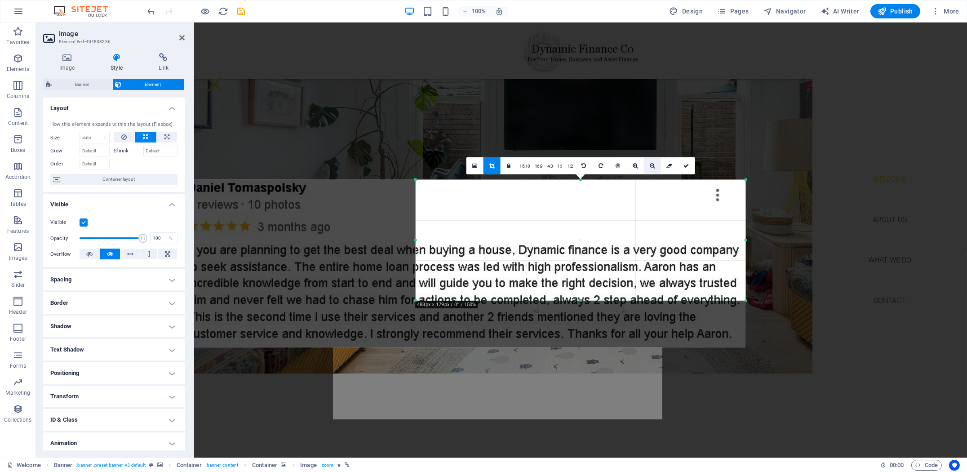
click at [650, 167] on icon at bounding box center [652, 165] width 5 height 5
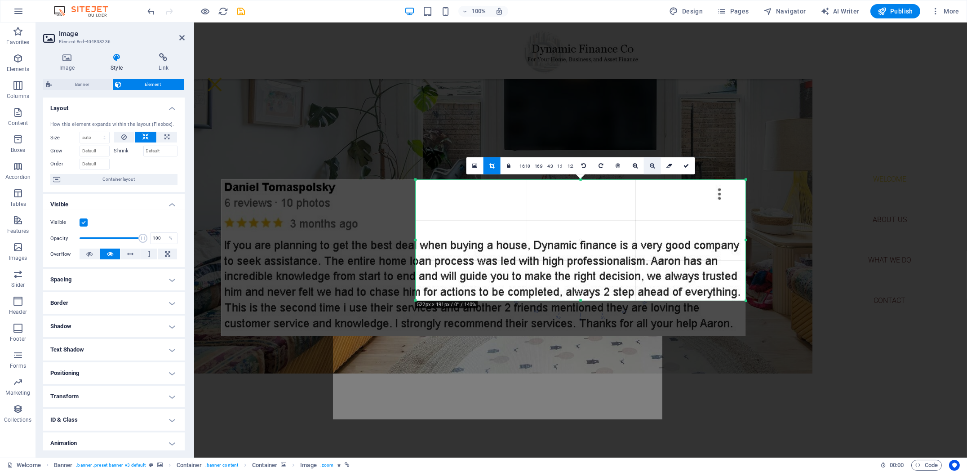
click at [650, 167] on icon at bounding box center [652, 165] width 5 height 5
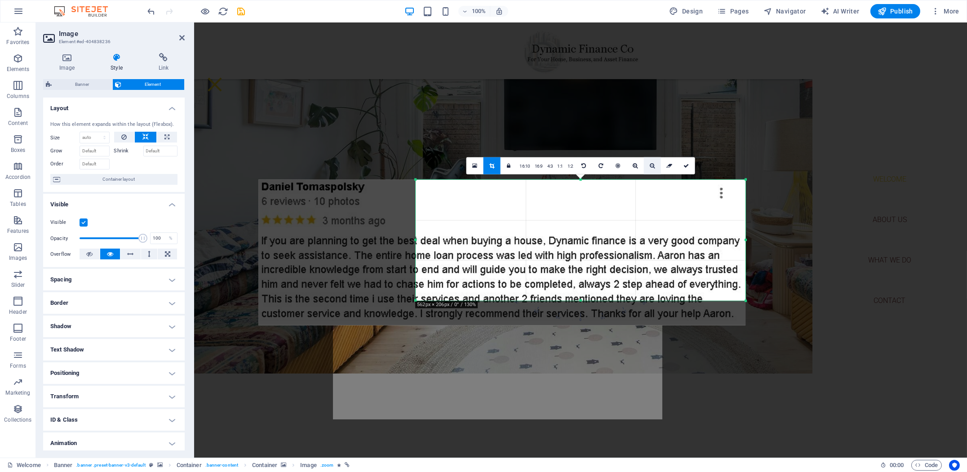
click at [650, 167] on icon at bounding box center [652, 165] width 5 height 5
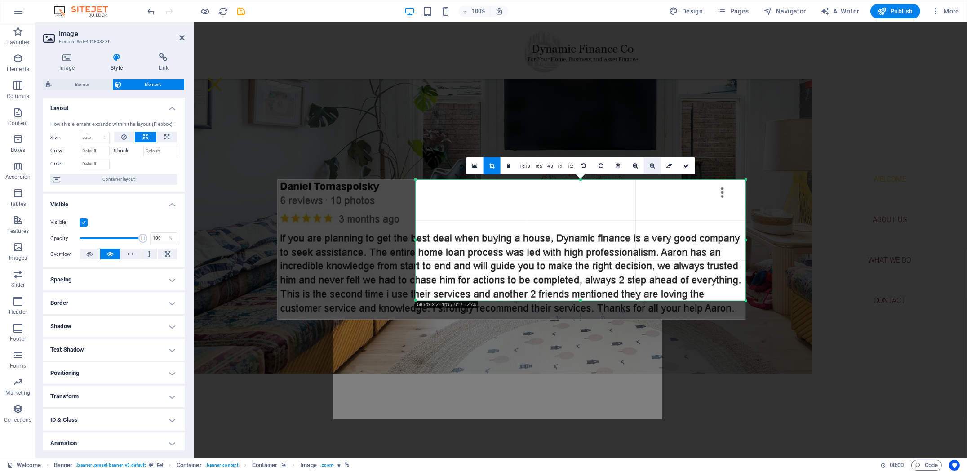
click at [650, 167] on icon at bounding box center [652, 165] width 5 height 5
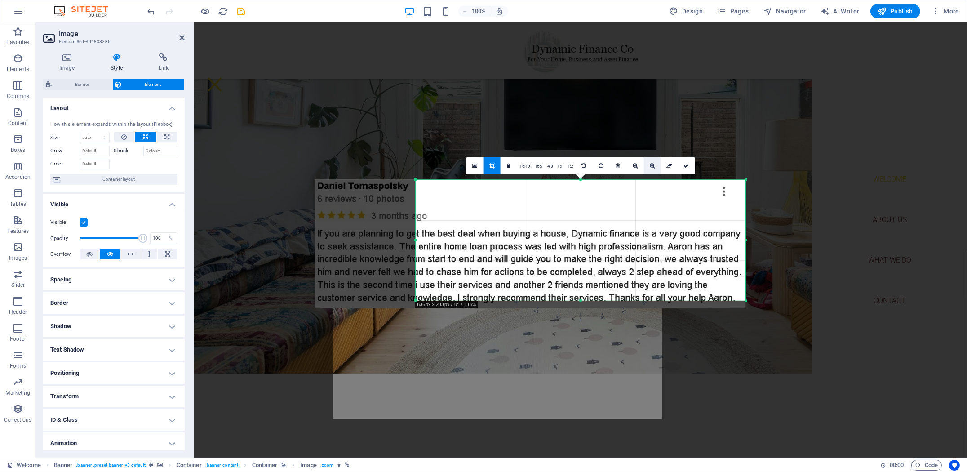
click at [650, 167] on icon at bounding box center [652, 165] width 5 height 5
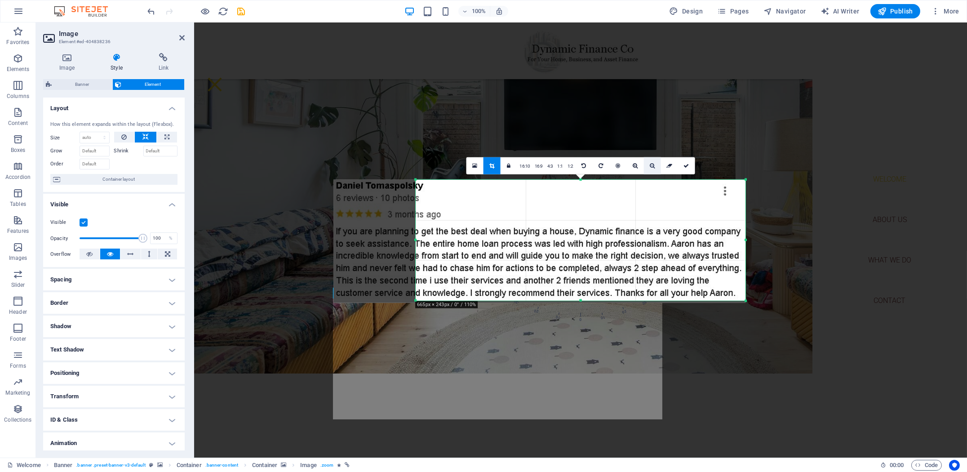
click at [650, 167] on icon at bounding box center [652, 165] width 5 height 5
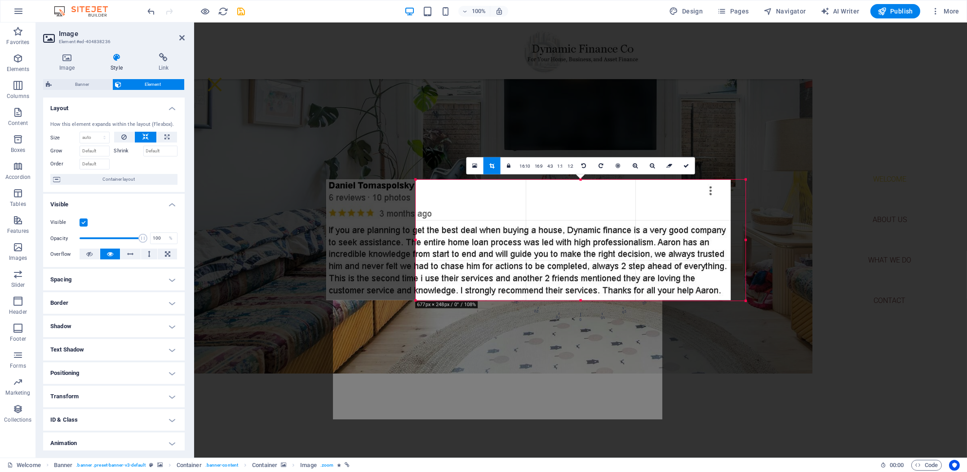
drag, startPoint x: 662, startPoint y: 227, endPoint x: 650, endPoint y: 227, distance: 12.6
click at [650, 227] on div at bounding box center [528, 239] width 405 height 121
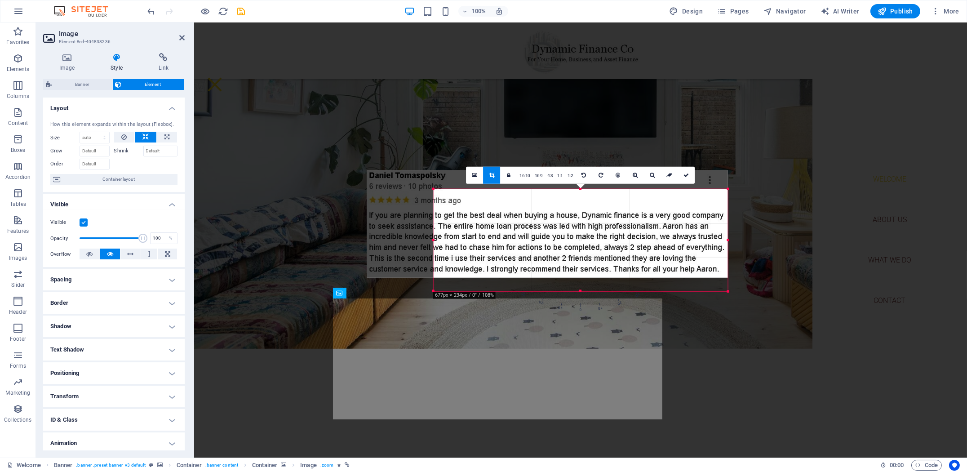
drag, startPoint x: 745, startPoint y: 180, endPoint x: 695, endPoint y: 205, distance: 55.7
click at [695, 205] on div "180 170 160 150 140 130 120 110 100 90 80 70 60 50 40 30 20 10 0 -10 -20 -30 -4…" at bounding box center [581, 240] width 294 height 102
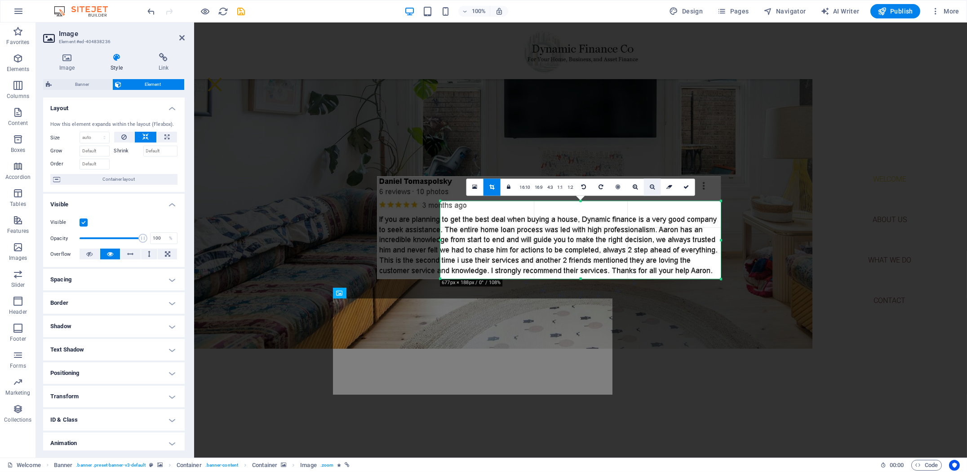
click at [650, 191] on link at bounding box center [652, 186] width 17 height 17
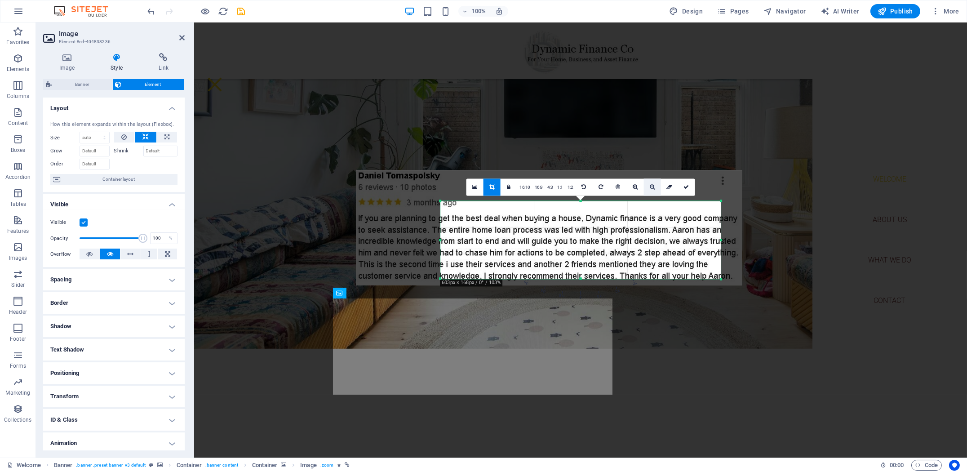
click at [651, 190] on link at bounding box center [652, 186] width 17 height 17
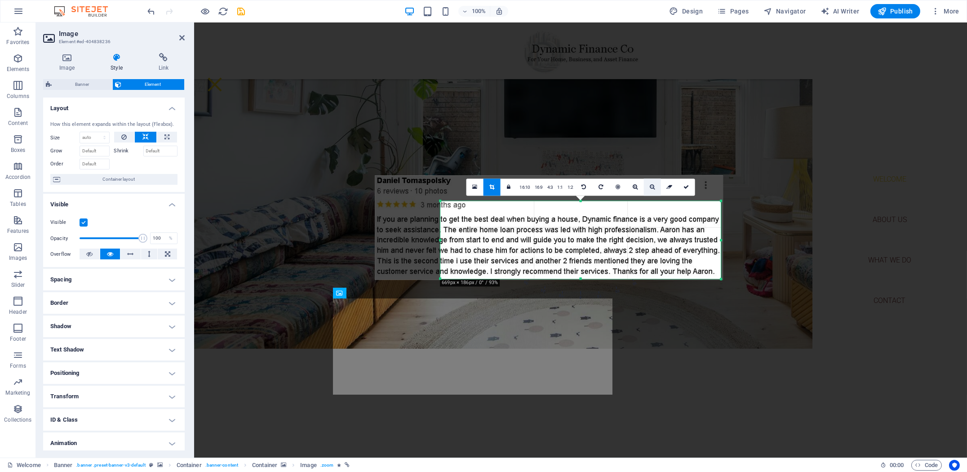
click at [651, 190] on link at bounding box center [652, 186] width 17 height 17
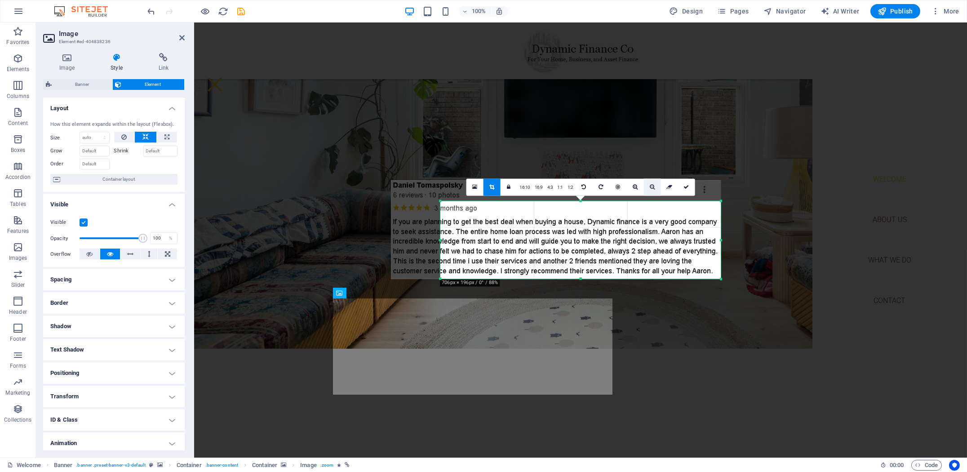
click at [651, 190] on link at bounding box center [652, 186] width 17 height 17
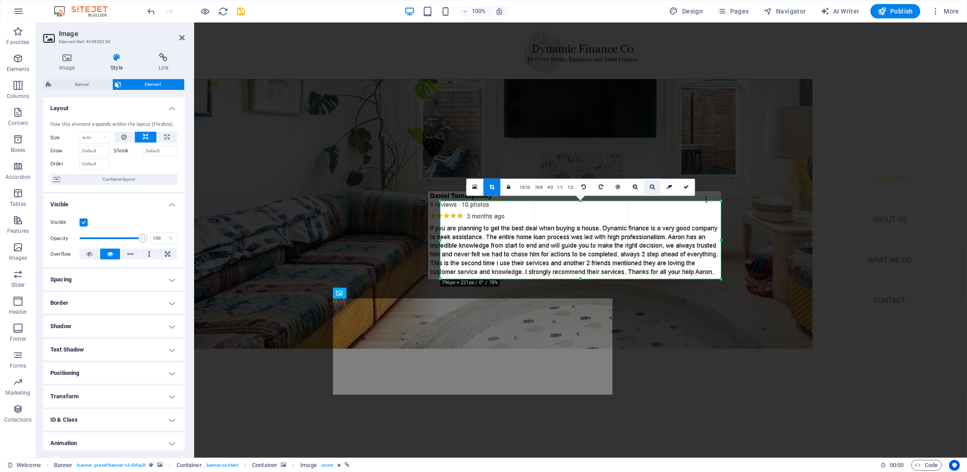
click at [651, 190] on link at bounding box center [652, 186] width 17 height 17
click at [718, 202] on div at bounding box center [581, 238] width 281 height 84
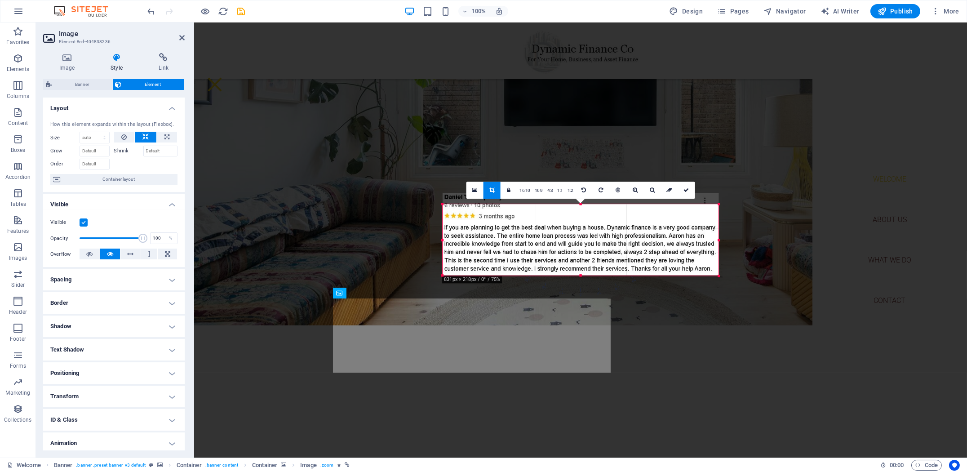
drag, startPoint x: 719, startPoint y: 200, endPoint x: 714, endPoint y: 205, distance: 7.7
click at [714, 205] on div "180 170 160 150 140 130 120 110 100 90 80 70 60 50 40 30 20 10 0 -10 -20 -30 -4…" at bounding box center [581, 239] width 276 height 71
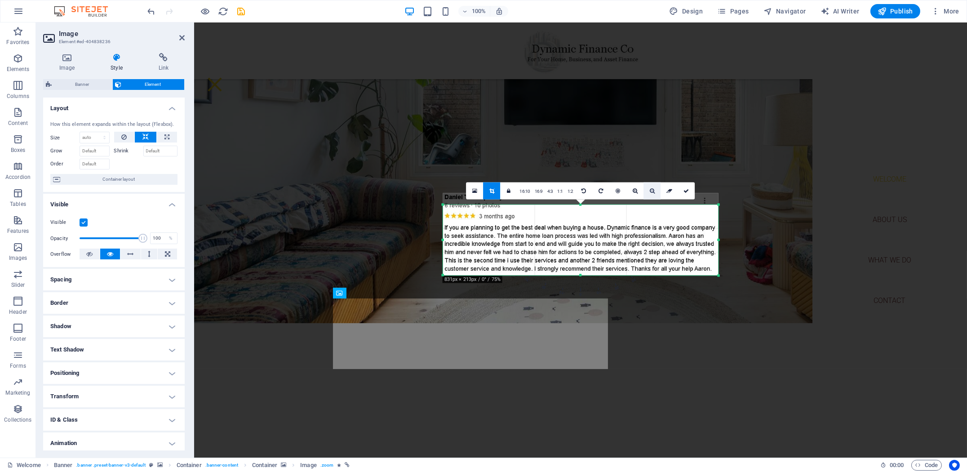
click at [655, 192] on icon at bounding box center [652, 190] width 5 height 5
click at [655, 193] on icon at bounding box center [652, 190] width 5 height 5
click at [654, 193] on link at bounding box center [652, 191] width 17 height 17
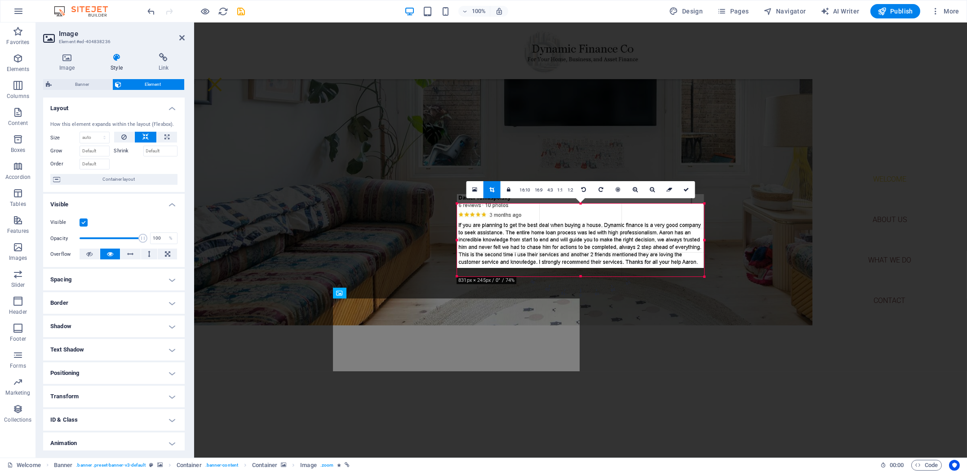
drag, startPoint x: 718, startPoint y: 206, endPoint x: 690, endPoint y: 204, distance: 28.9
click at [690, 204] on div "180 170 160 150 140 130 120 110 100 90 80 70 60 50 40 30 20 10 0 -10 -20 -30 -4…" at bounding box center [580, 240] width 247 height 73
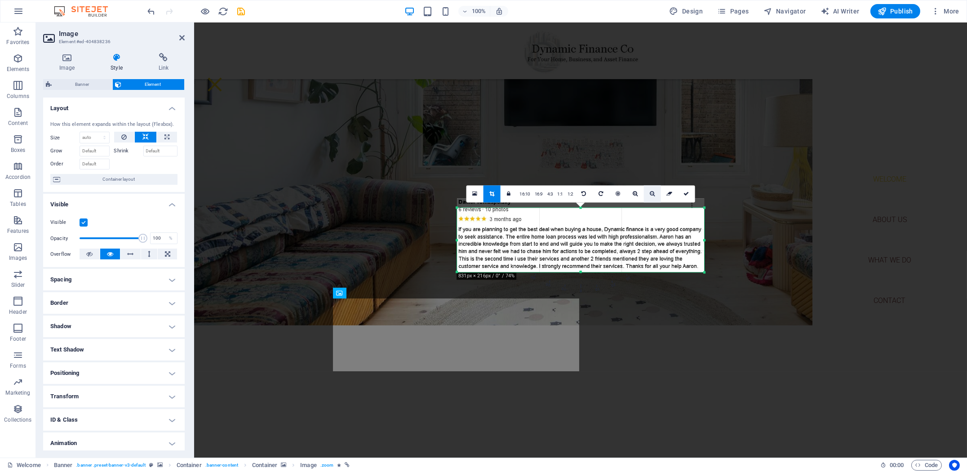
click at [655, 196] on link at bounding box center [652, 193] width 17 height 17
click at [638, 196] on link at bounding box center [635, 193] width 17 height 17
click at [654, 195] on icon at bounding box center [652, 193] width 5 height 5
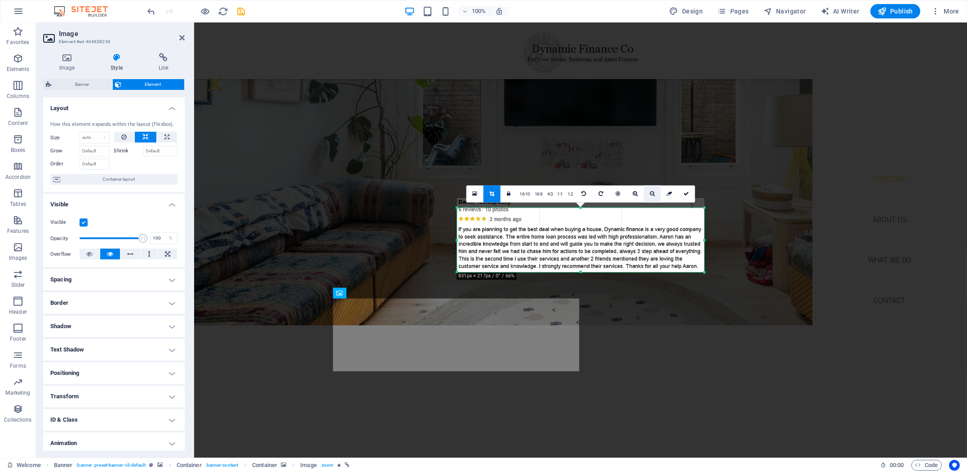
click at [654, 195] on icon at bounding box center [652, 193] width 5 height 5
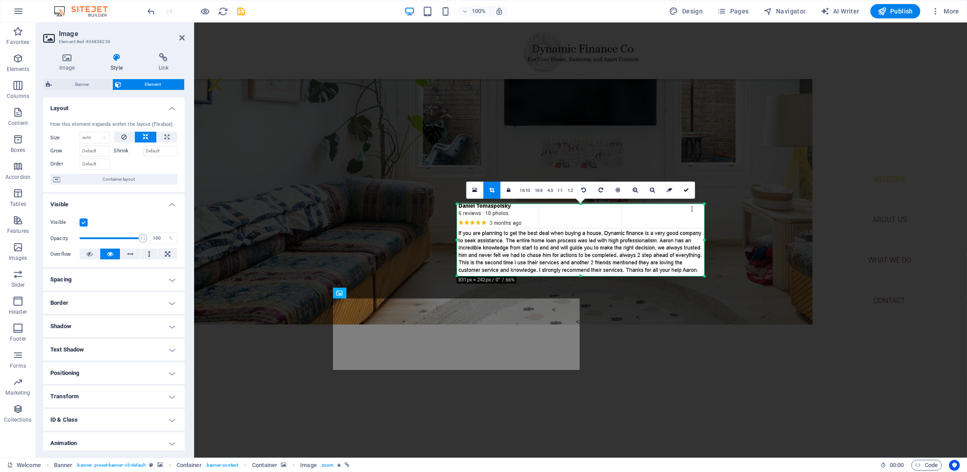
drag, startPoint x: 700, startPoint y: 209, endPoint x: 700, endPoint y: 201, distance: 7.6
click at [700, 204] on div "180 170 160 150 140 130 120 110 100 90 80 70 60 50 40 30 20 10 0 -10 -20 -30 -4…" at bounding box center [580, 240] width 247 height 72
click at [655, 191] on link at bounding box center [652, 190] width 17 height 17
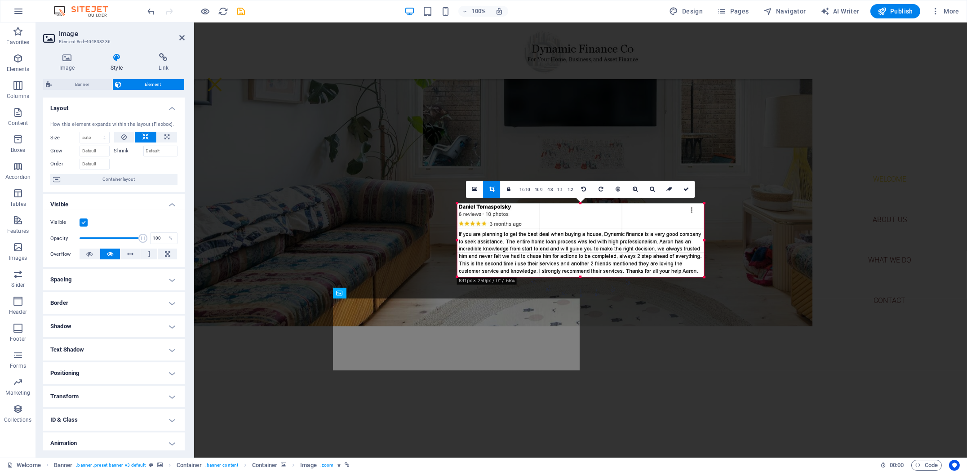
click at [703, 202] on div at bounding box center [704, 203] width 4 height 4
click at [650, 192] on link at bounding box center [652, 189] width 17 height 17
drag, startPoint x: 650, startPoint y: 192, endPoint x: 692, endPoint y: 194, distance: 42.3
click at [650, 193] on link at bounding box center [652, 189] width 17 height 17
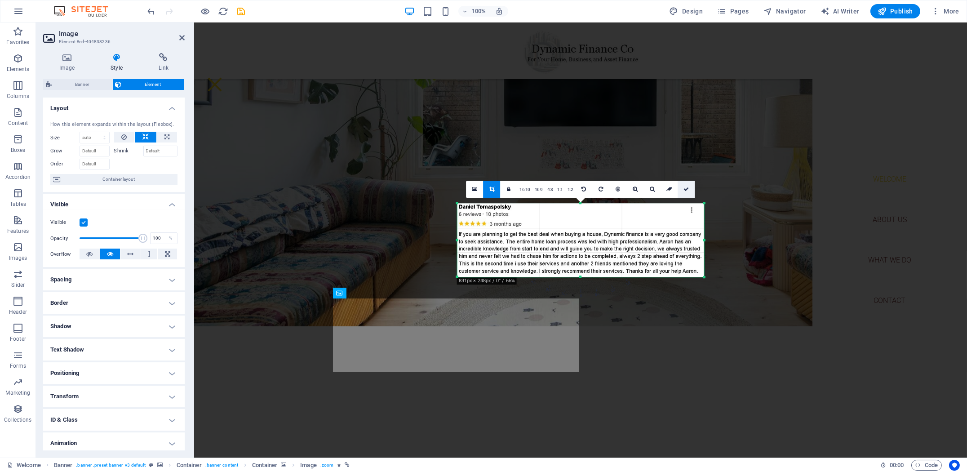
click at [688, 194] on link at bounding box center [686, 189] width 17 height 17
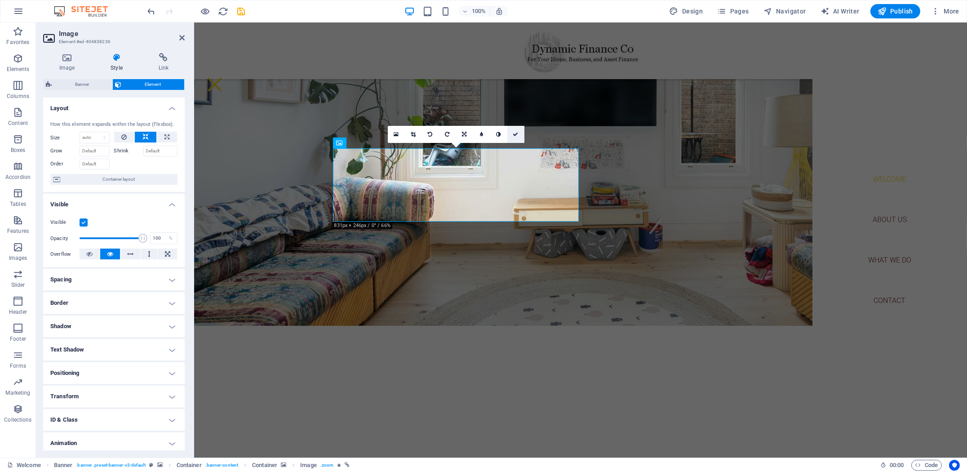
click at [517, 133] on icon at bounding box center [515, 134] width 5 height 5
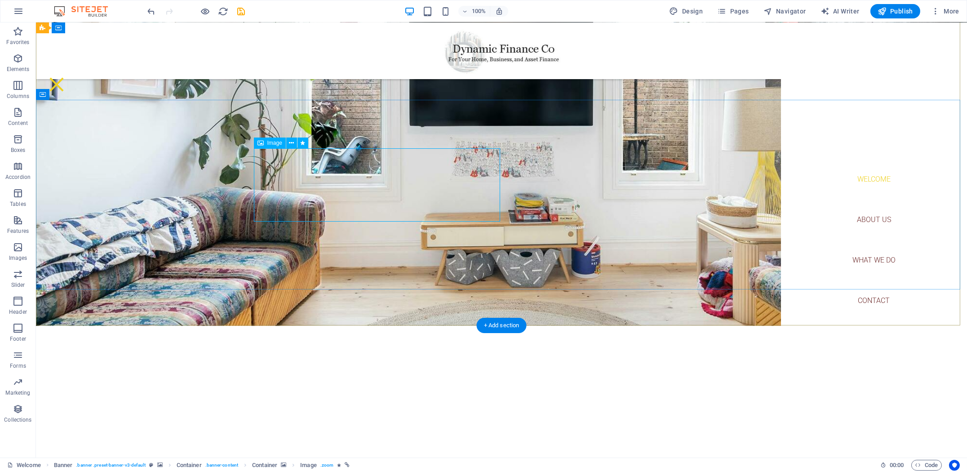
select select "px"
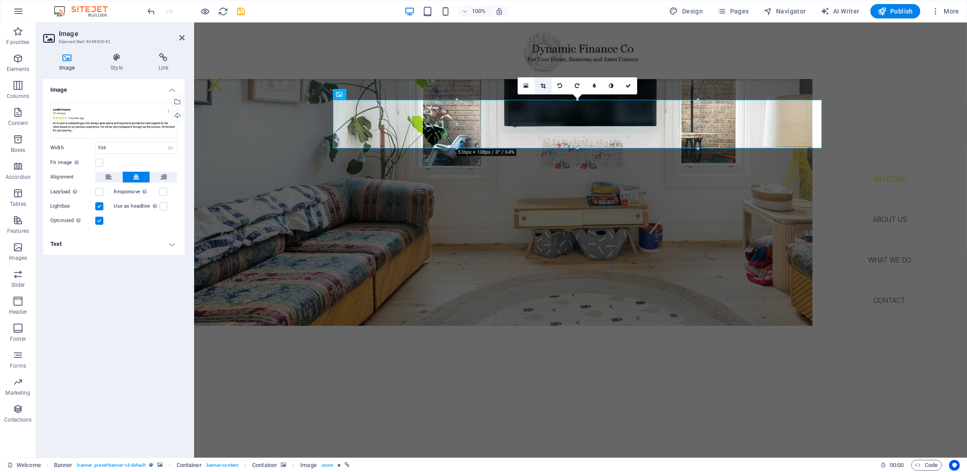
click at [543, 87] on icon at bounding box center [543, 85] width 5 height 5
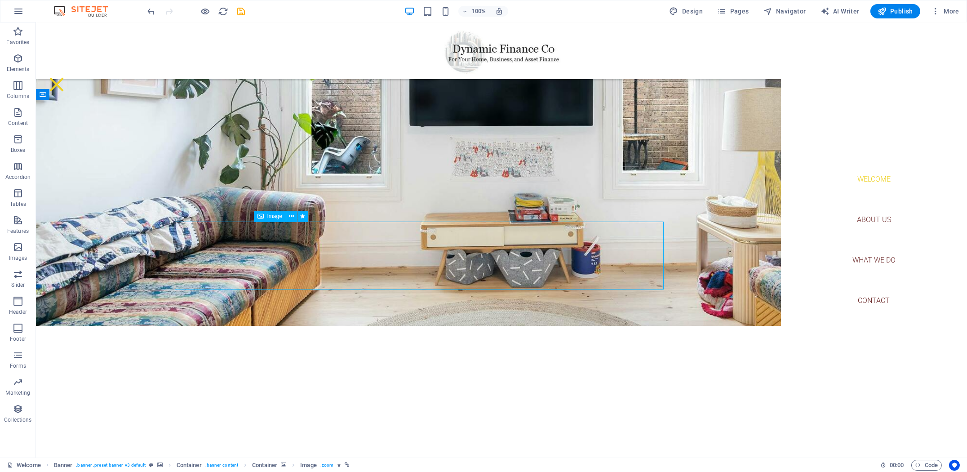
select select "px"
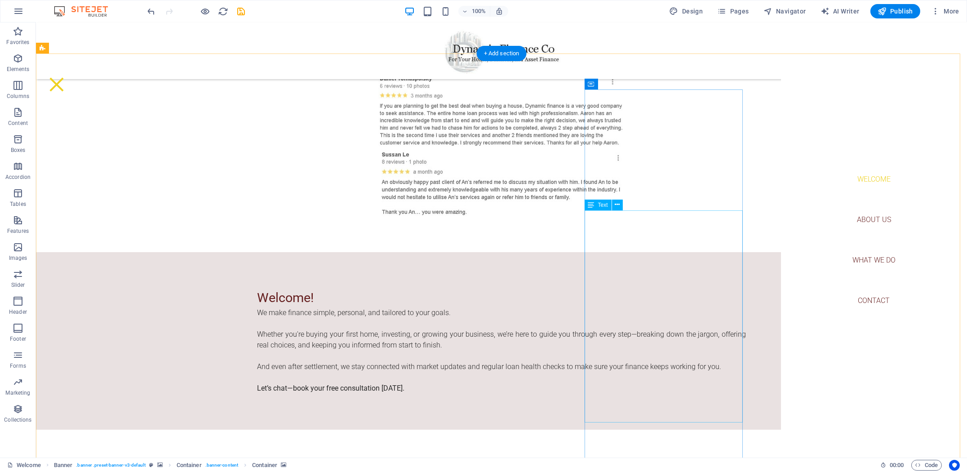
scroll to position [1049, 0]
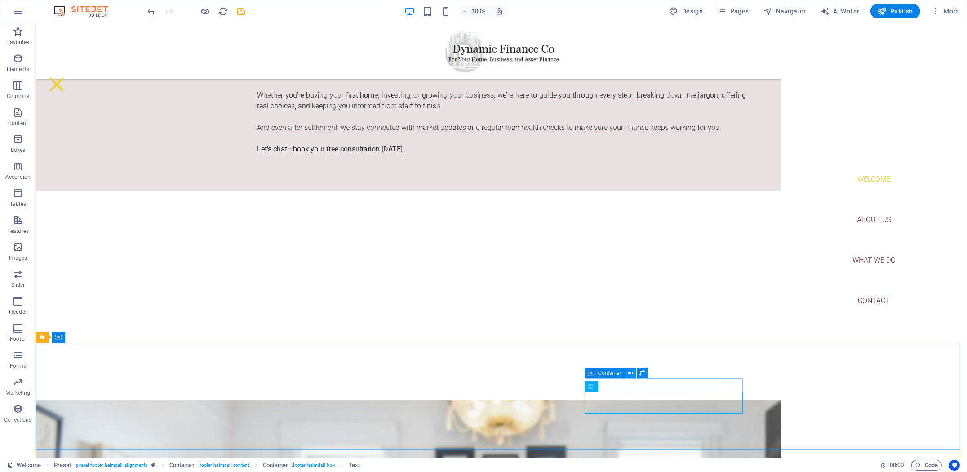
click at [627, 375] on button at bounding box center [631, 373] width 11 height 11
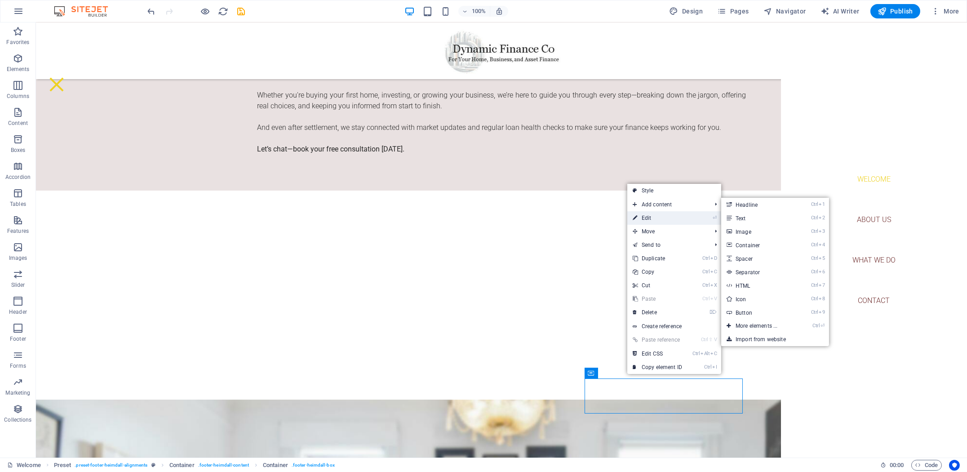
drag, startPoint x: 656, startPoint y: 222, endPoint x: 591, endPoint y: 401, distance: 190.6
click at [656, 222] on link "⏎ Edit" at bounding box center [658, 217] width 60 height 13
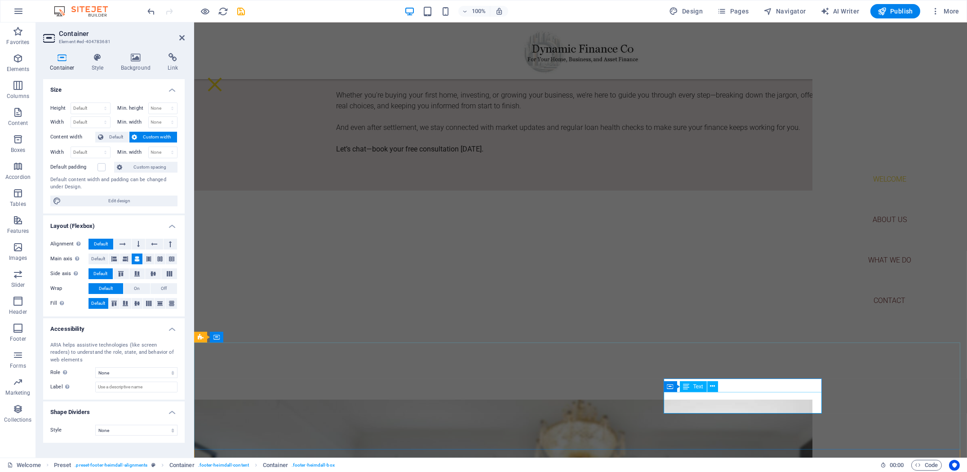
click at [690, 391] on icon at bounding box center [687, 386] width 6 height 11
click at [713, 385] on icon at bounding box center [712, 386] width 5 height 9
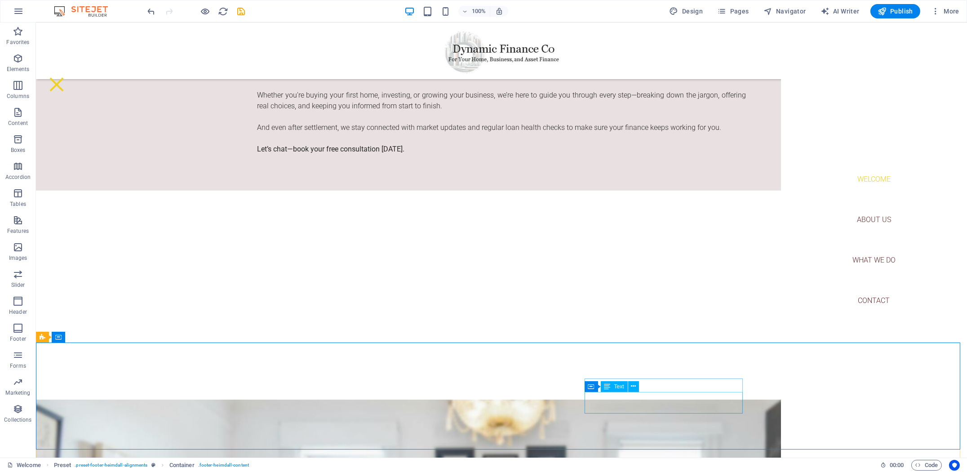
click at [634, 383] on icon at bounding box center [633, 386] width 5 height 9
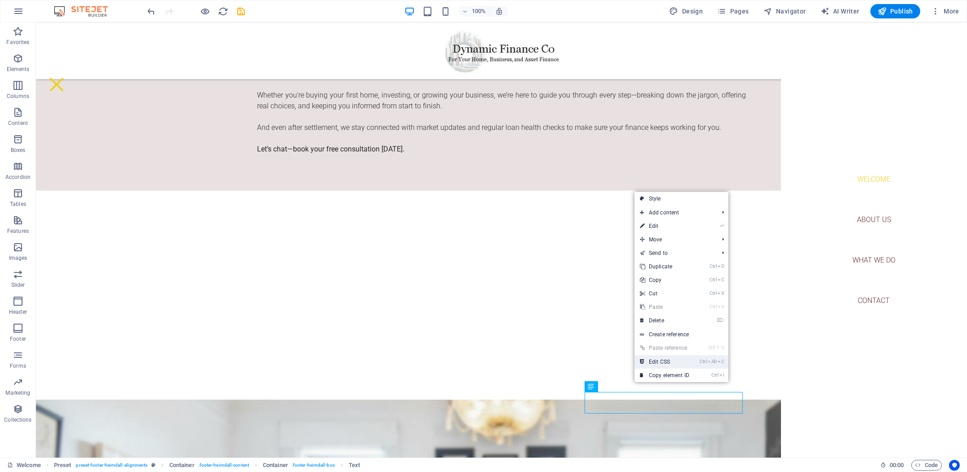
drag, startPoint x: 663, startPoint y: 363, endPoint x: 628, endPoint y: 342, distance: 41.9
click at [663, 363] on link "Ctrl Alt C Edit CSS" at bounding box center [665, 361] width 60 height 13
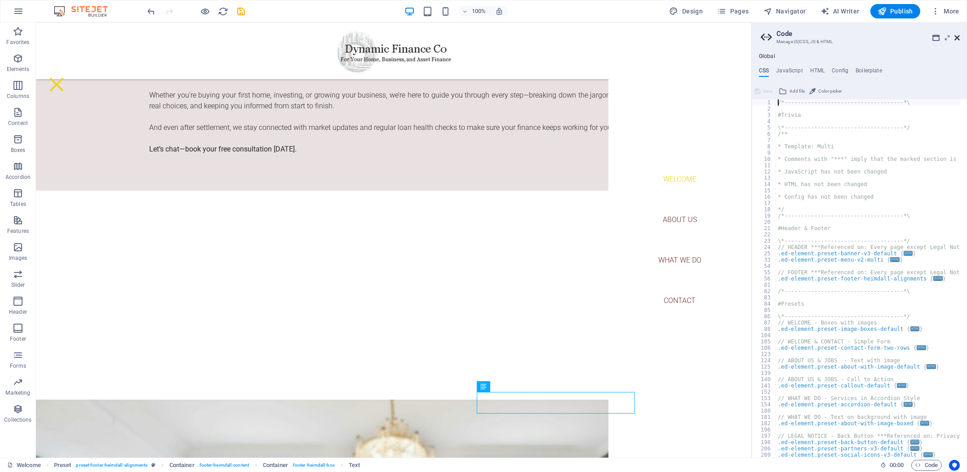
click at [958, 36] on icon at bounding box center [957, 37] width 5 height 7
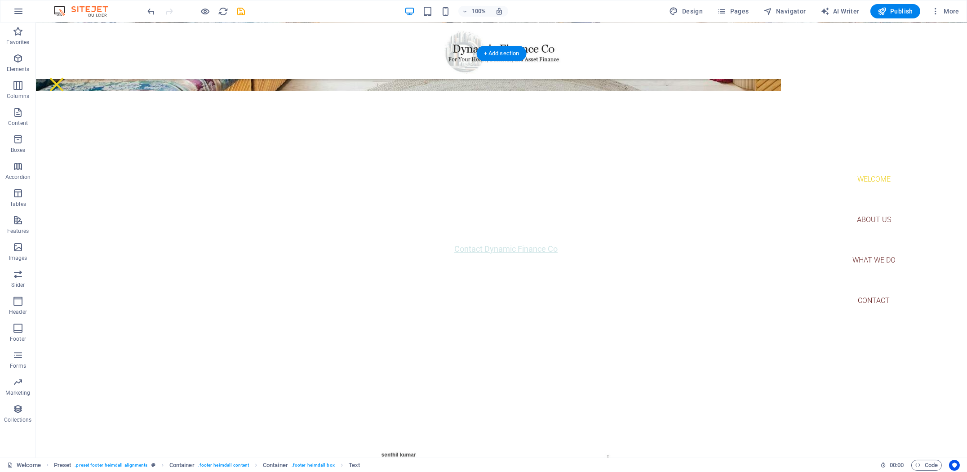
scroll to position [150, 0]
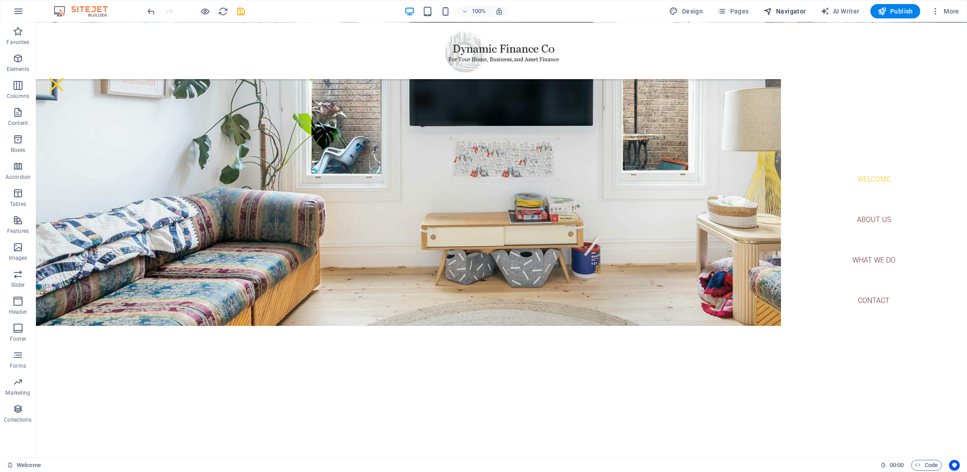
click at [785, 9] on span "Navigator" at bounding box center [785, 11] width 43 height 9
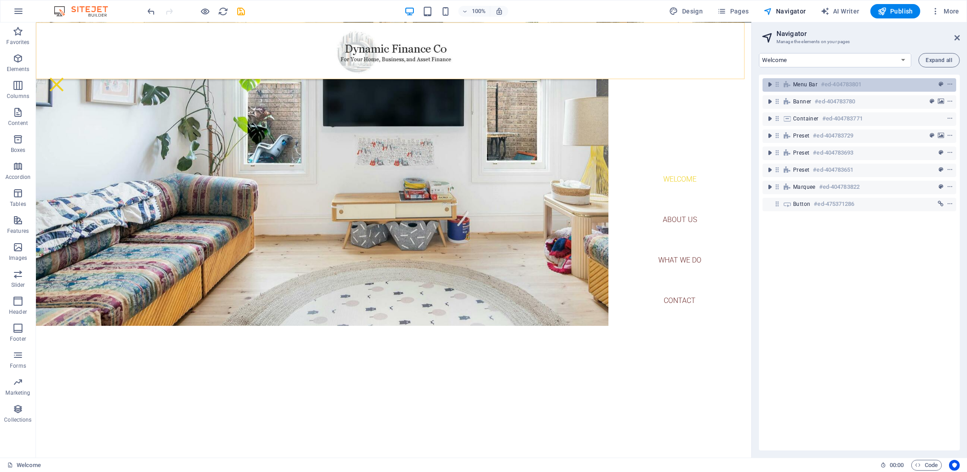
click at [799, 86] on span "Menu Bar" at bounding box center [805, 84] width 24 height 7
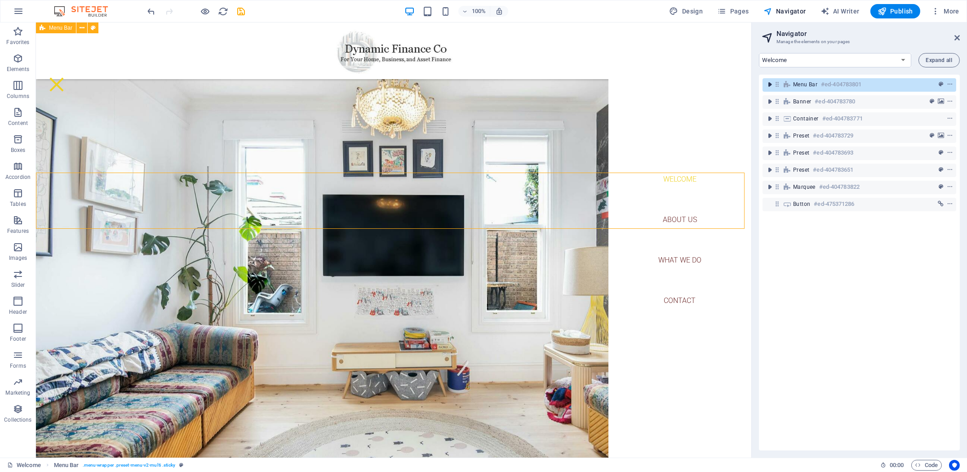
click at [769, 86] on icon "toggle-expand" at bounding box center [770, 84] width 9 height 9
click at [959, 38] on icon at bounding box center [957, 37] width 5 height 7
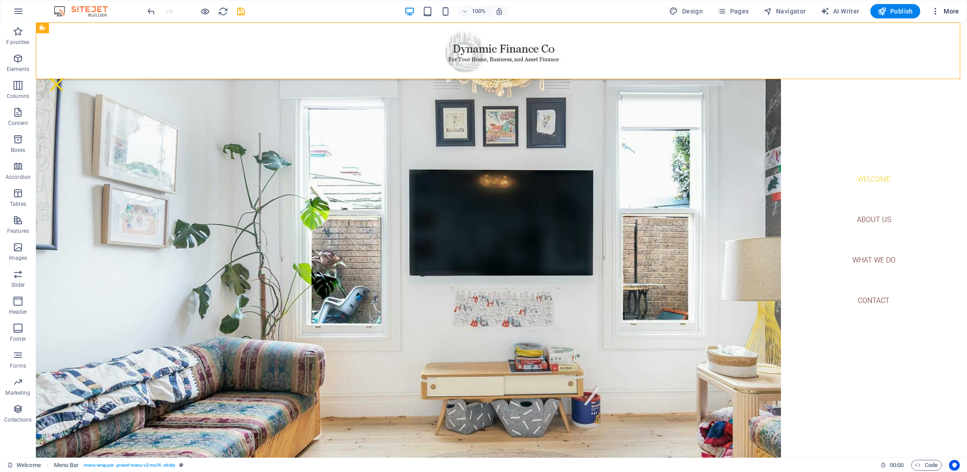
click at [955, 13] on span "More" at bounding box center [945, 11] width 28 height 9
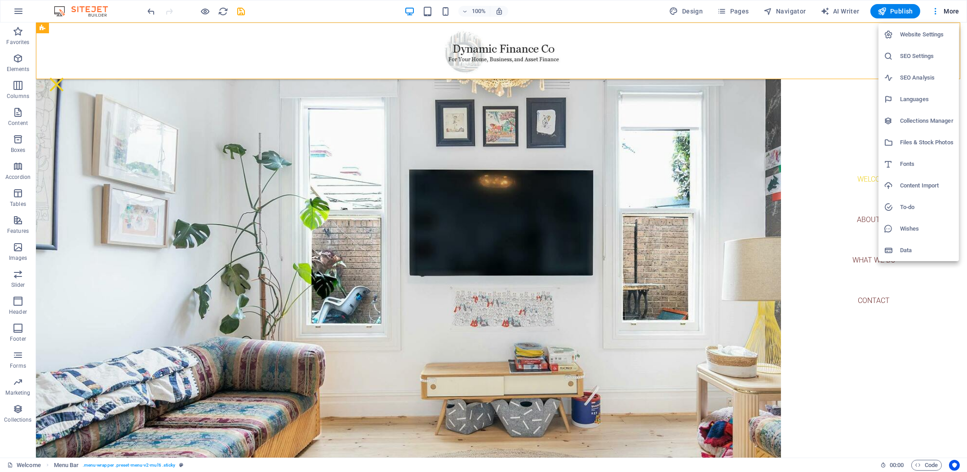
click at [928, 36] on h6 "Website Settings" at bounding box center [926, 34] width 53 height 11
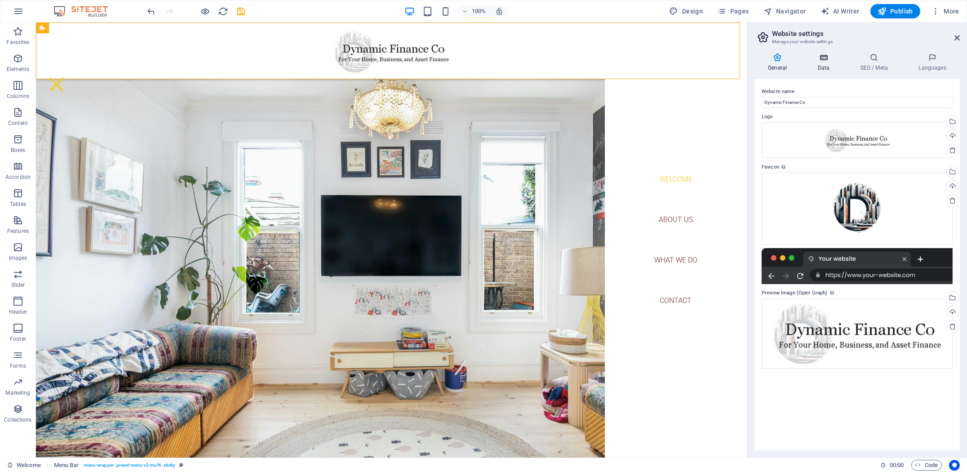
click at [823, 60] on icon at bounding box center [823, 57] width 39 height 9
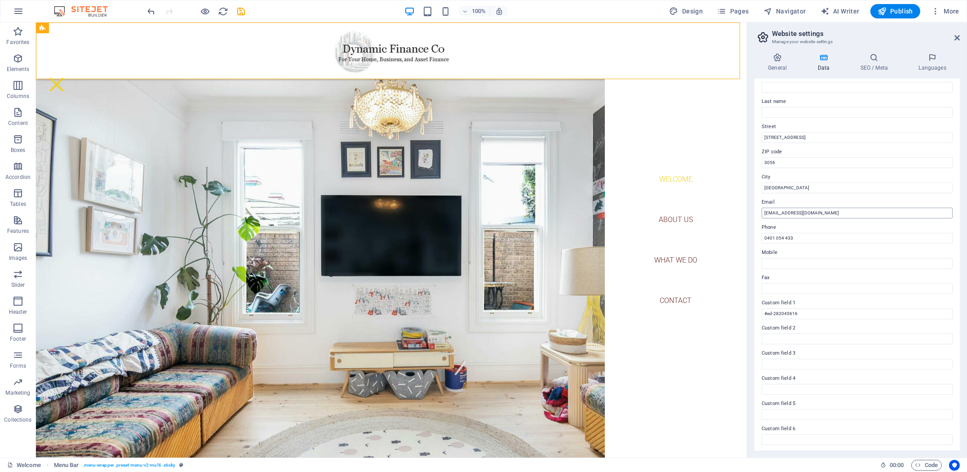
scroll to position [60, 0]
drag, startPoint x: 771, startPoint y: 210, endPoint x: 747, endPoint y: 213, distance: 24.4
click at [749, 212] on aside "Website settings Manage your website settings General Data SEO / Meta Languages…" at bounding box center [857, 239] width 220 height 435
type input "[EMAIL_ADDRESS][DOMAIN_NAME]"
click at [883, 69] on h4 "SEO / Meta" at bounding box center [876, 62] width 58 height 19
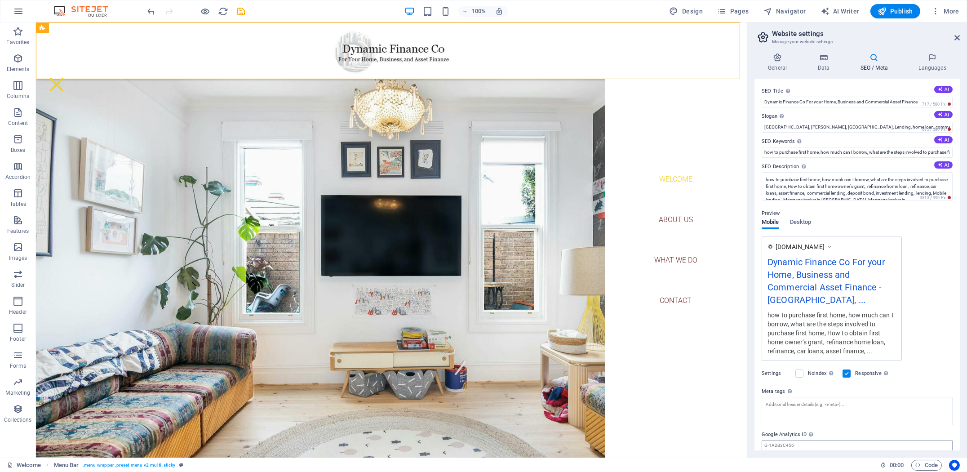
scroll to position [0, 0]
click at [956, 36] on icon at bounding box center [957, 37] width 5 height 7
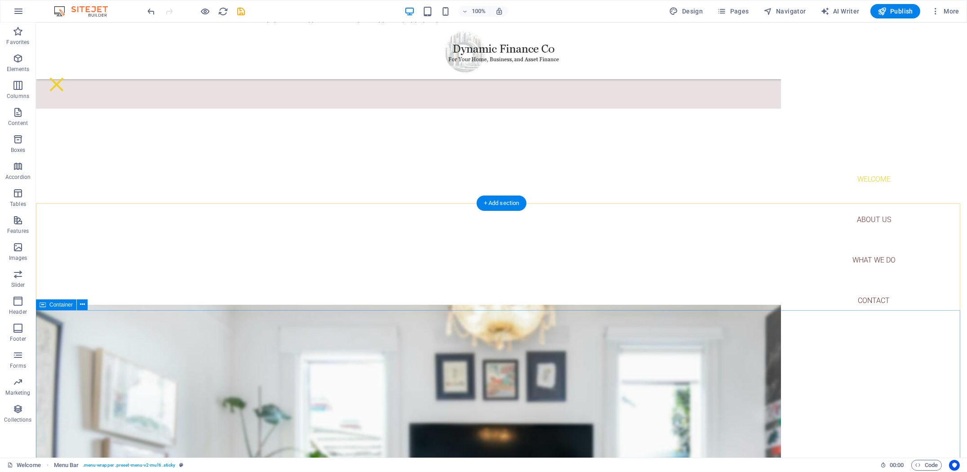
scroll to position [1198, 0]
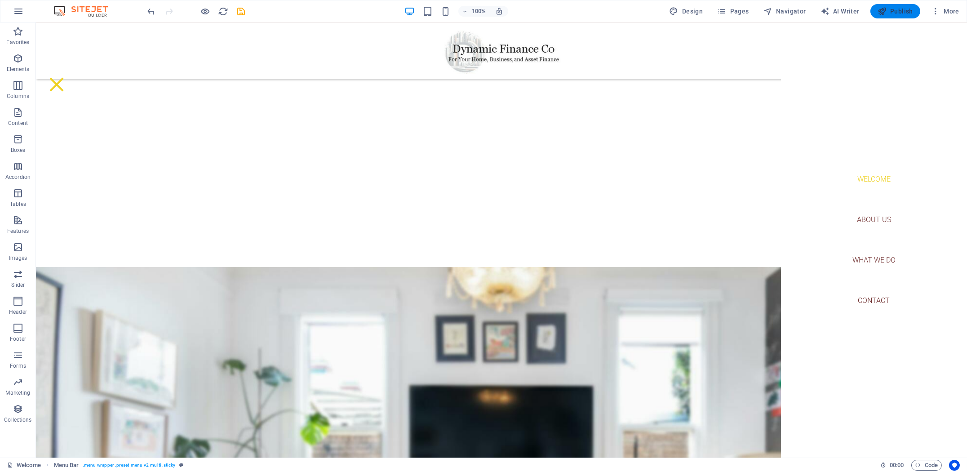
click at [898, 12] on span "Publish" at bounding box center [896, 11] width 36 height 9
checkbox input "false"
